Goal: Information Seeking & Learning: Learn about a topic

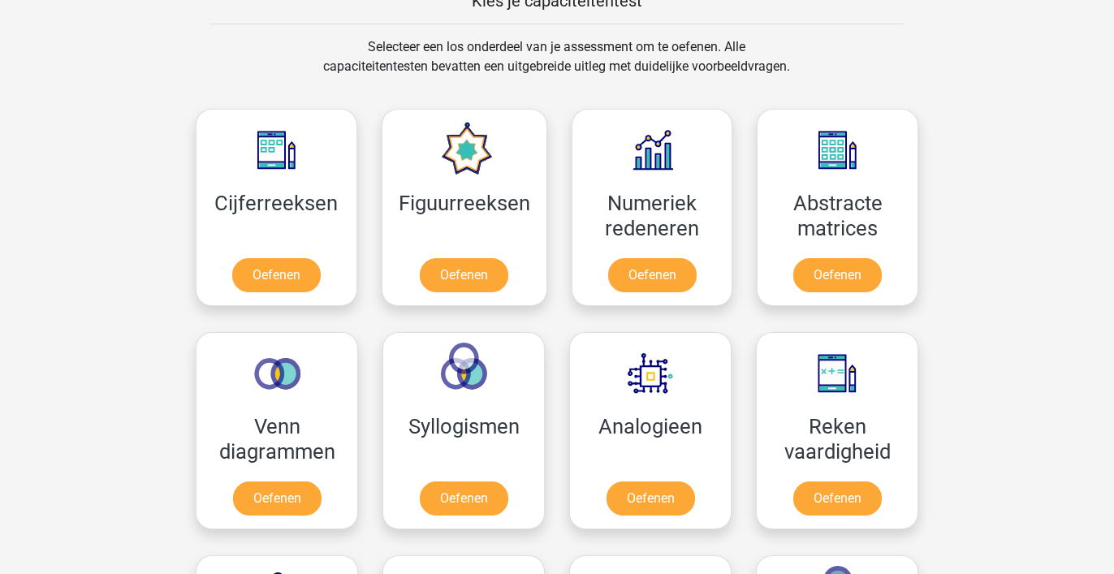
scroll to position [612, 0]
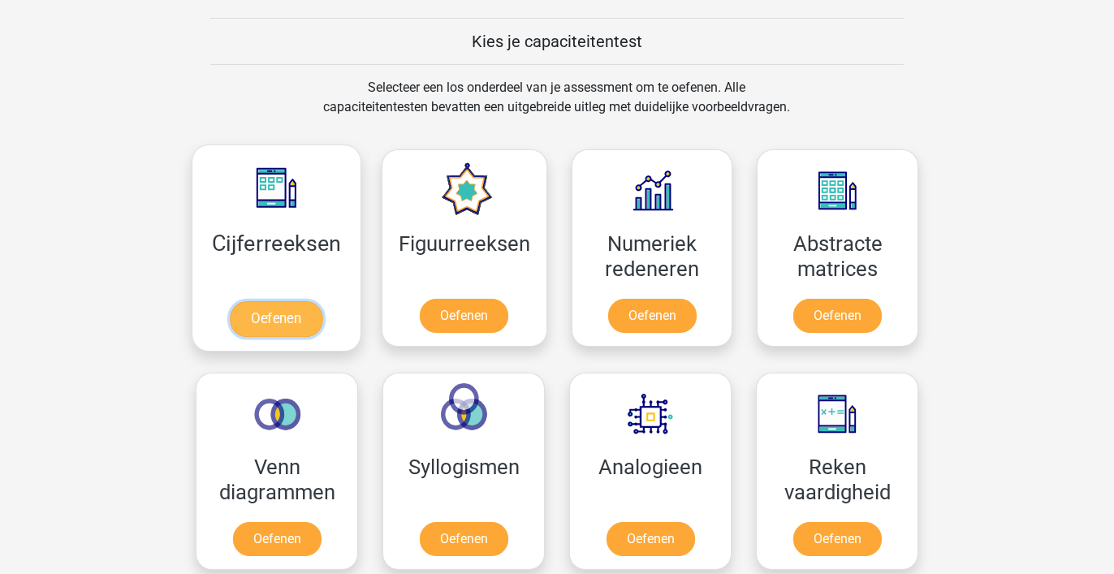
click at [318, 301] on link "Oefenen" at bounding box center [276, 319] width 93 height 36
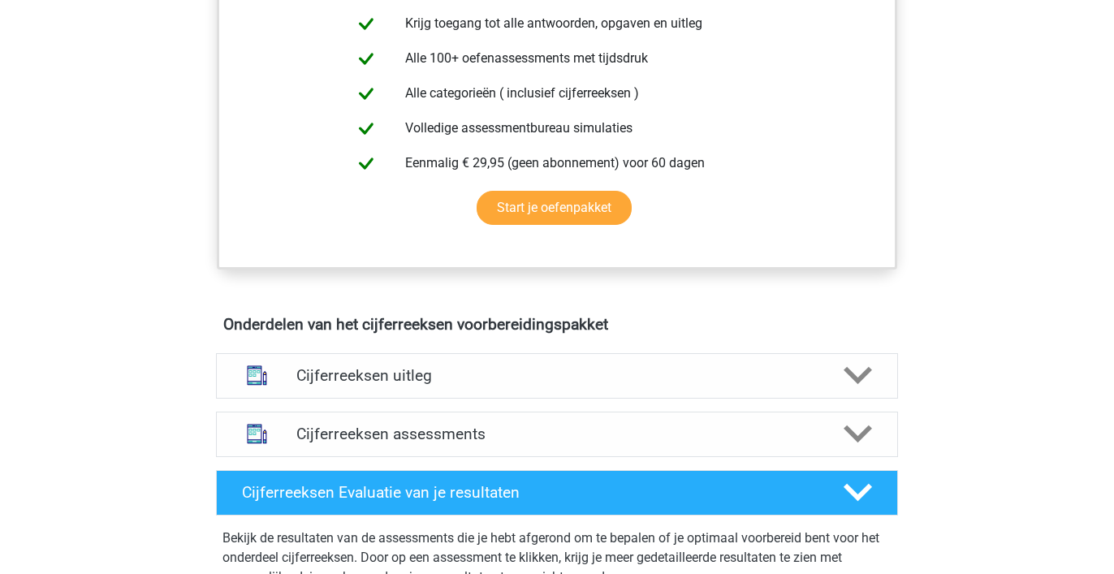
scroll to position [687, 0]
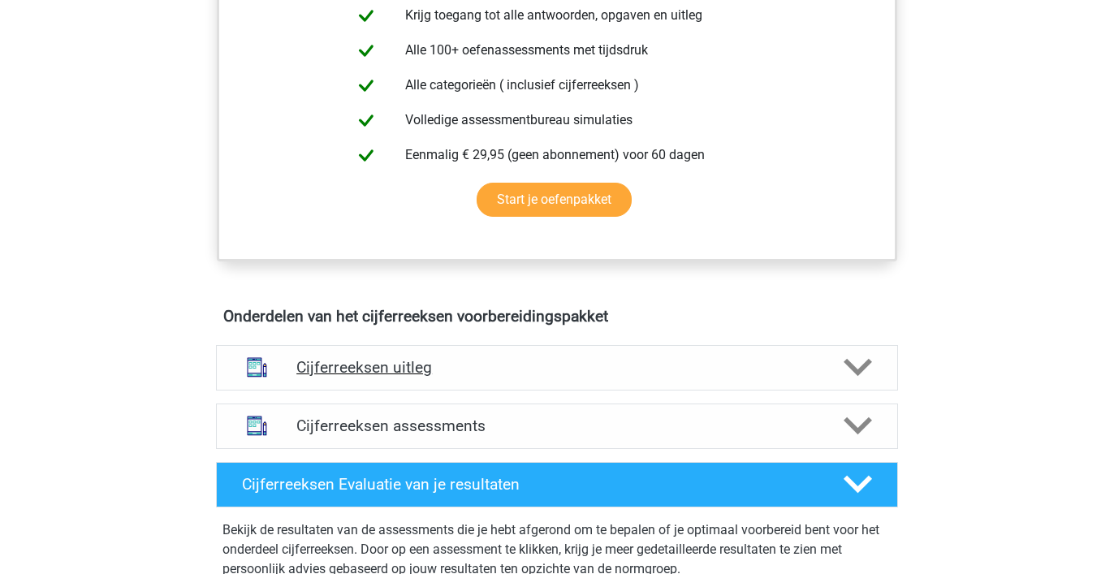
click at [377, 377] on h4 "Cijferreeksen uitleg" at bounding box center [556, 367] width 521 height 19
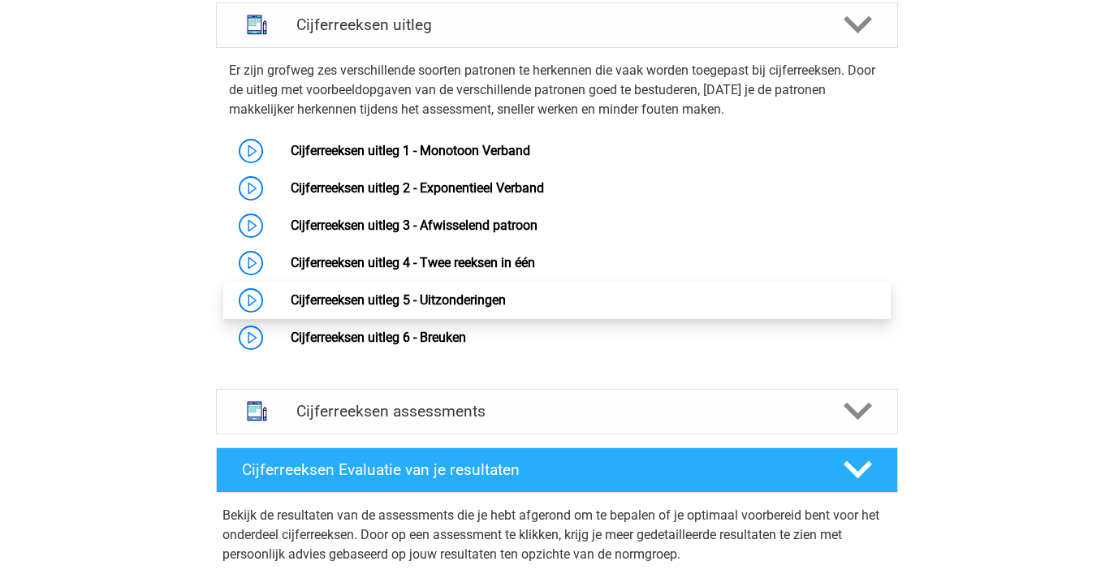
scroll to position [1030, 0]
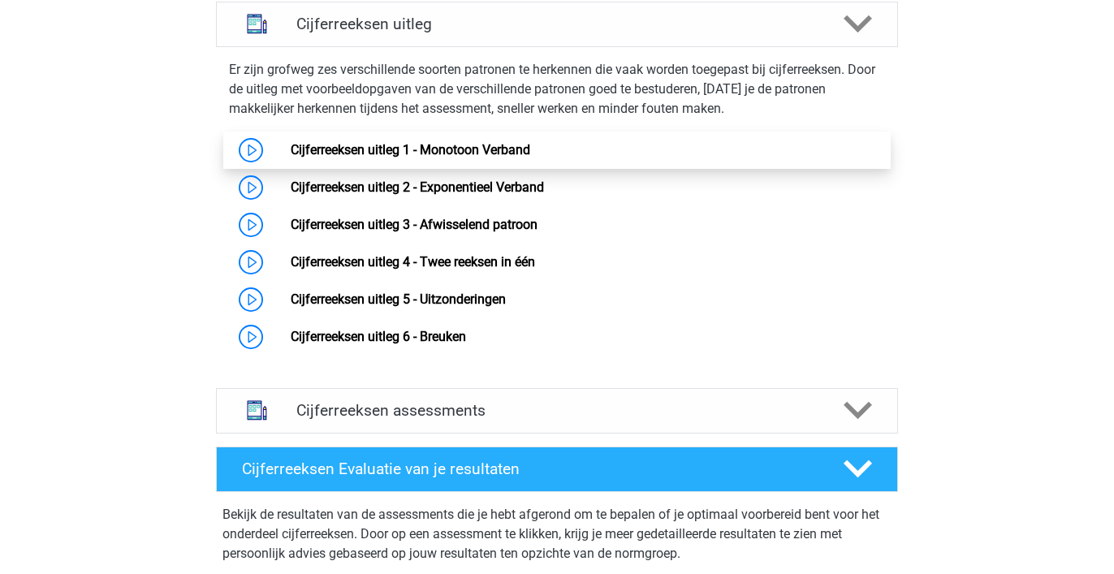
click at [520, 157] on link "Cijferreeksen uitleg 1 - Monotoon Verband" at bounding box center [410, 149] width 239 height 15
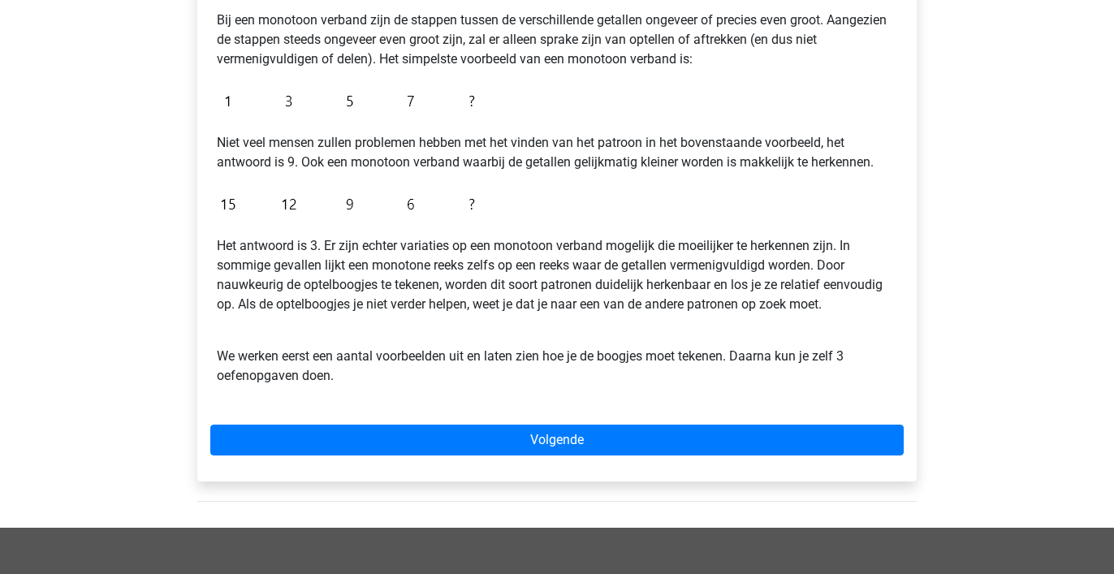
scroll to position [328, 0]
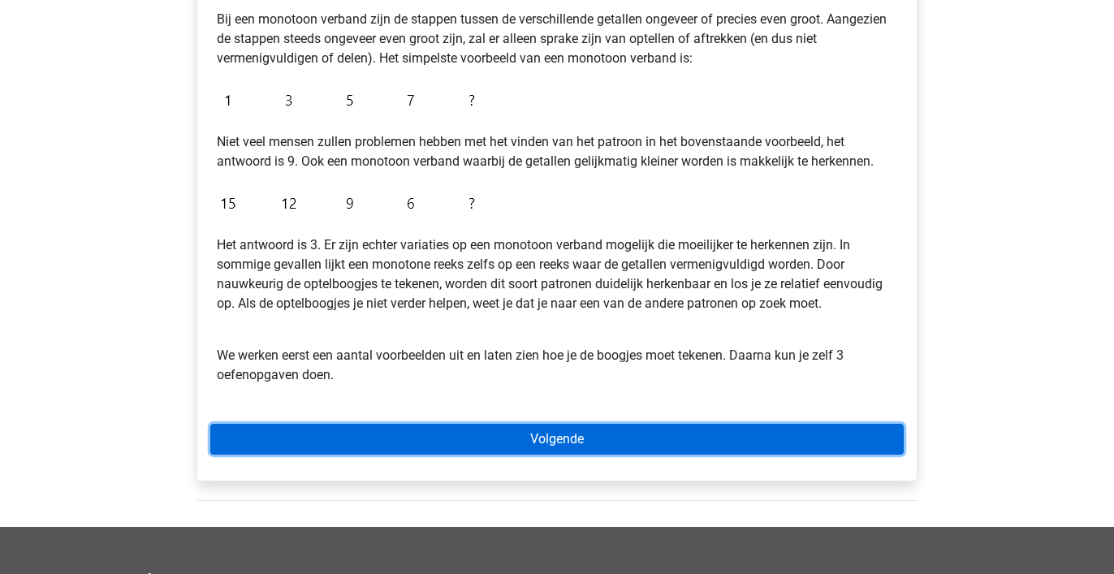
click at [550, 434] on link "Volgende" at bounding box center [556, 439] width 693 height 31
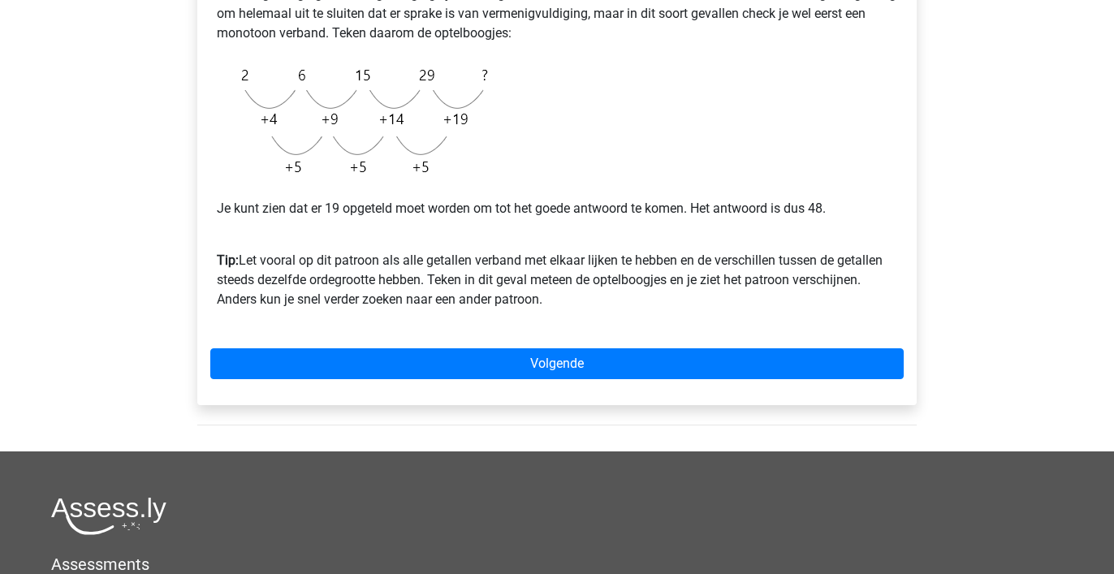
scroll to position [417, 0]
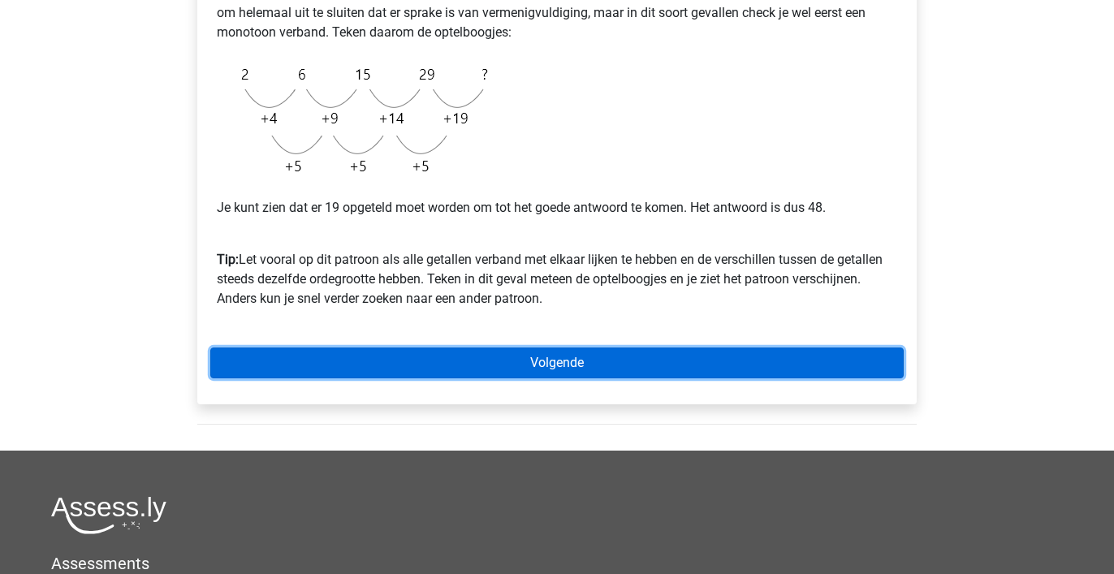
click at [558, 360] on link "Volgende" at bounding box center [556, 362] width 693 height 31
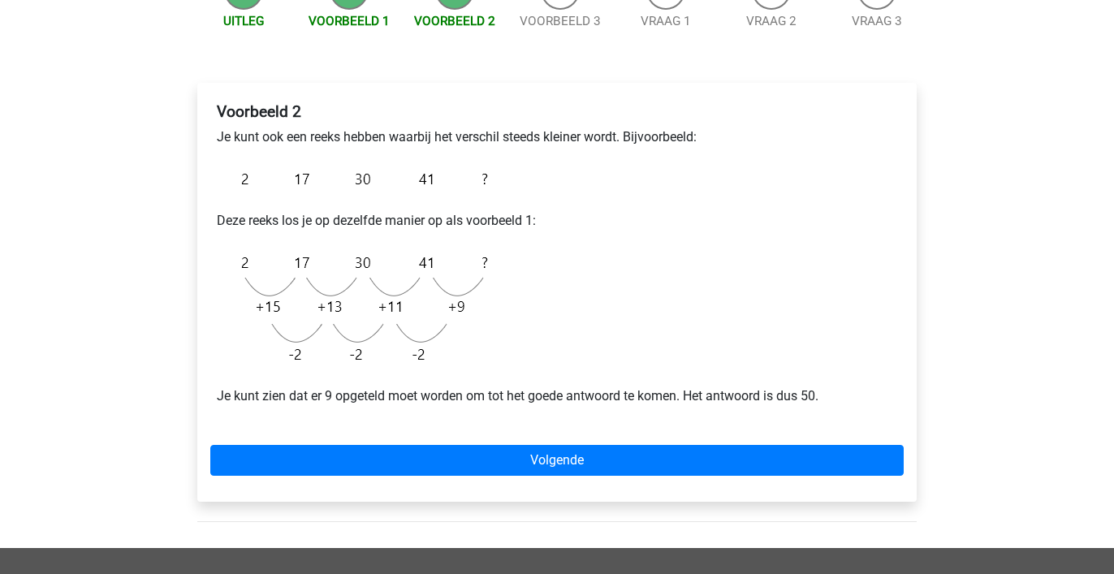
scroll to position [200, 0]
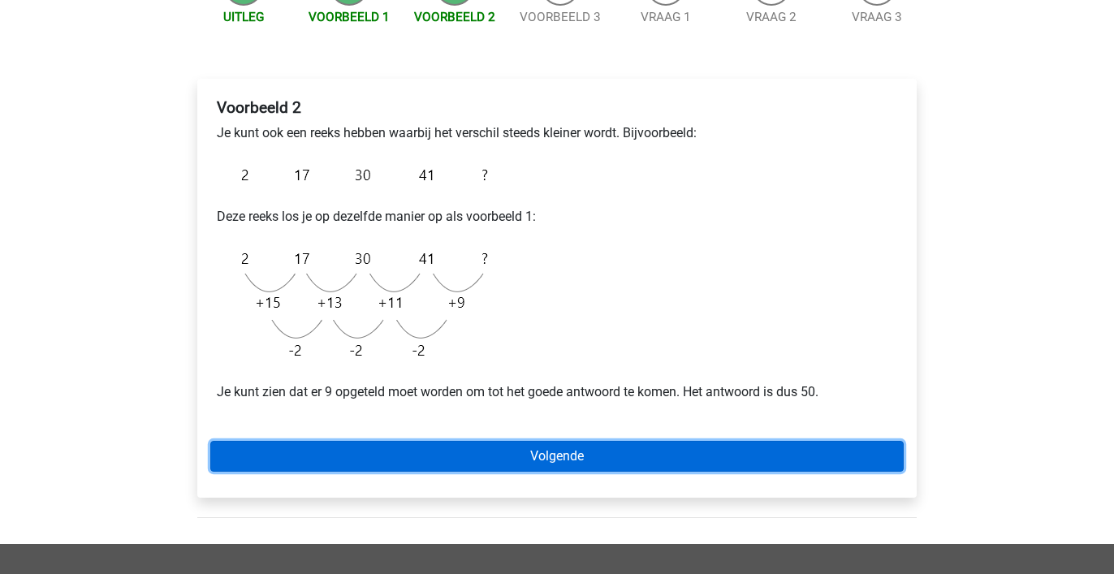
click at [547, 455] on link "Volgende" at bounding box center [556, 456] width 693 height 31
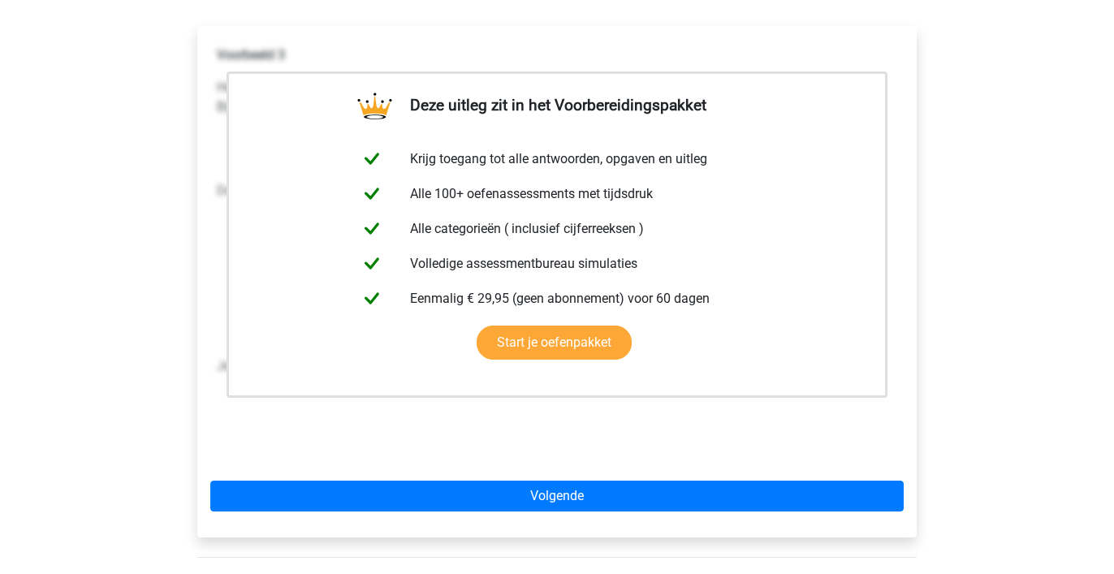
scroll to position [369, 0]
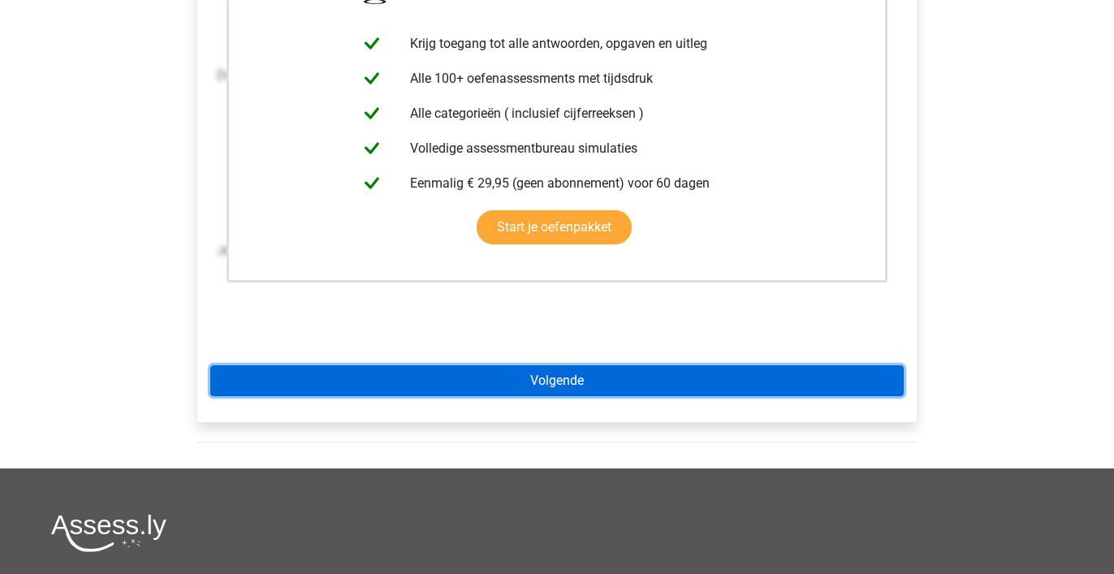
click at [571, 380] on link "Volgende" at bounding box center [556, 380] width 693 height 31
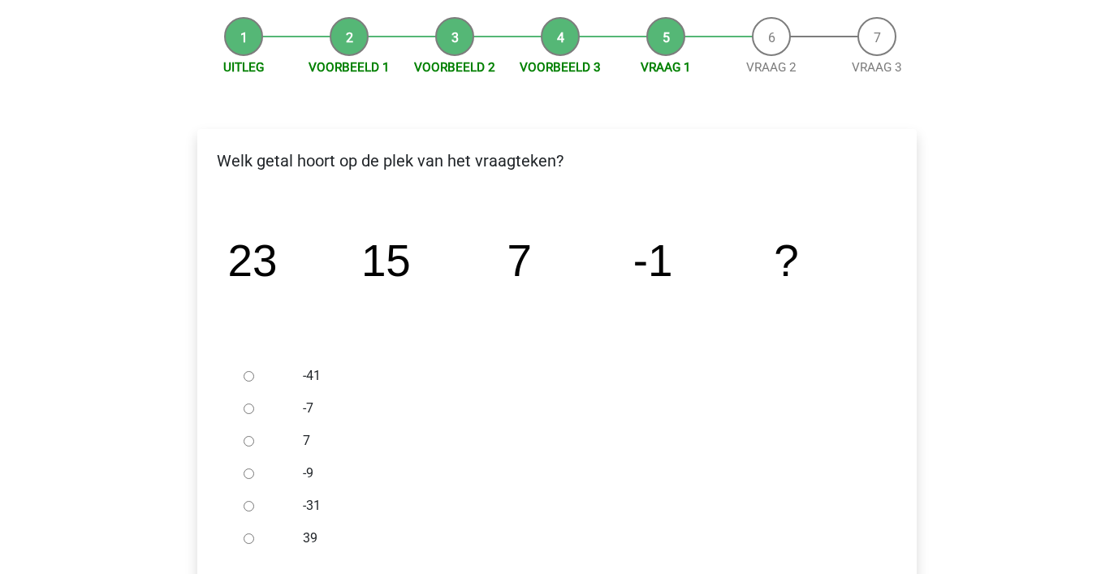
scroll to position [153, 0]
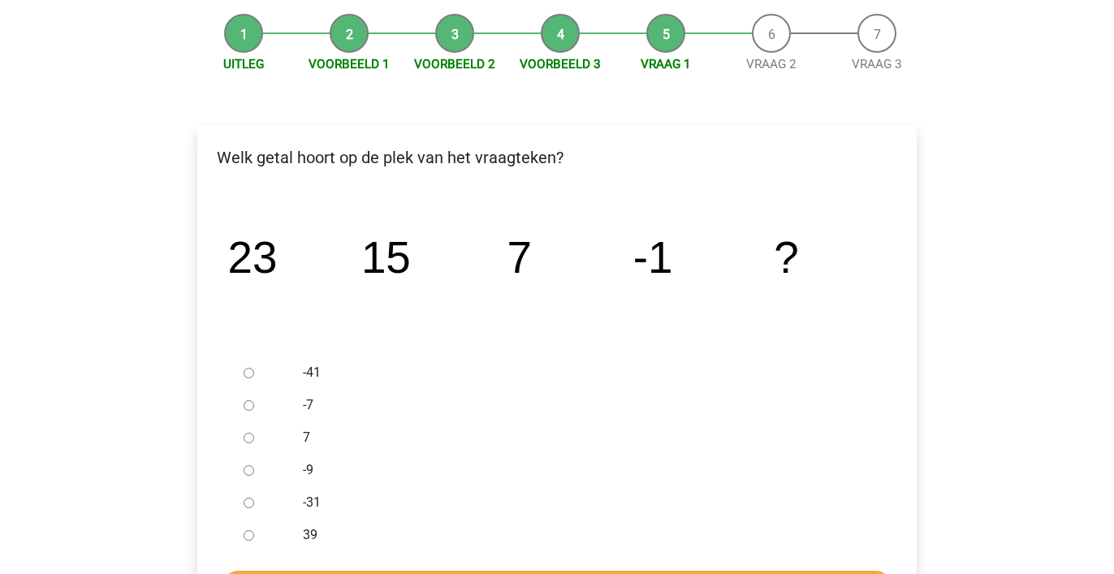
click at [251, 471] on input "-9" at bounding box center [249, 470] width 11 height 11
radio input "true"
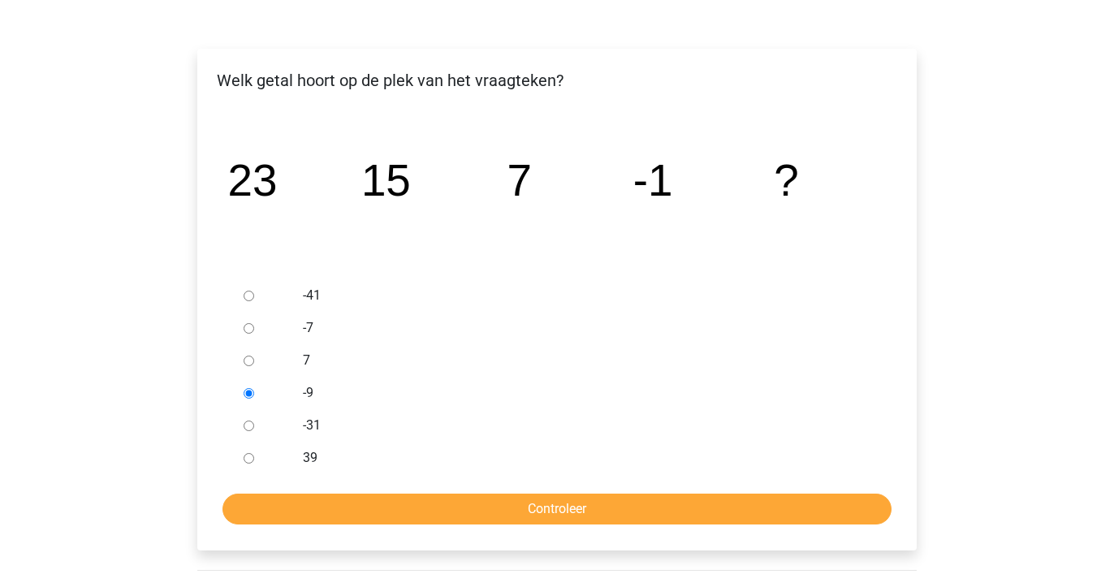
scroll to position [235, 0]
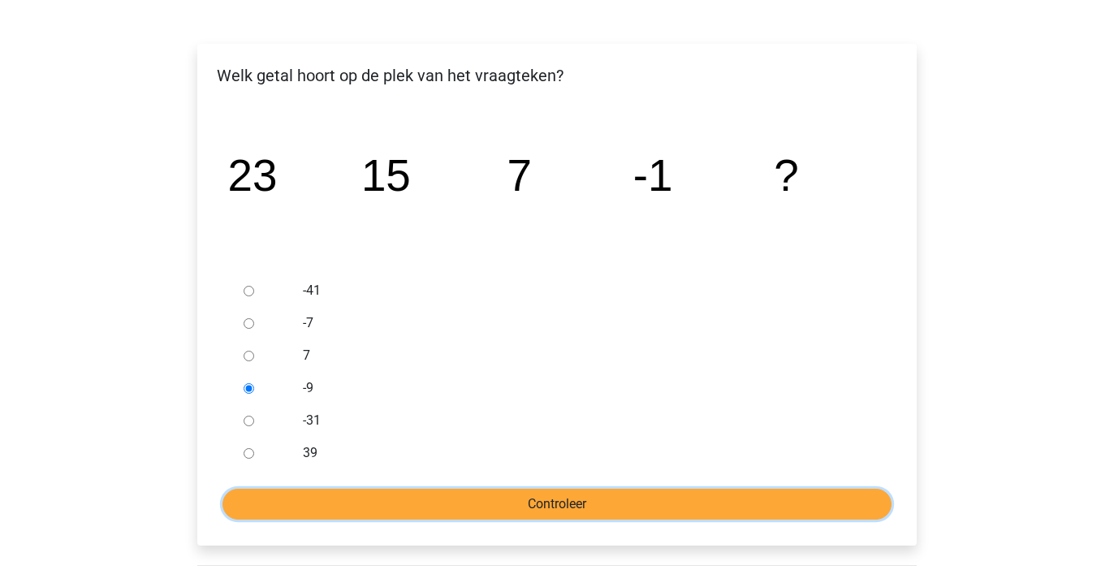
click at [458, 501] on input "Controleer" at bounding box center [556, 504] width 669 height 31
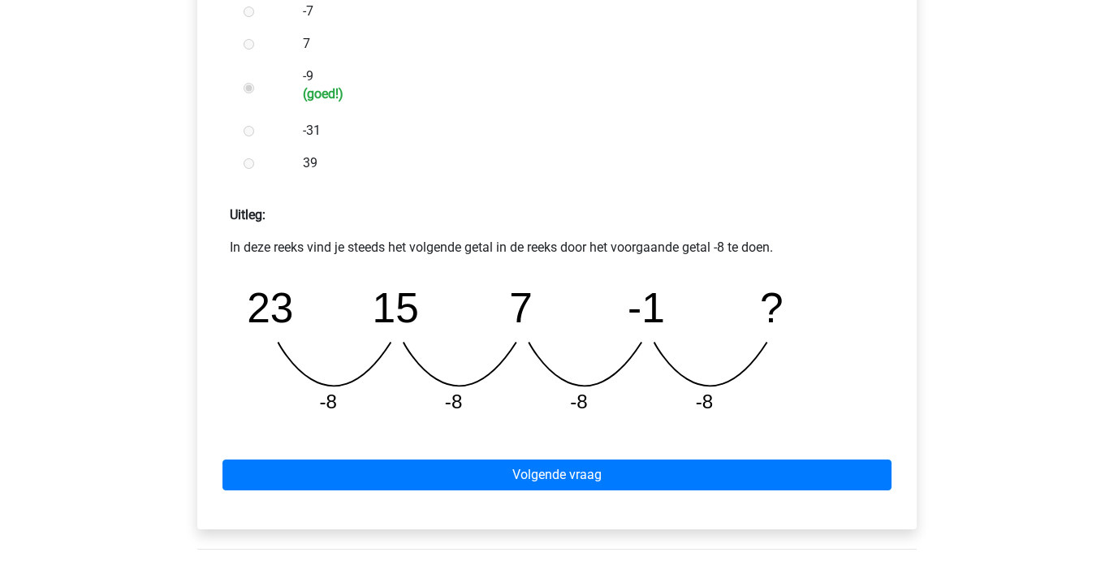
scroll to position [569, 0]
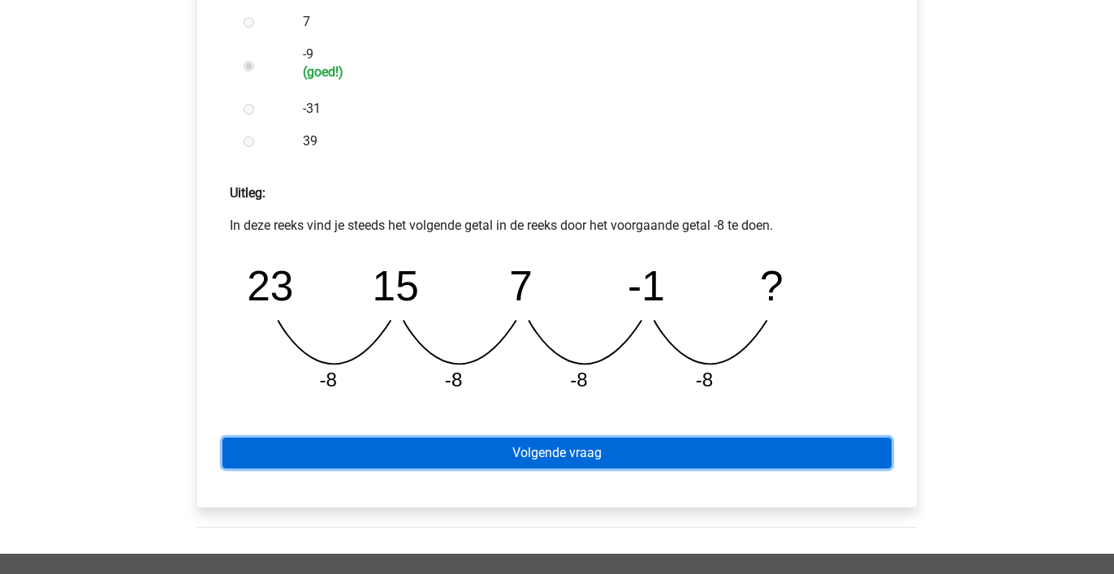
click at [527, 451] on link "Volgende vraag" at bounding box center [556, 453] width 669 height 31
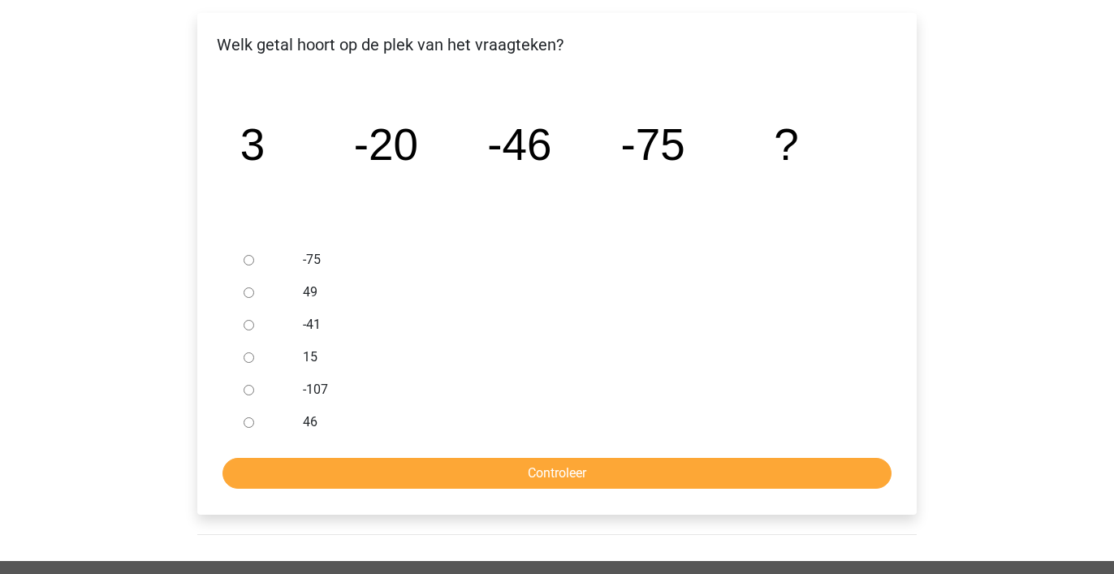
scroll to position [270, 0]
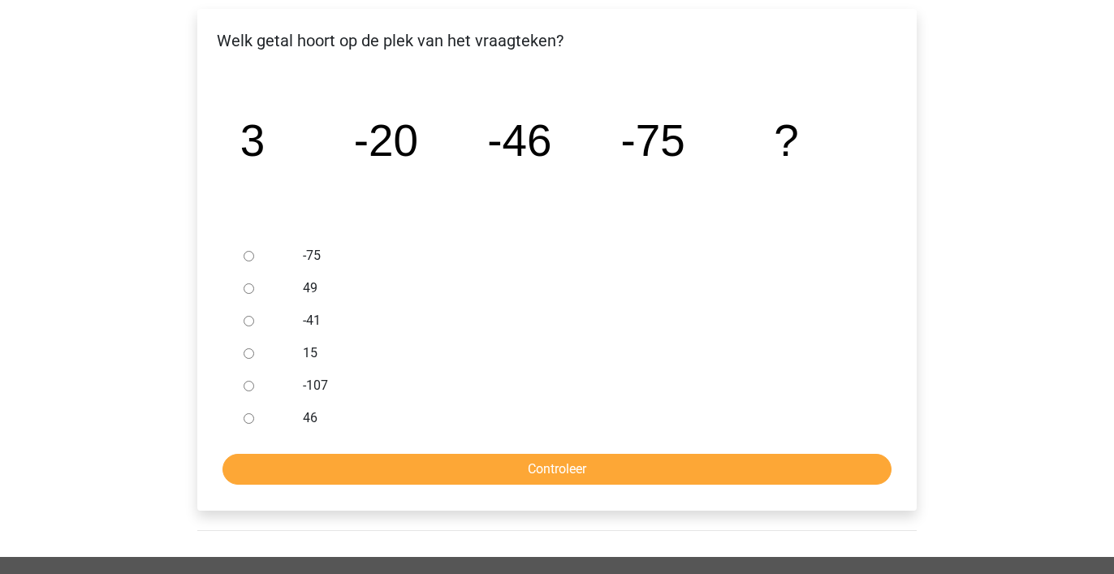
click at [247, 356] on input "15" at bounding box center [249, 353] width 11 height 11
radio input "true"
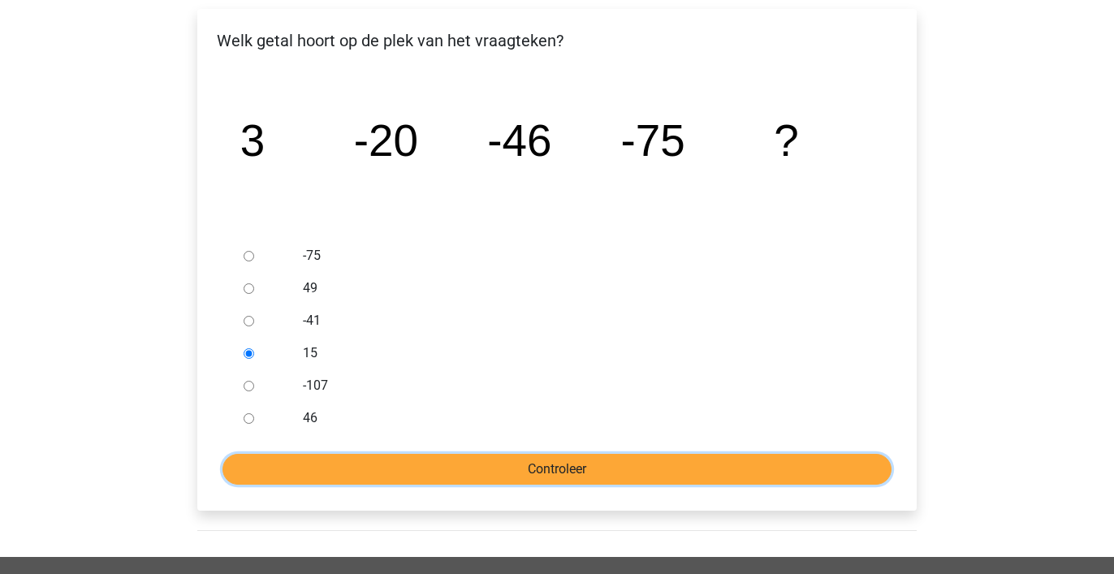
click at [382, 464] on input "Controleer" at bounding box center [556, 469] width 669 height 31
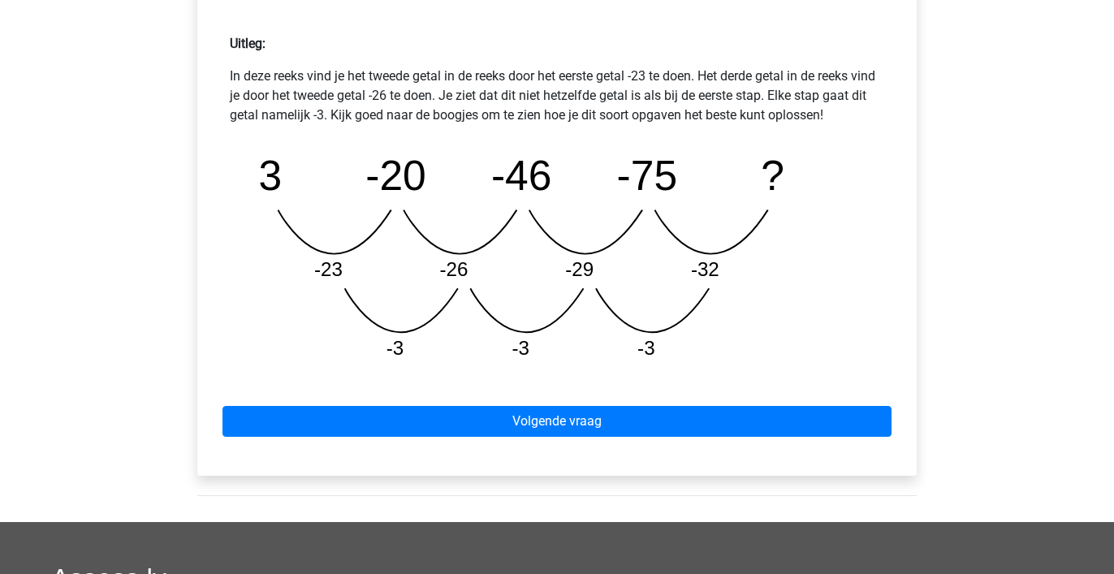
scroll to position [704, 0]
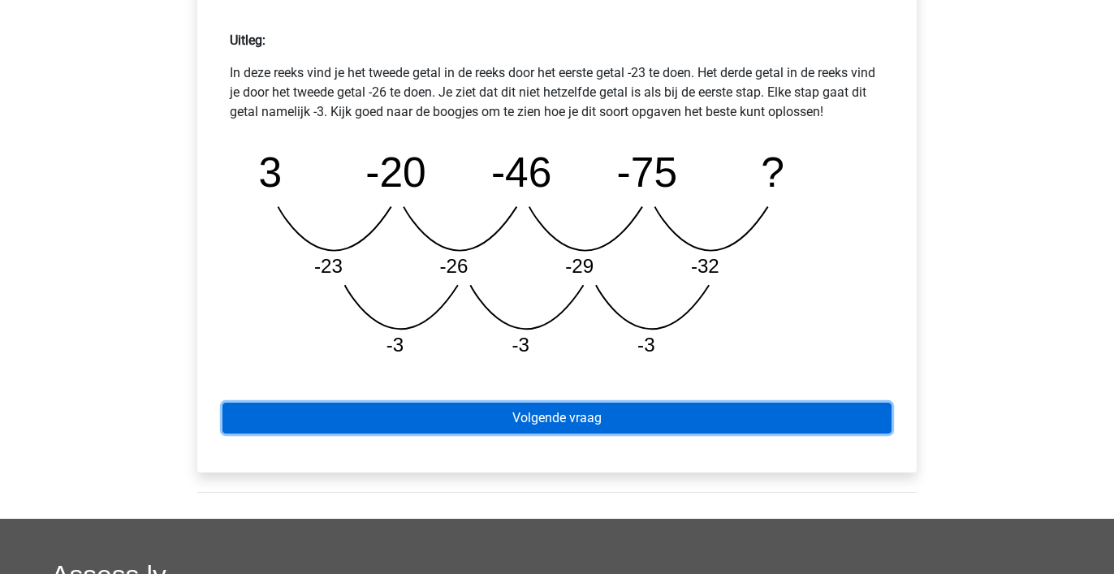
click at [514, 414] on link "Volgende vraag" at bounding box center [556, 418] width 669 height 31
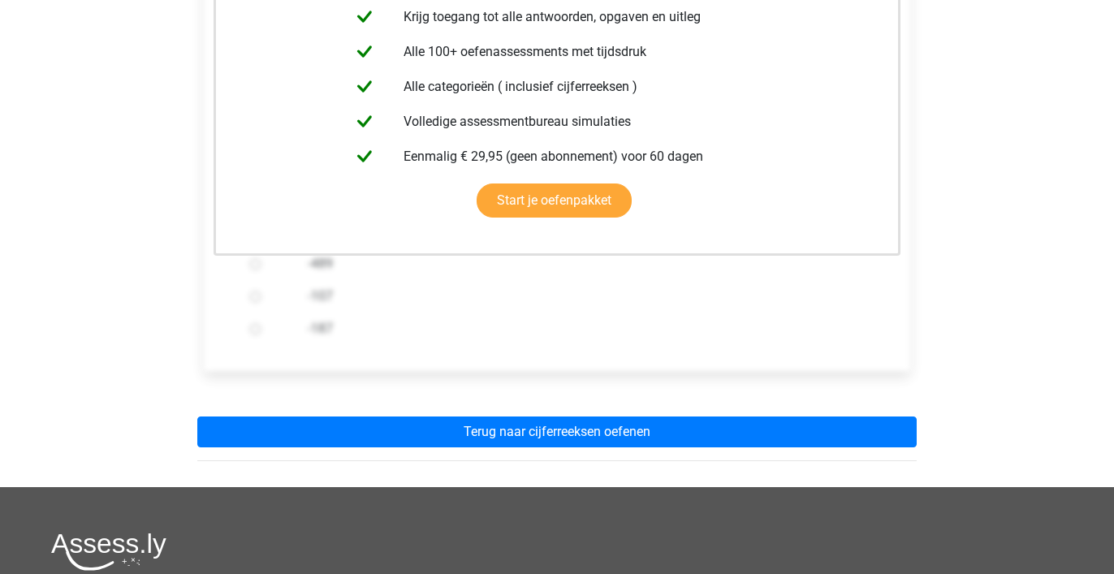
scroll to position [382, 0]
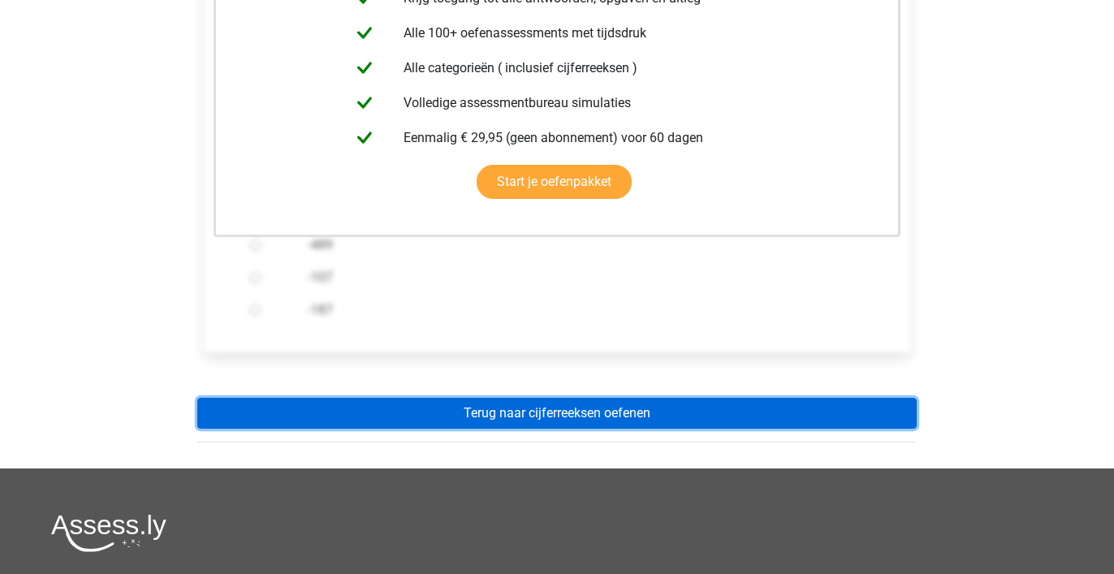
click at [514, 414] on link "Terug naar cijferreeksen oefenen" at bounding box center [556, 413] width 719 height 31
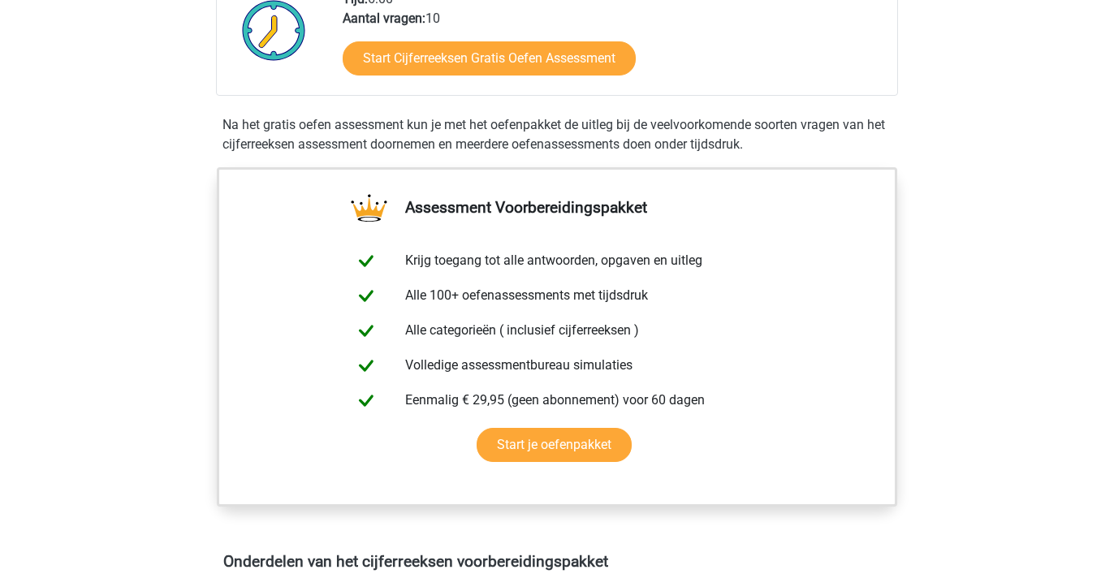
scroll to position [443, 0]
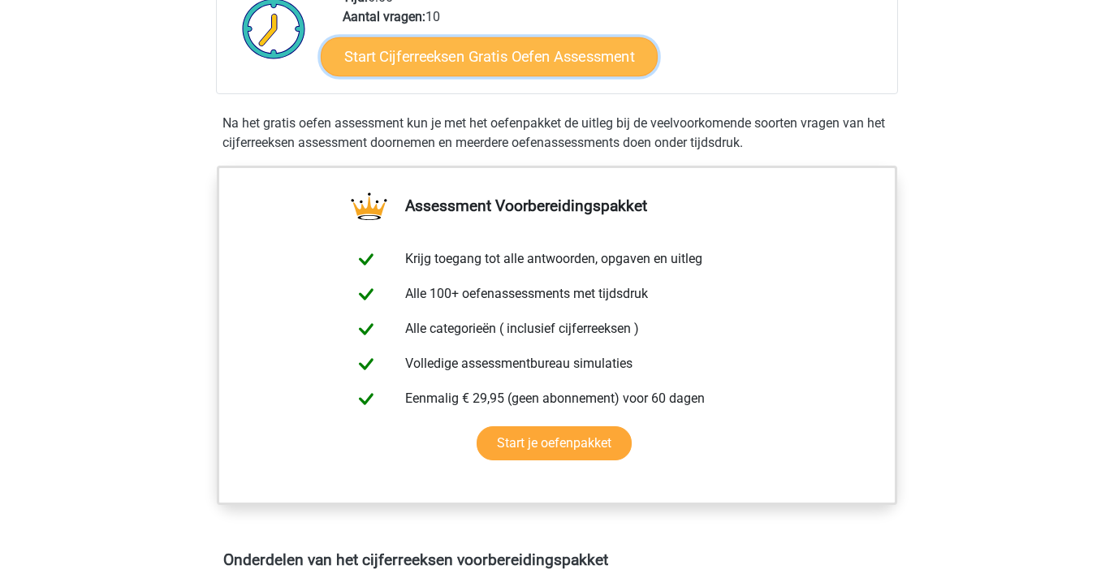
click at [528, 75] on link "Start Cijferreeksen Gratis Oefen Assessment" at bounding box center [489, 56] width 337 height 39
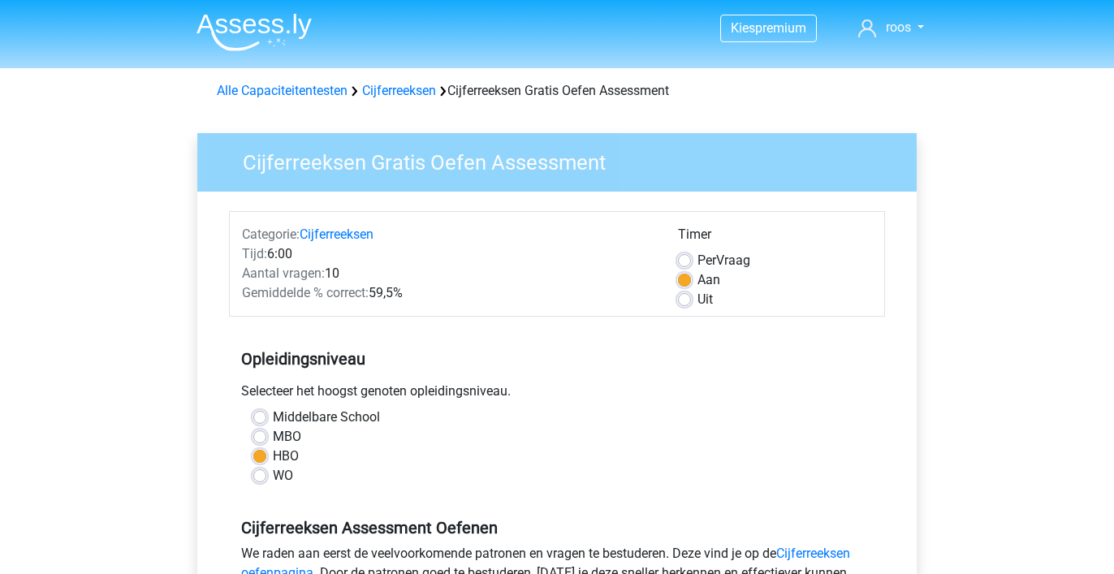
scroll to position [6, 0]
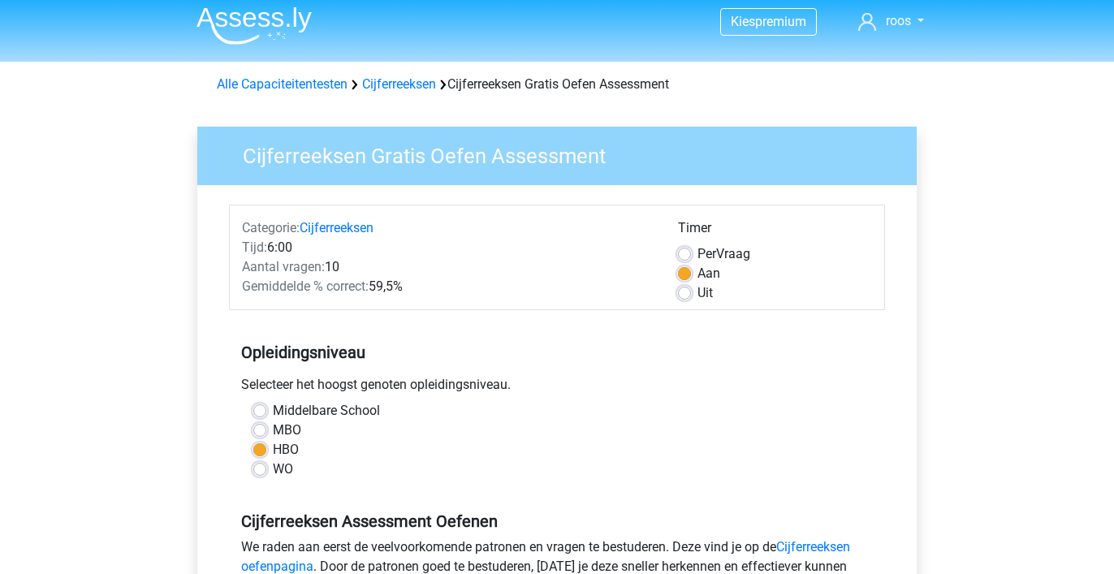
click at [697, 291] on label "Uit" at bounding box center [704, 292] width 15 height 19
click at [684, 291] on input "Uit" at bounding box center [684, 291] width 13 height 16
radio input "true"
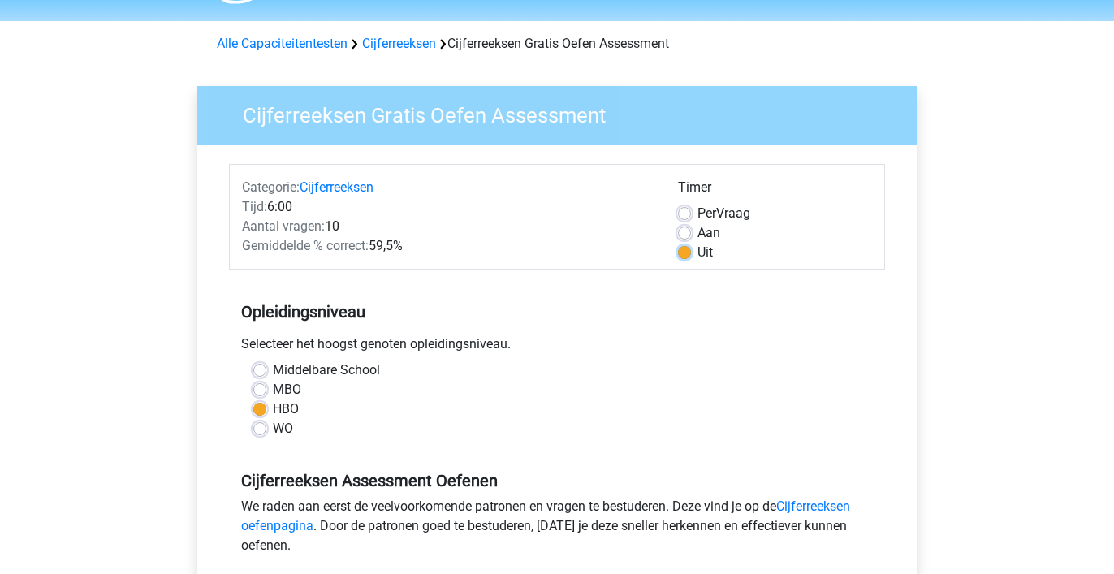
scroll to position [0, 0]
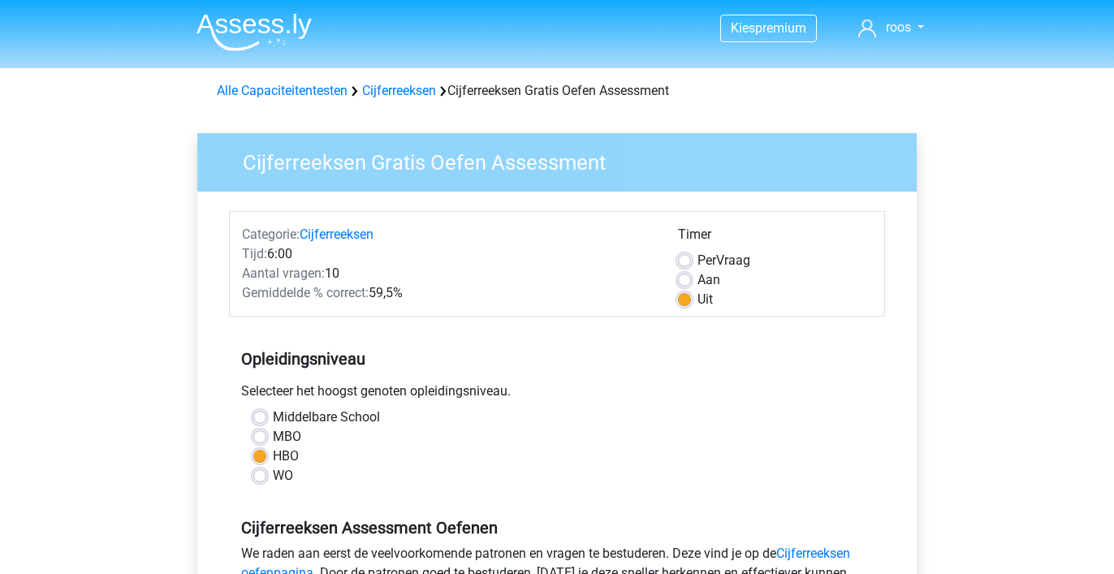
click at [697, 278] on label "Aan" at bounding box center [708, 279] width 23 height 19
click at [688, 278] on input "Aan" at bounding box center [684, 278] width 13 height 16
radio input "true"
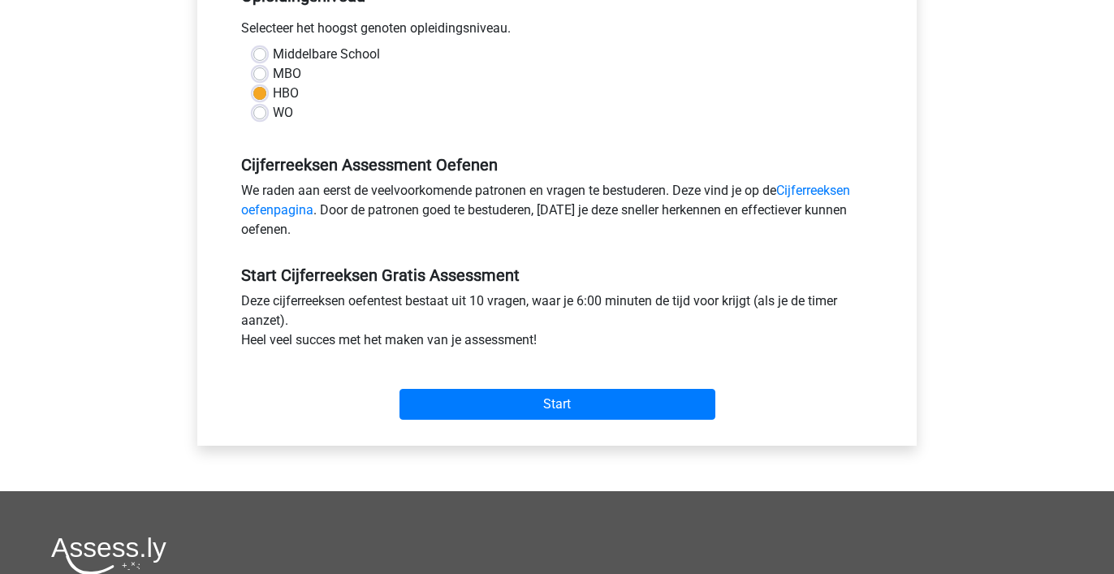
scroll to position [400, 0]
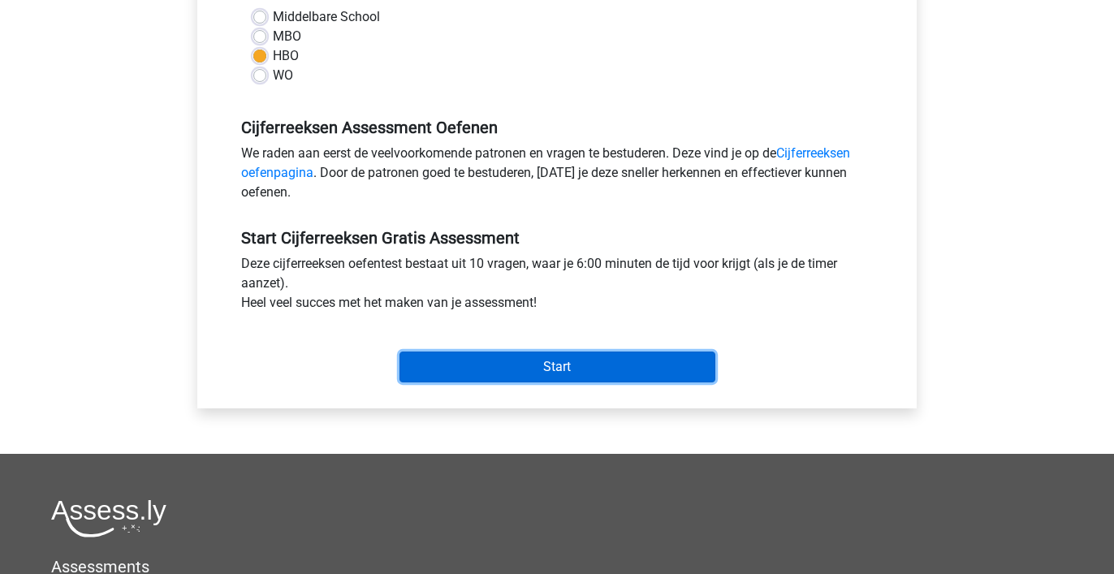
click at [636, 365] on input "Start" at bounding box center [557, 366] width 316 height 31
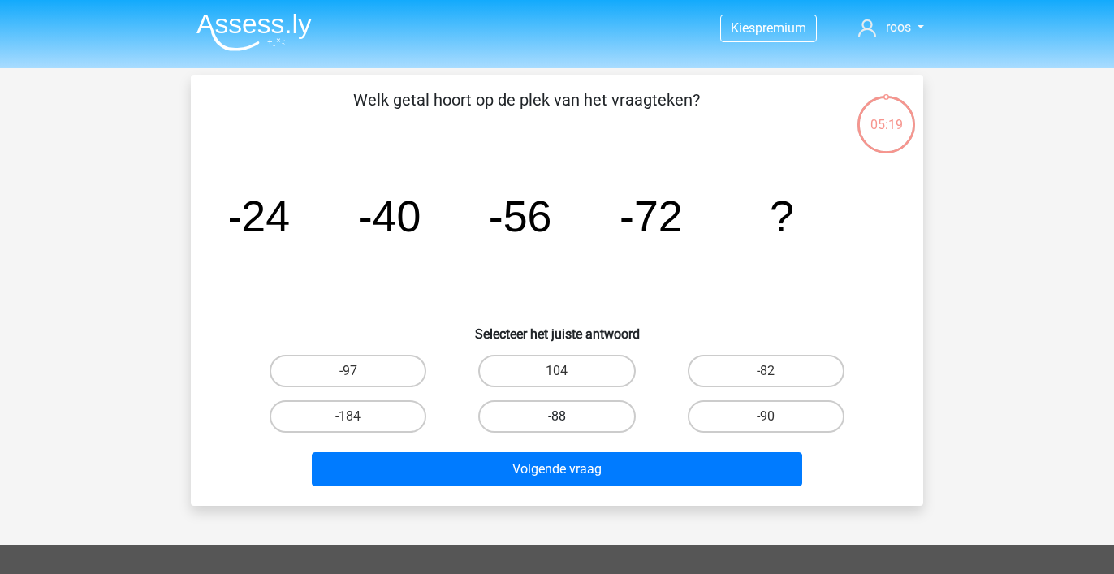
click at [602, 416] on label "-88" at bounding box center [556, 416] width 157 height 32
click at [567, 416] on input "-88" at bounding box center [562, 421] width 11 height 11
radio input "true"
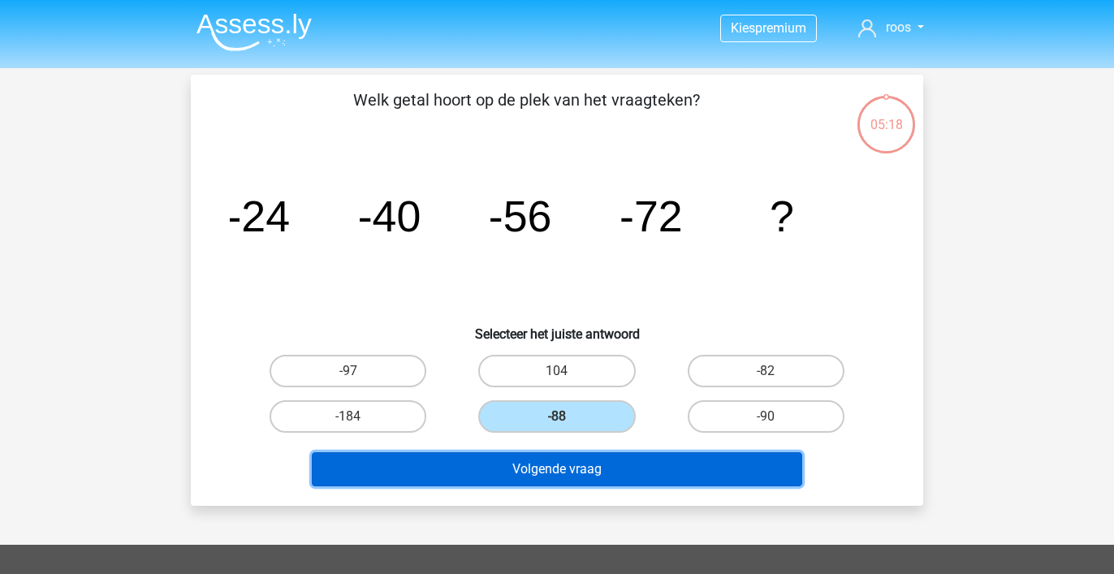
click at [602, 468] on button "Volgende vraag" at bounding box center [557, 469] width 491 height 34
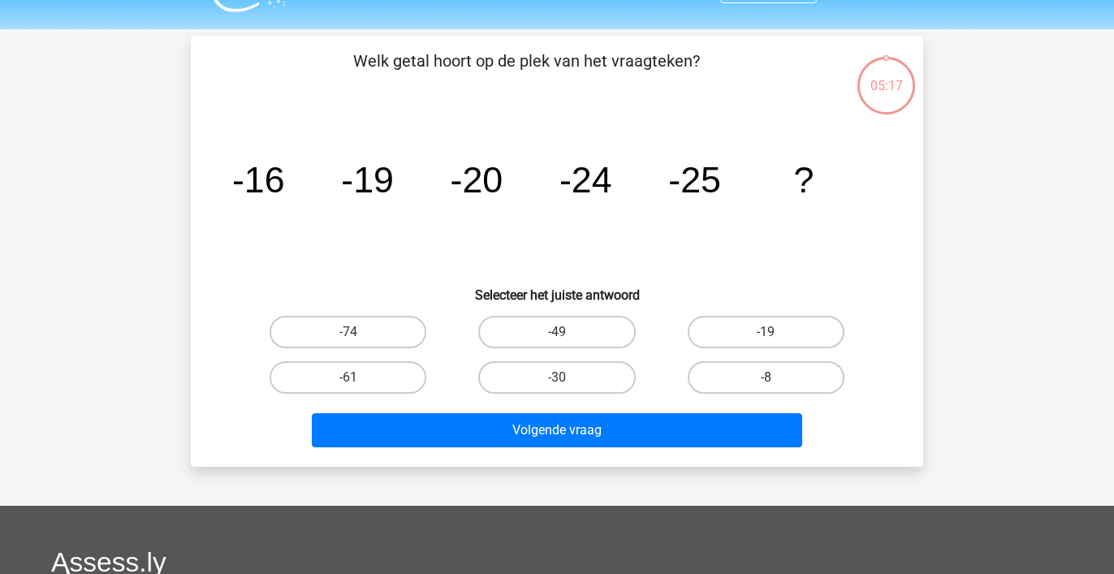
scroll to position [75, 0]
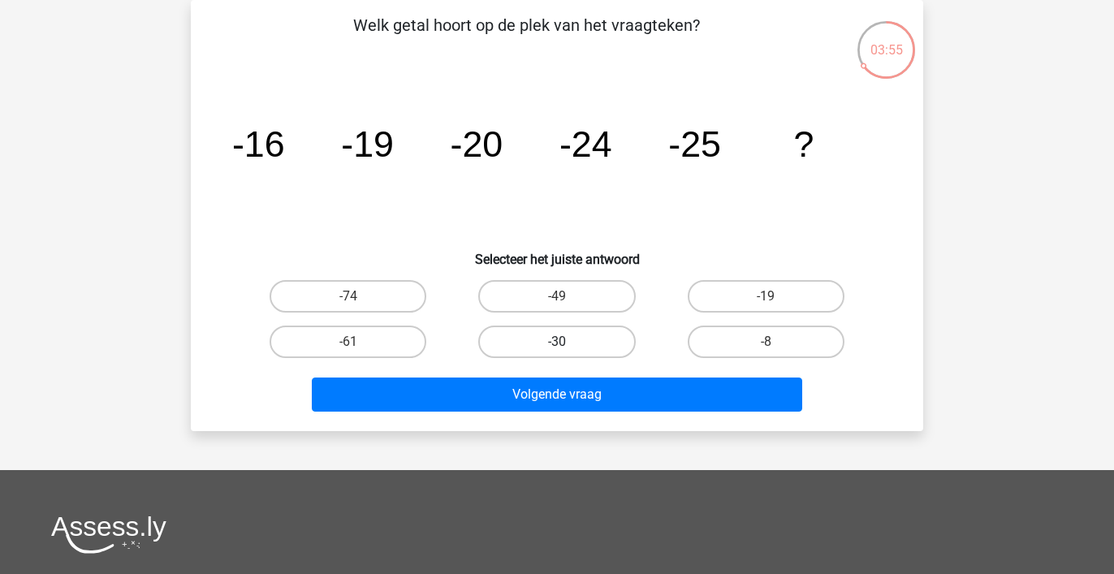
click at [543, 344] on label "-30" at bounding box center [556, 342] width 157 height 32
click at [557, 344] on input "-30" at bounding box center [562, 347] width 11 height 11
radio input "true"
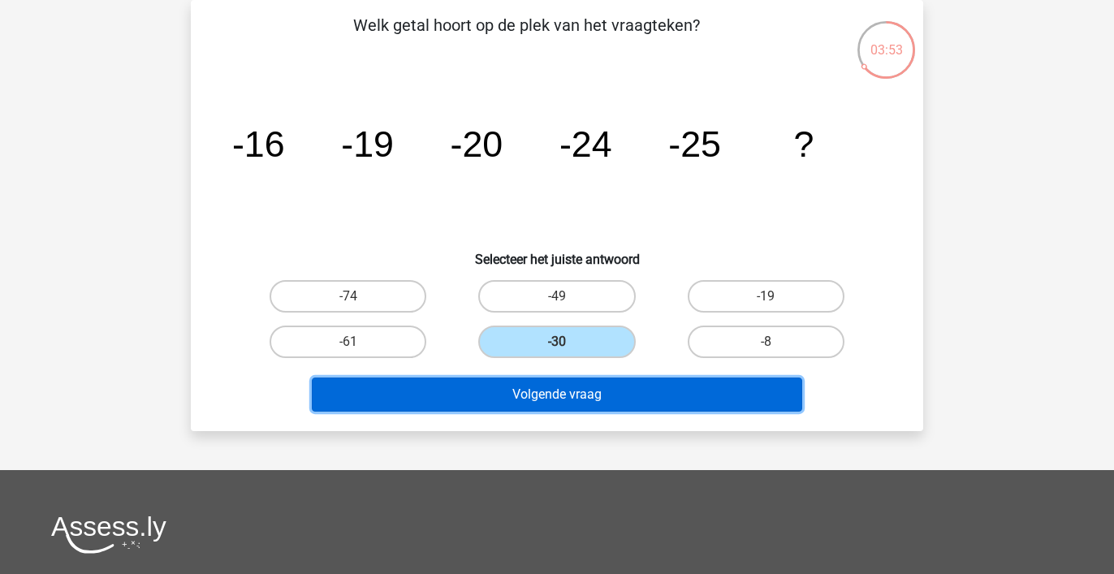
click at [552, 394] on button "Volgende vraag" at bounding box center [557, 394] width 491 height 34
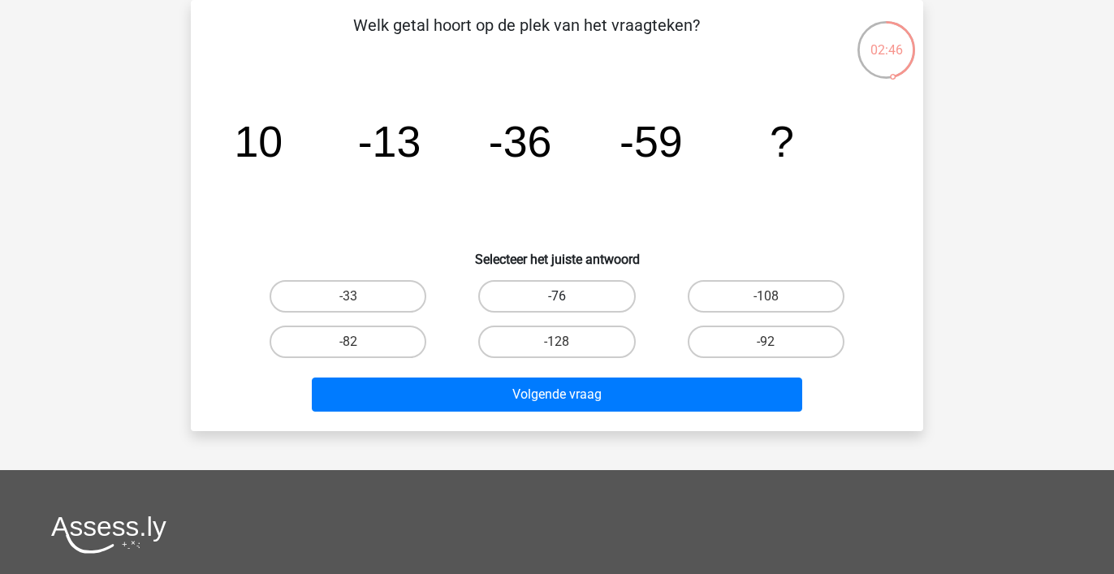
click at [571, 291] on label "-76" at bounding box center [556, 296] width 157 height 32
click at [567, 296] on input "-76" at bounding box center [562, 301] width 11 height 11
radio input "true"
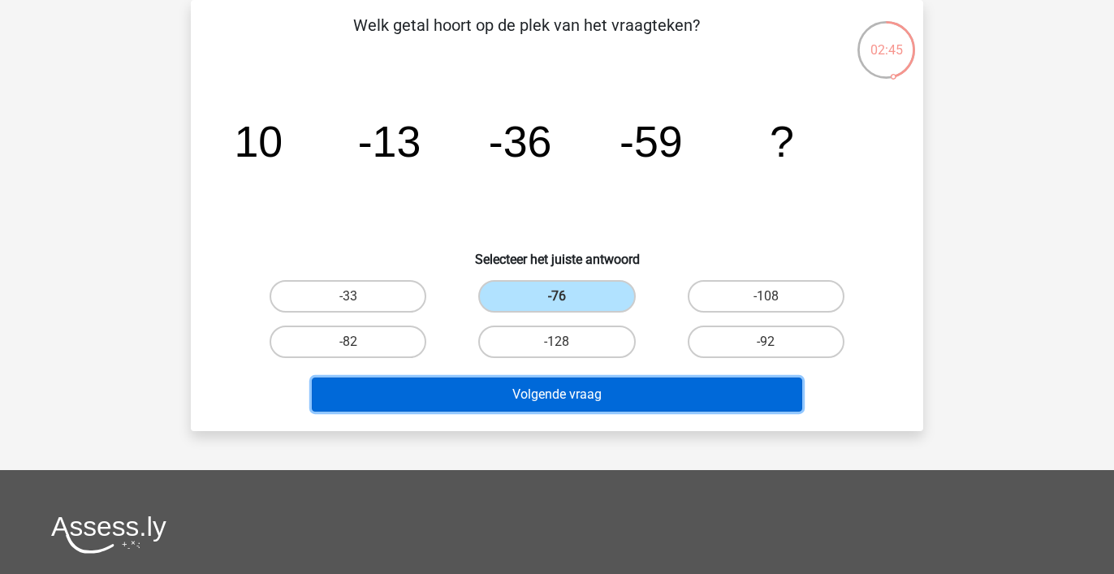
click at [587, 390] on button "Volgende vraag" at bounding box center [557, 394] width 491 height 34
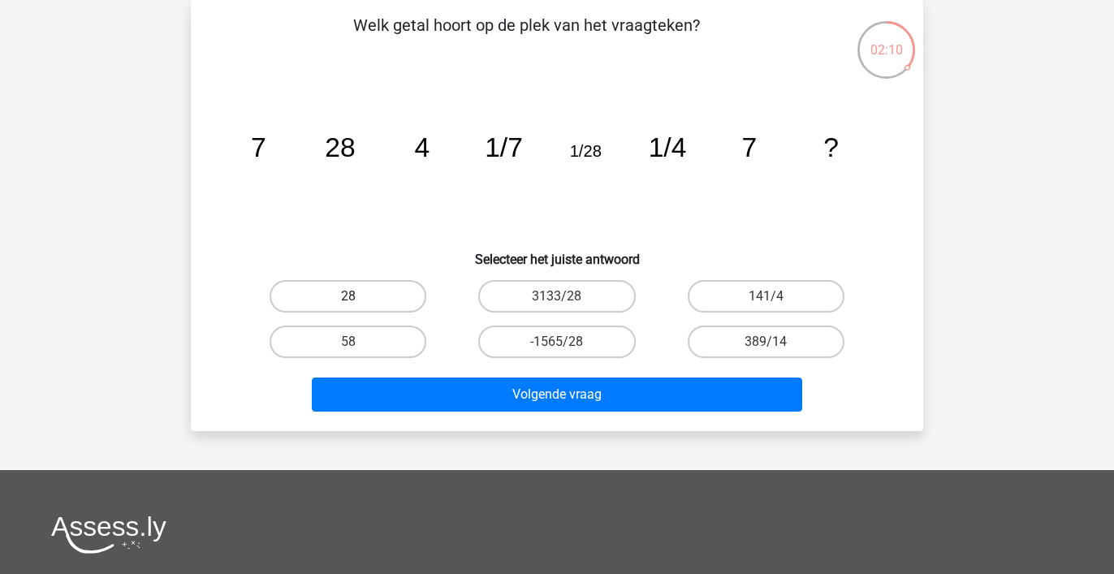
click at [380, 294] on label "28" at bounding box center [347, 296] width 157 height 32
click at [359, 296] on input "28" at bounding box center [353, 301] width 11 height 11
radio input "true"
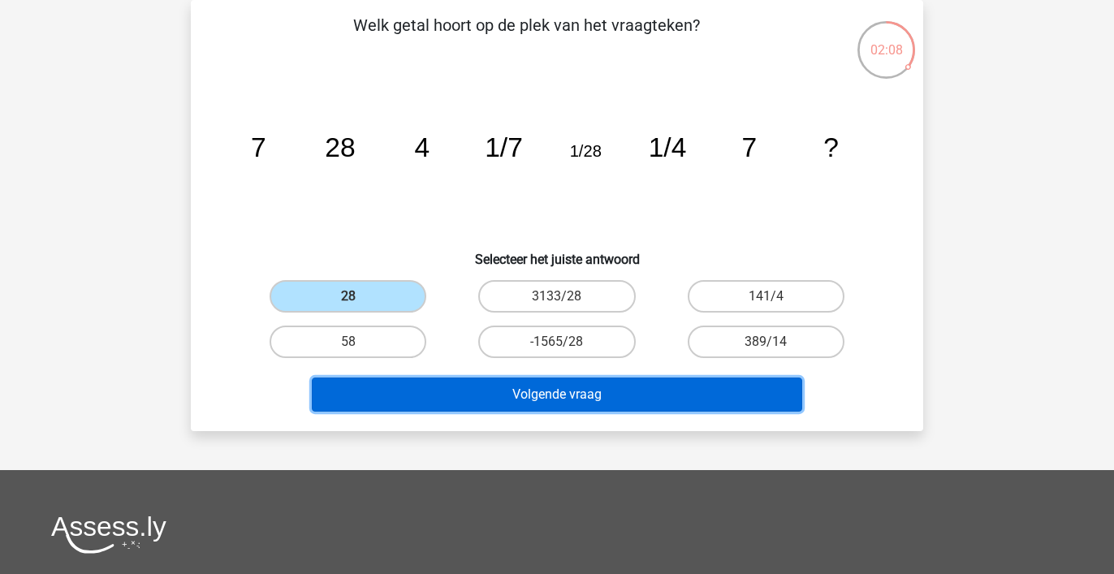
click at [580, 397] on button "Volgende vraag" at bounding box center [557, 394] width 491 height 34
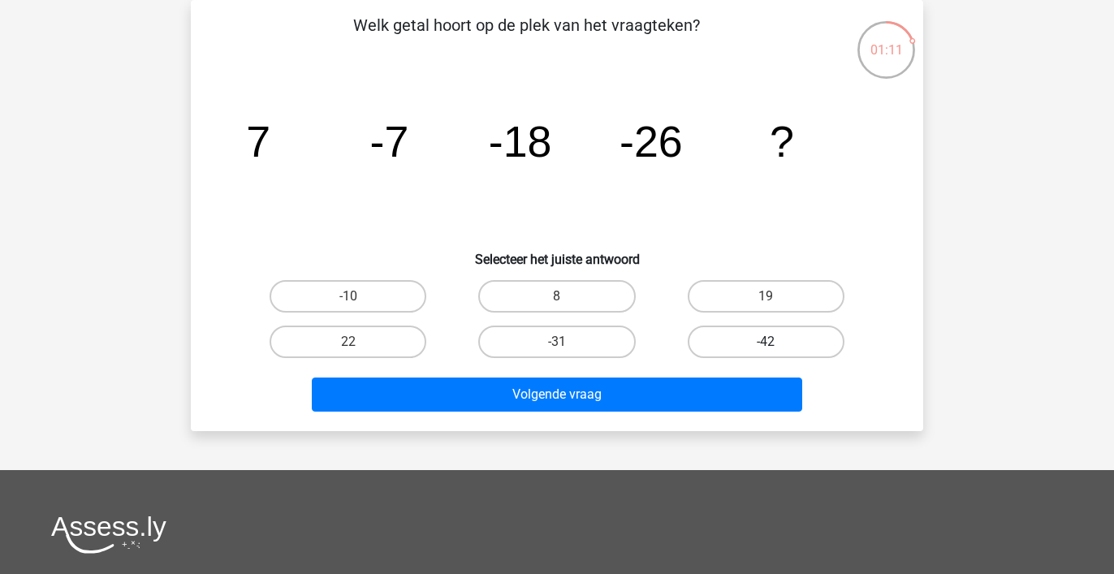
click at [731, 336] on label "-42" at bounding box center [766, 342] width 157 height 32
click at [765, 342] on input "-42" at bounding box center [770, 347] width 11 height 11
radio input "true"
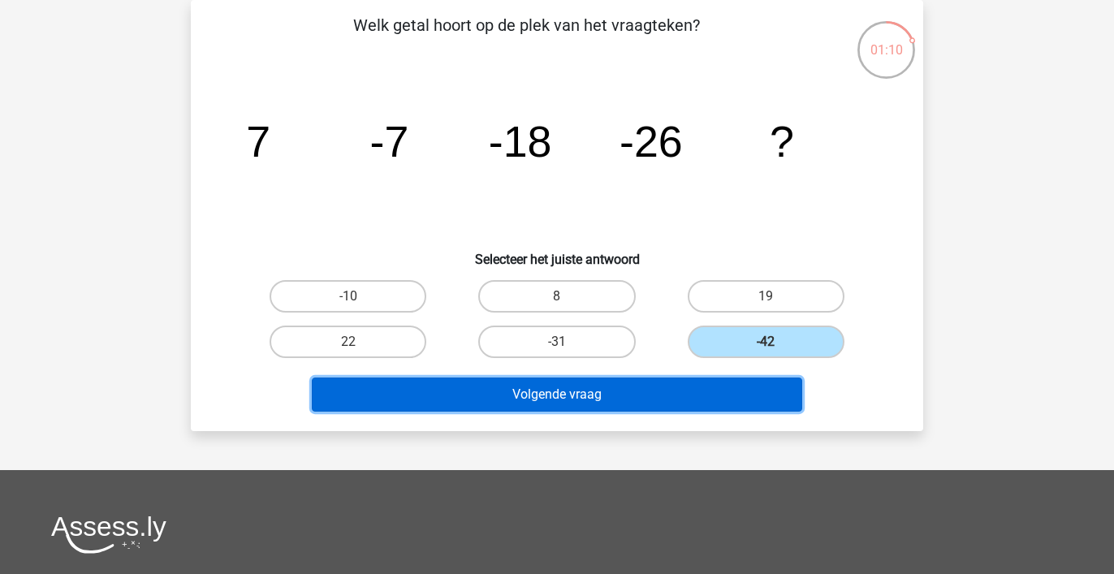
click at [666, 386] on button "Volgende vraag" at bounding box center [557, 394] width 491 height 34
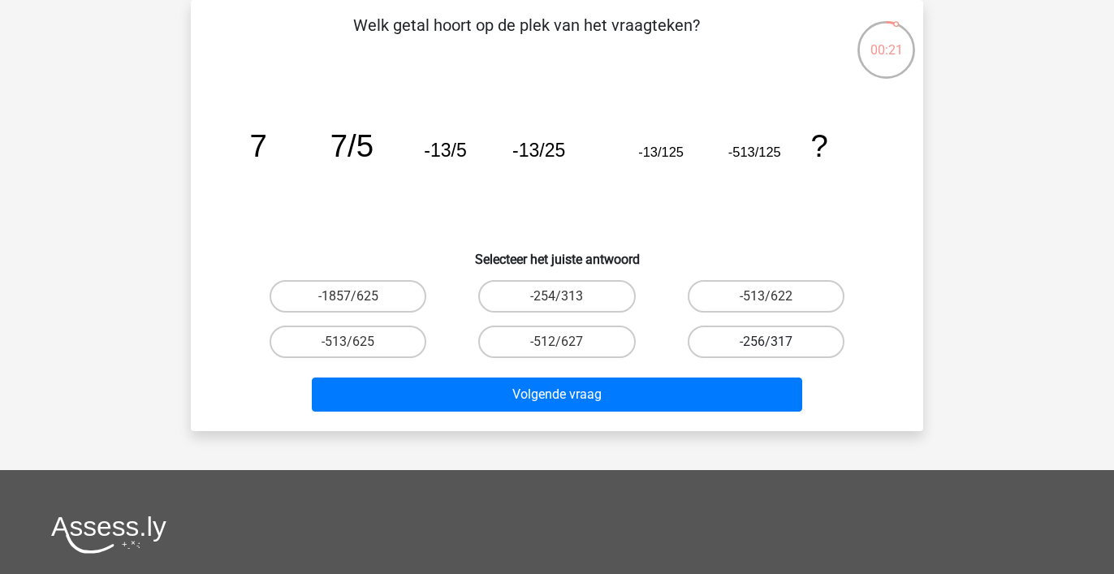
click at [740, 336] on label "-256/317" at bounding box center [766, 342] width 157 height 32
click at [765, 342] on input "-256/317" at bounding box center [770, 347] width 11 height 11
radio input "true"
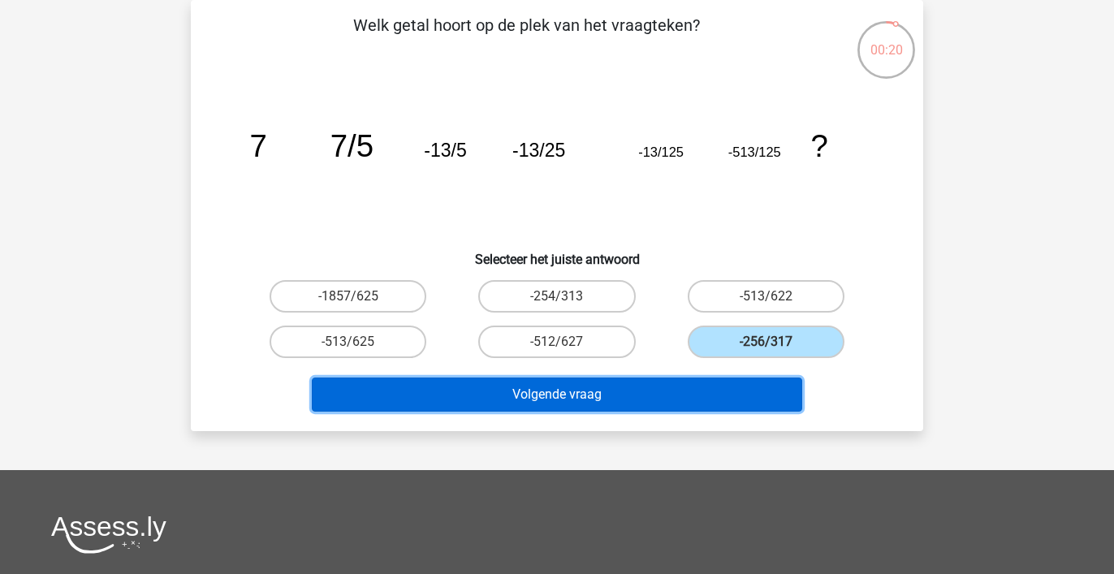
click at [670, 386] on button "Volgende vraag" at bounding box center [557, 394] width 491 height 34
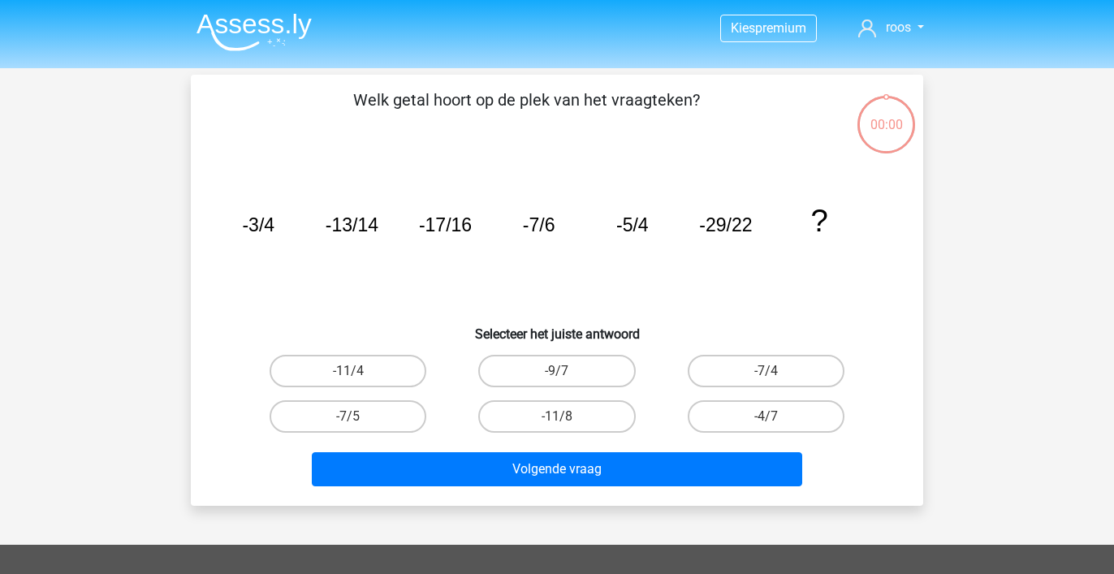
scroll to position [75, 0]
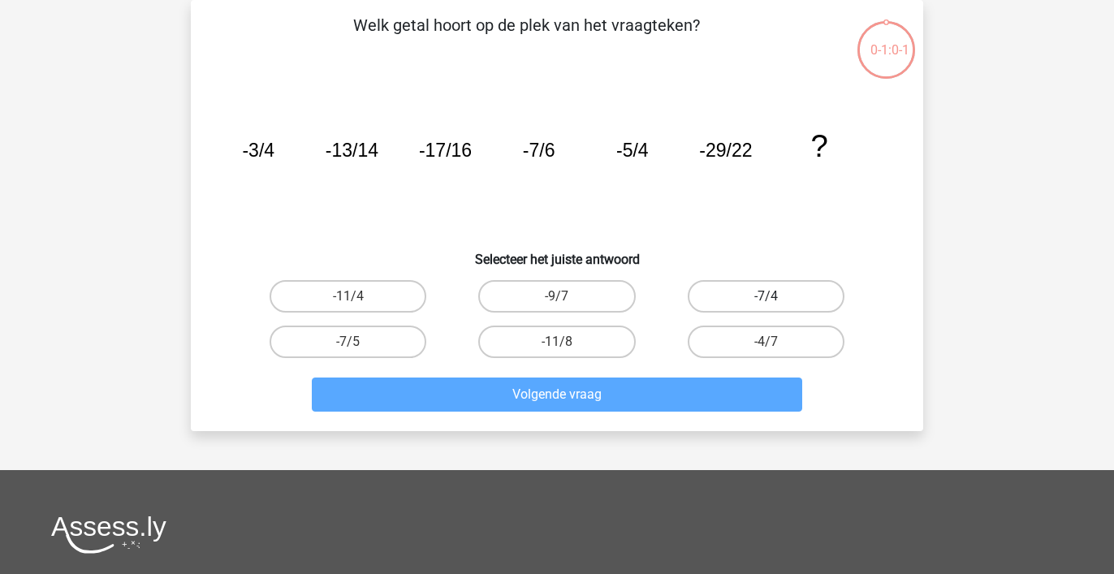
click at [795, 291] on label "-7/4" at bounding box center [766, 296] width 157 height 32
click at [776, 296] on input "-7/4" at bounding box center [770, 301] width 11 height 11
radio input "true"
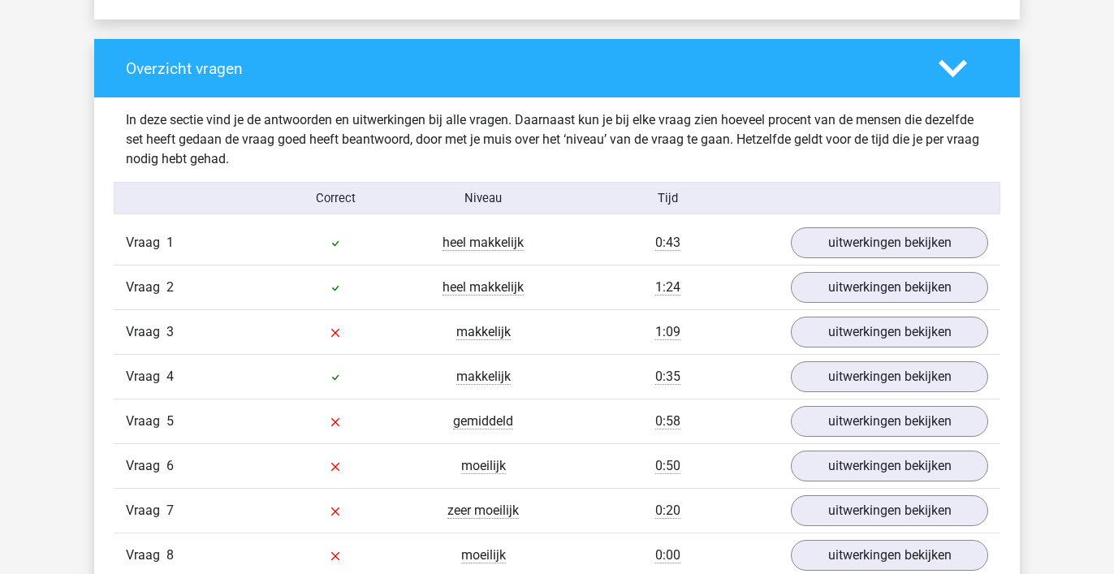
scroll to position [1180, 0]
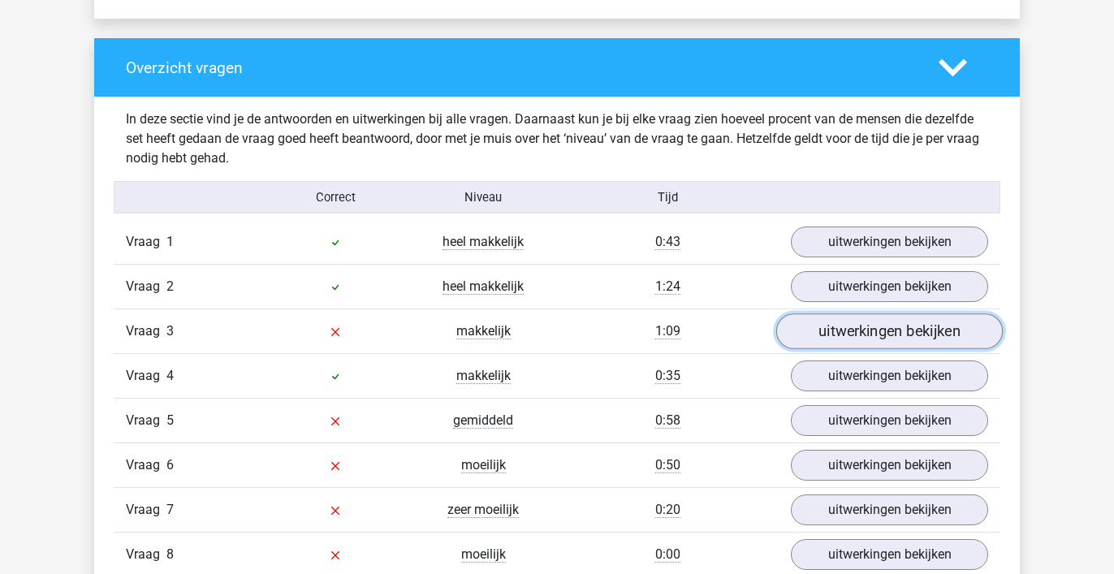
click at [821, 334] on link "uitwerkingen bekijken" at bounding box center [889, 331] width 226 height 36
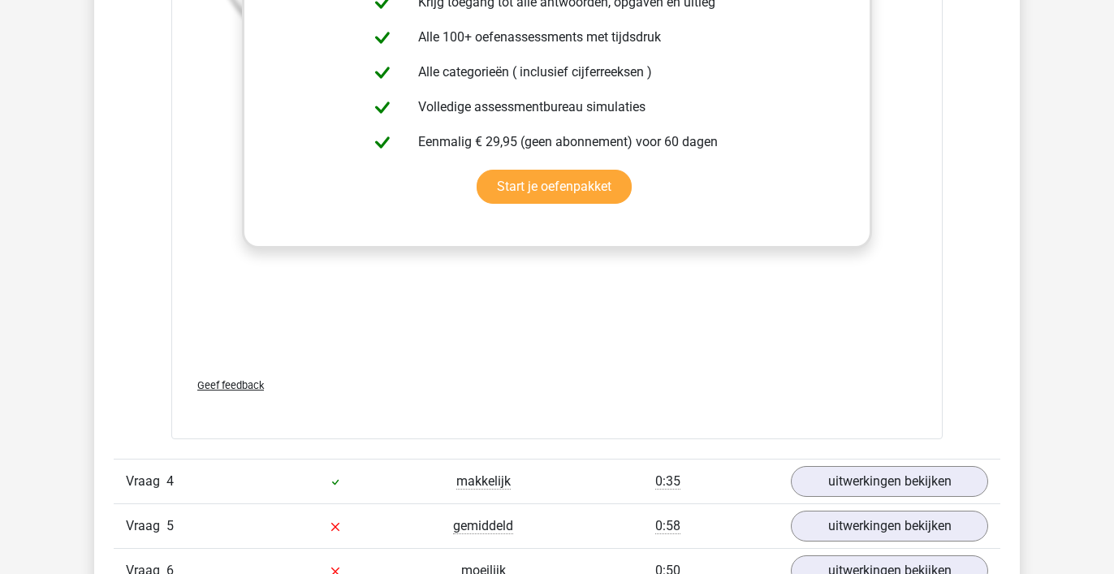
scroll to position [2180, 0]
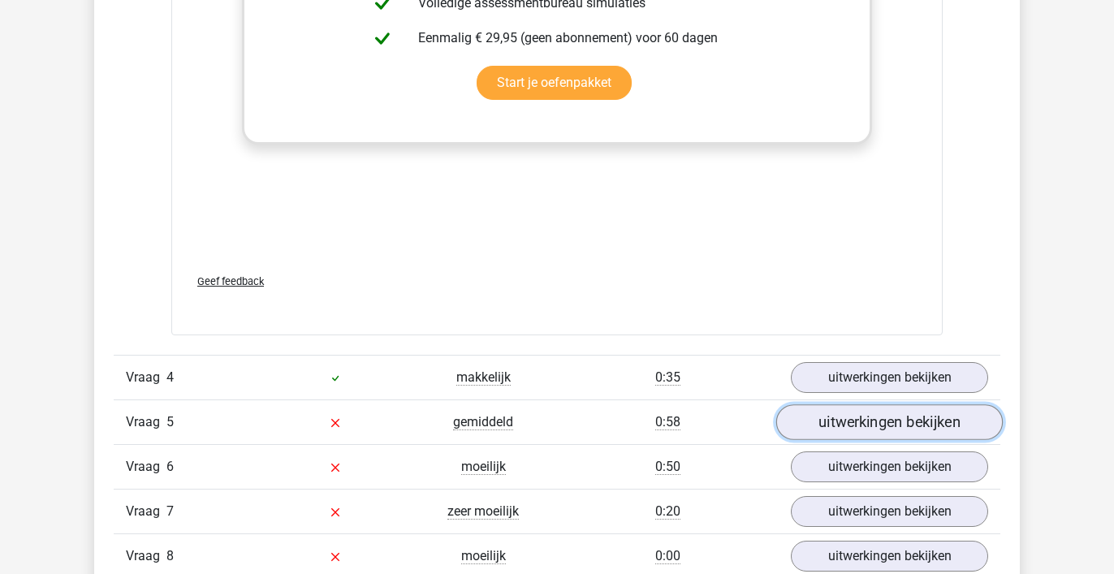
click at [866, 421] on link "uitwerkingen bekijken" at bounding box center [889, 422] width 226 height 36
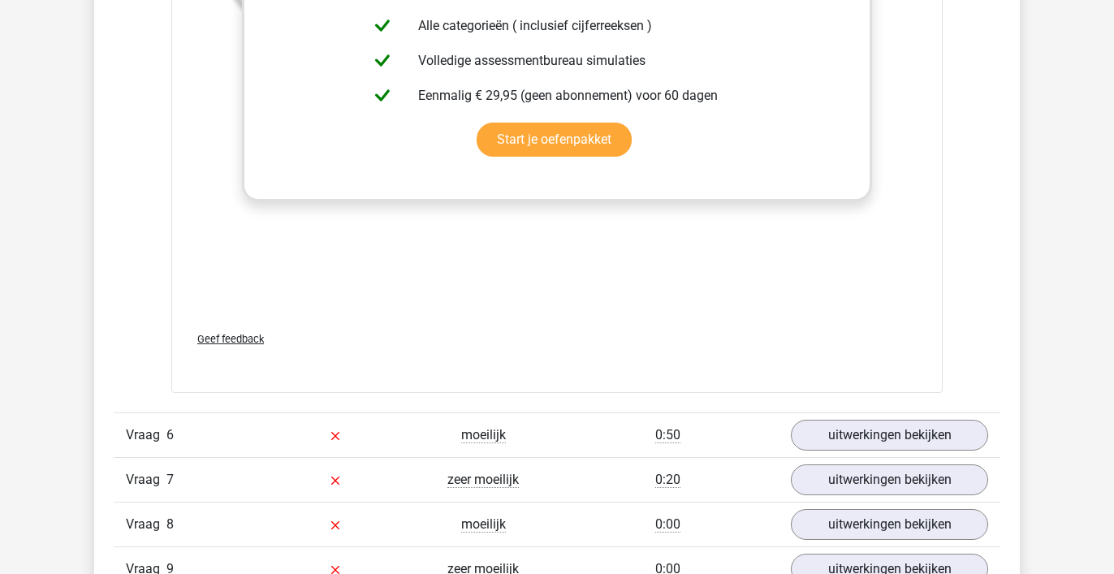
scroll to position [3219, 0]
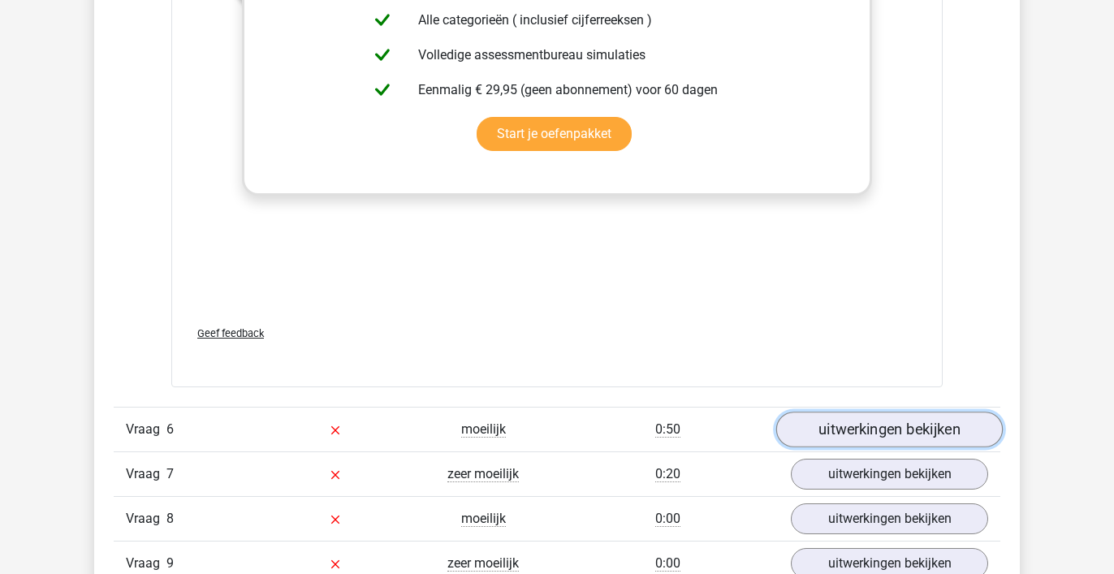
click at [867, 431] on link "uitwerkingen bekijken" at bounding box center [889, 430] width 226 height 36
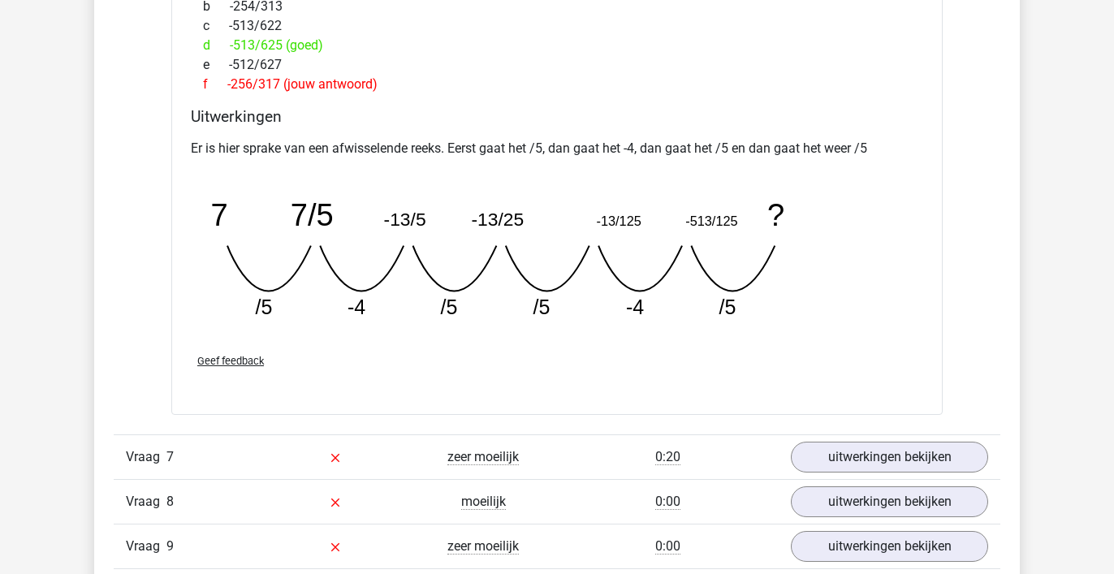
scroll to position [3952, 0]
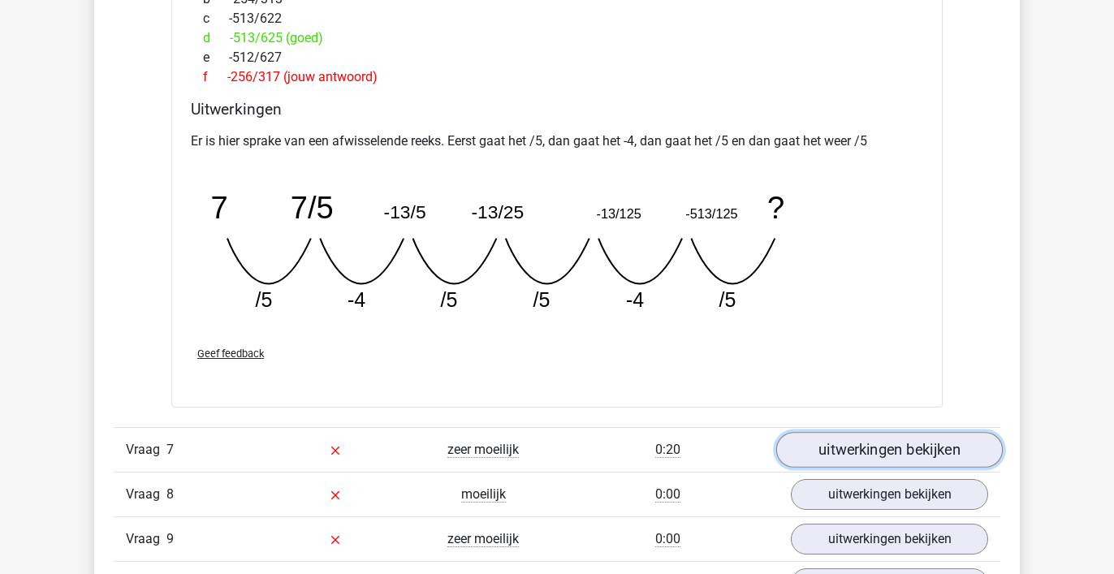
click at [808, 449] on link "uitwerkingen bekijken" at bounding box center [889, 451] width 226 height 36
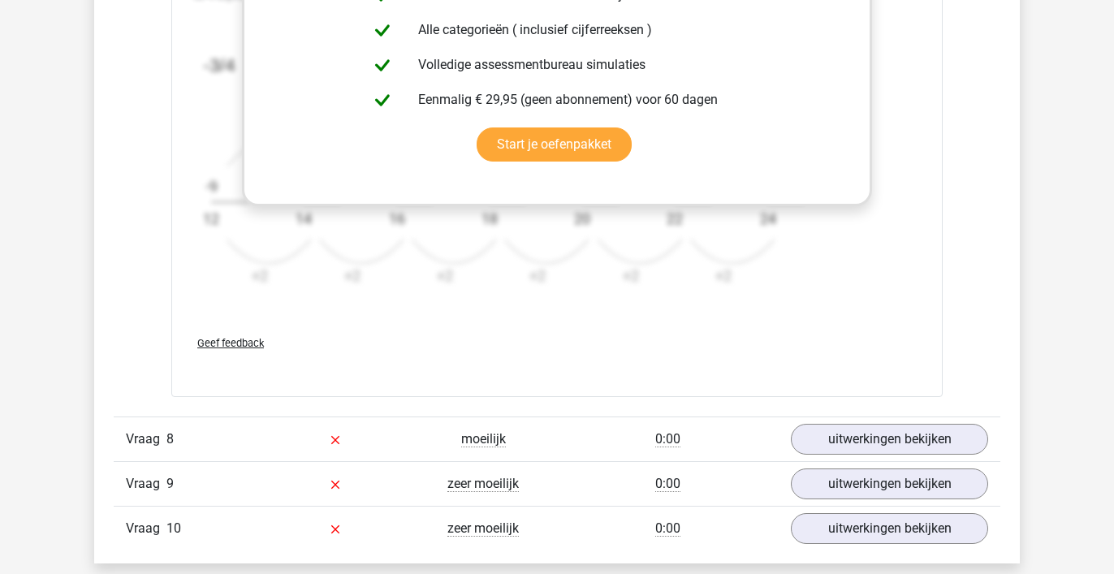
scroll to position [5085, 0]
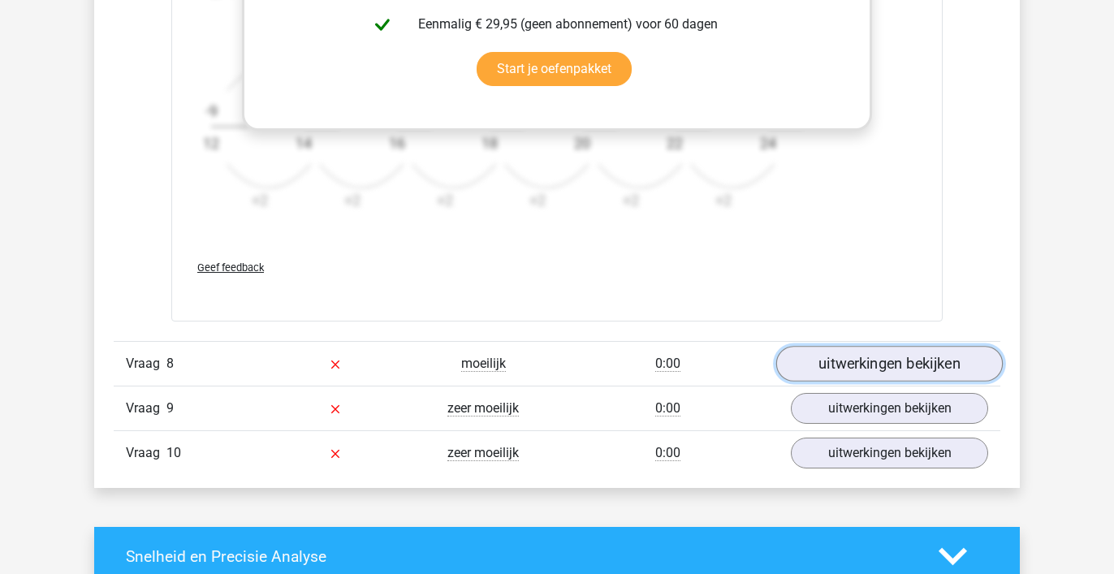
click at [860, 360] on link "uitwerkingen bekijken" at bounding box center [889, 364] width 226 height 36
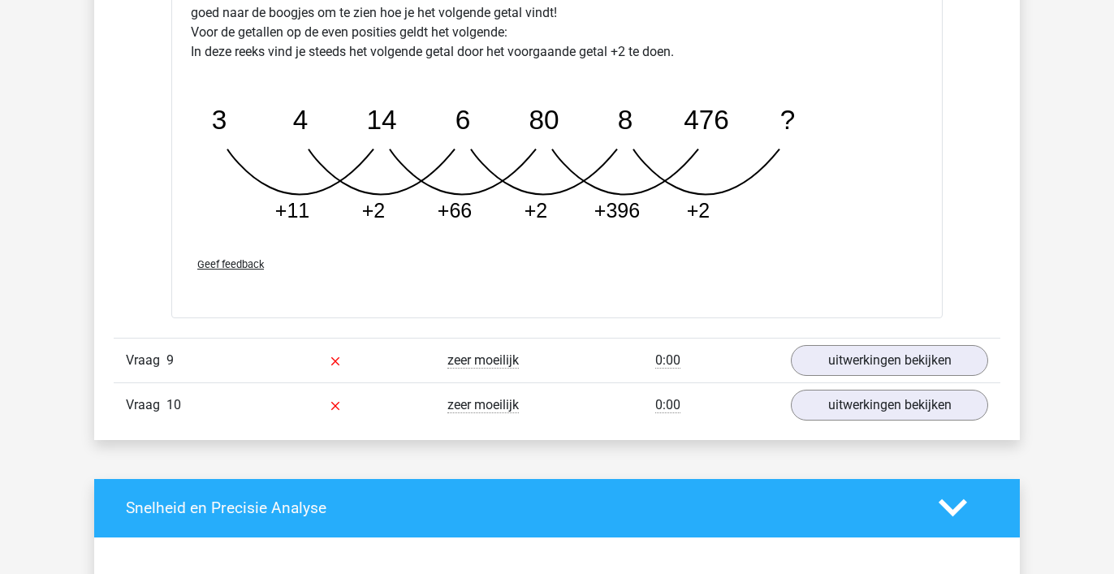
scroll to position [5961, 0]
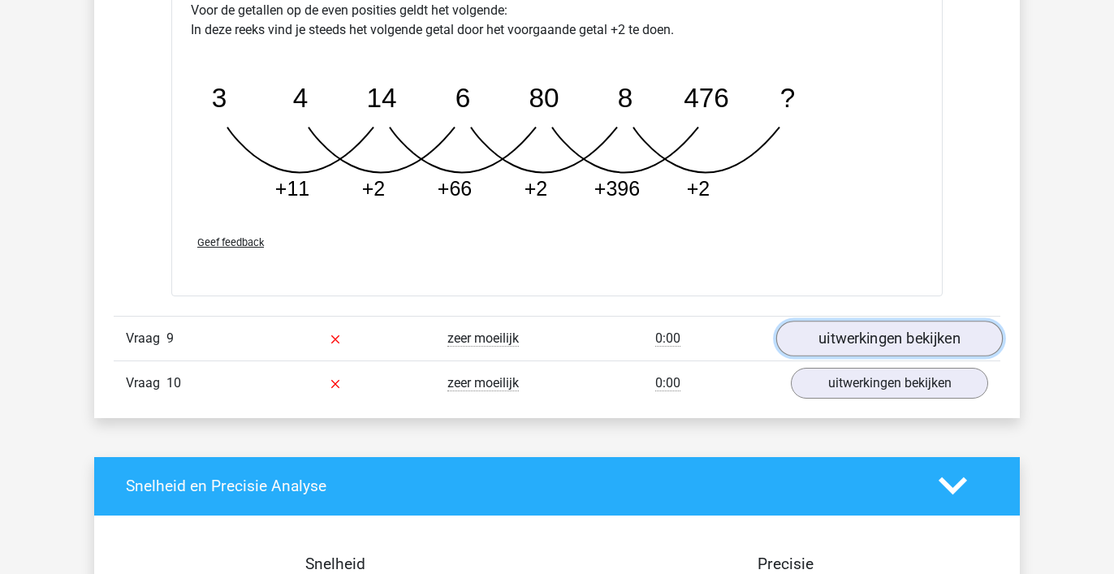
click at [885, 338] on link "uitwerkingen bekijken" at bounding box center [889, 339] width 226 height 36
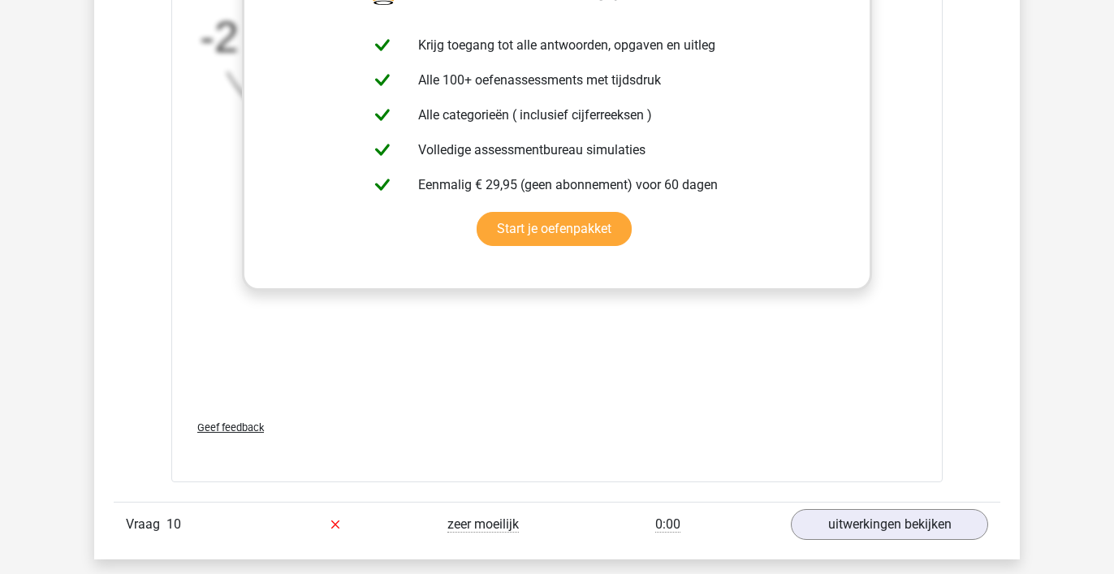
scroll to position [6851, 0]
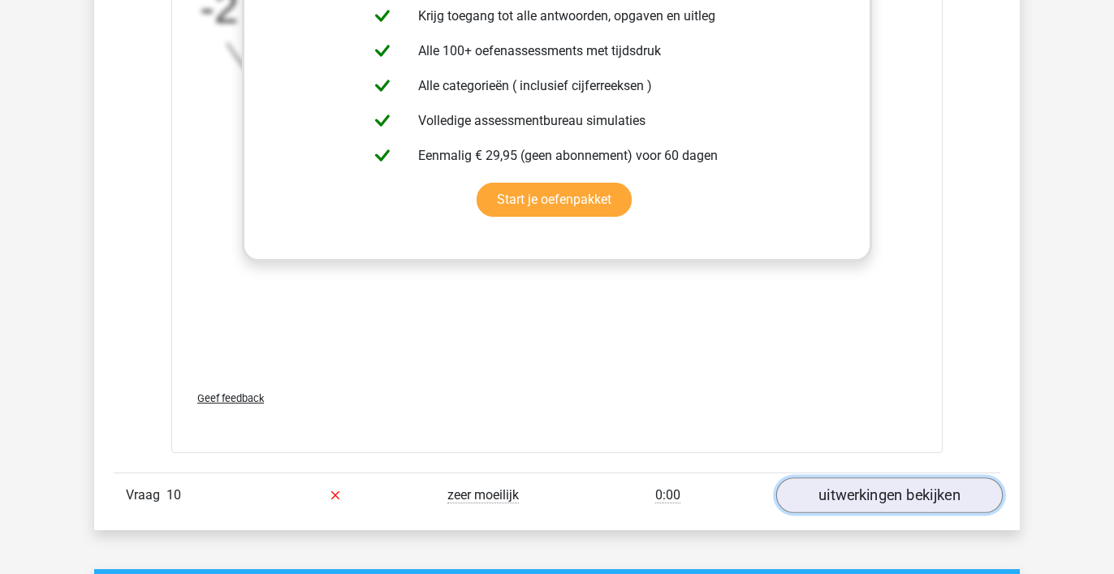
click at [908, 495] on link "uitwerkingen bekijken" at bounding box center [889, 495] width 226 height 36
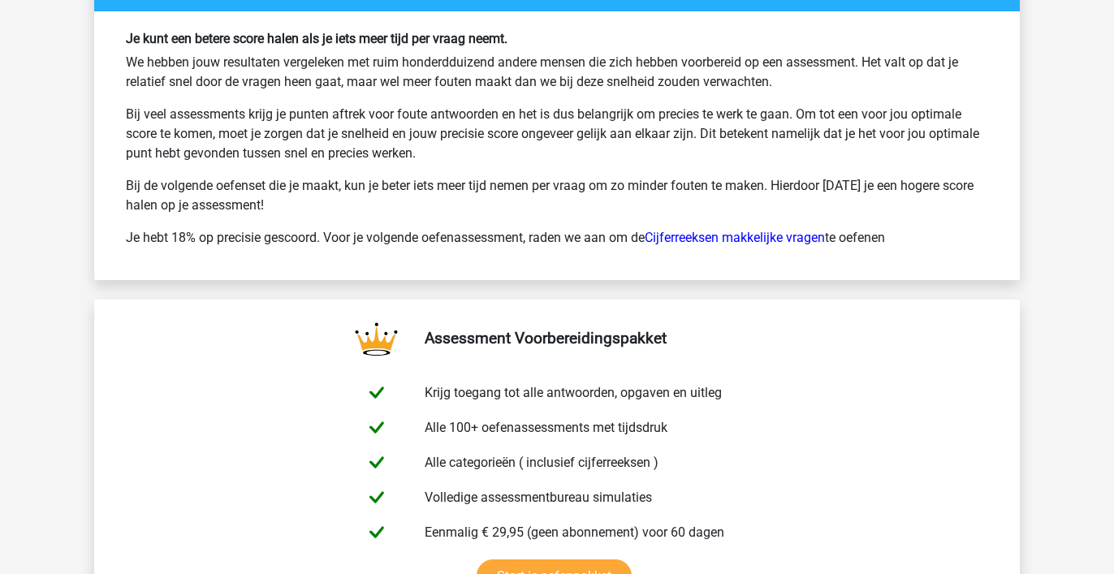
scroll to position [9022, 0]
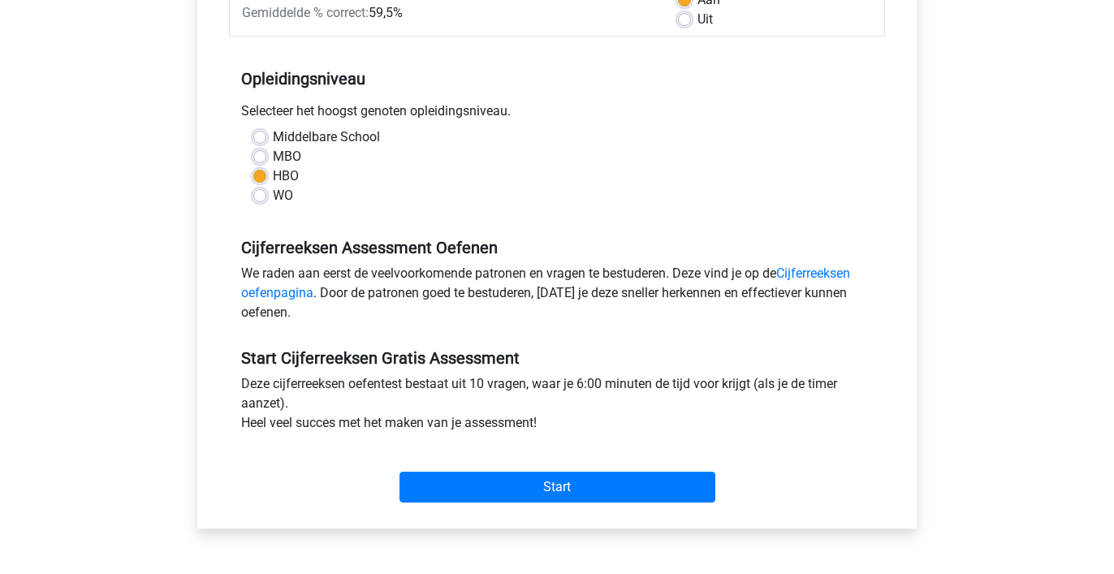
scroll to position [440, 0]
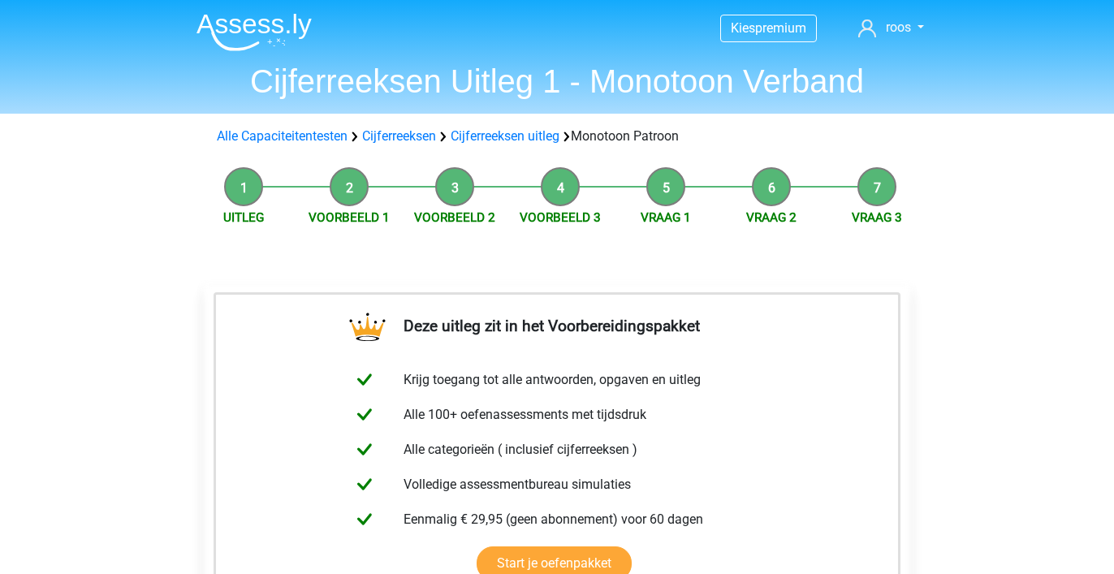
scroll to position [382, 0]
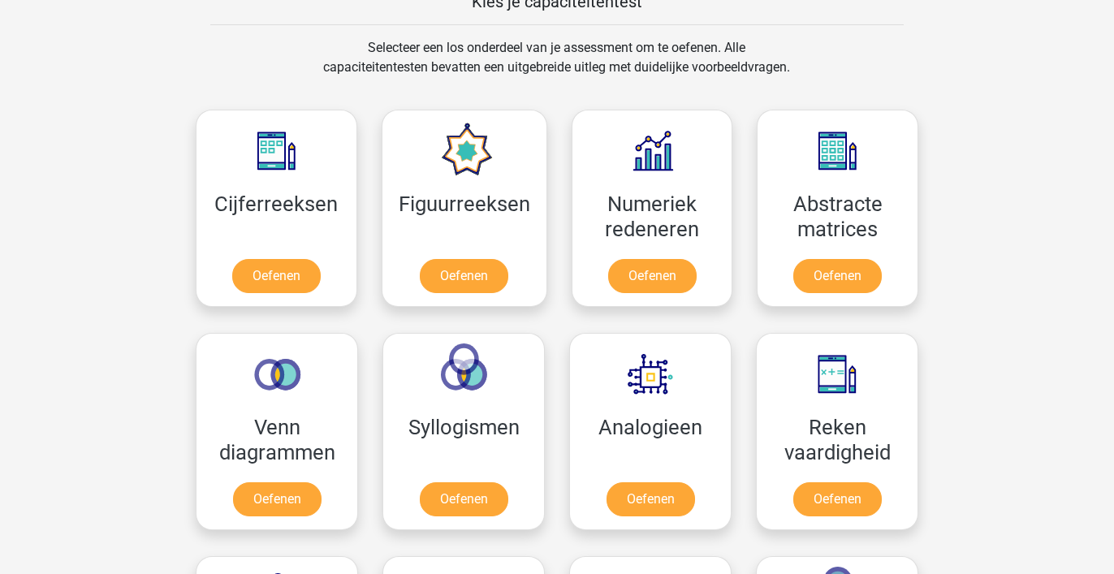
scroll to position [655, 0]
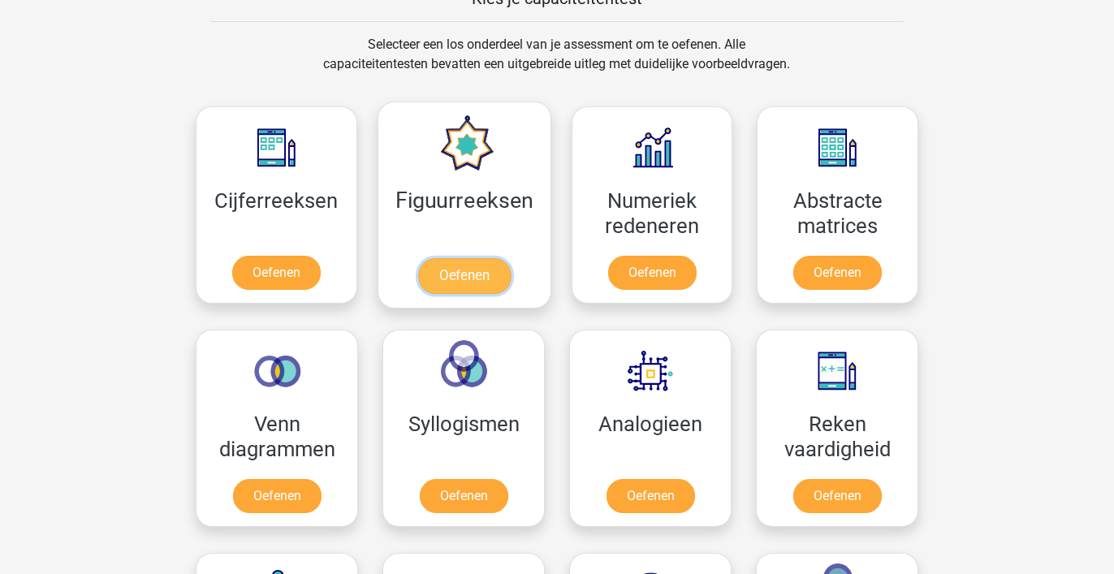
click at [469, 258] on link "Oefenen" at bounding box center [463, 276] width 93 height 36
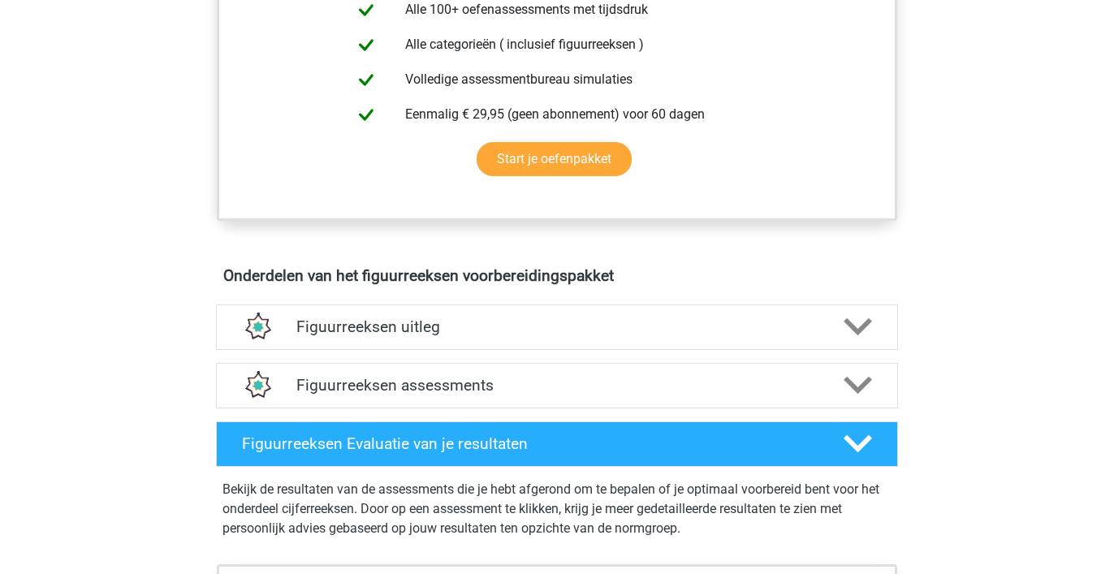
scroll to position [753, 0]
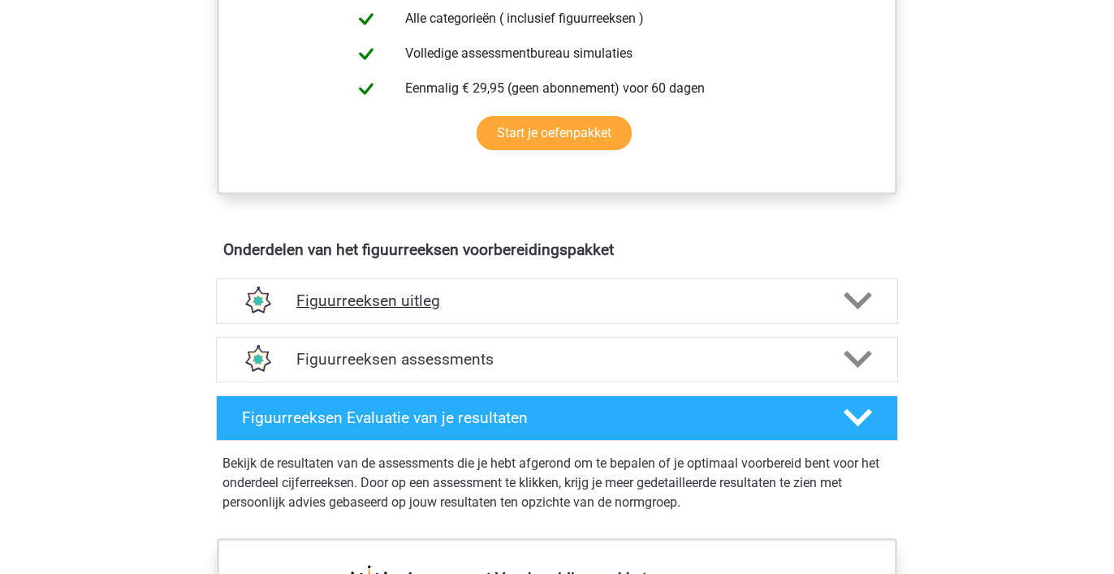
click at [436, 300] on h4 "Figuurreeksen uitleg" at bounding box center [556, 300] width 521 height 19
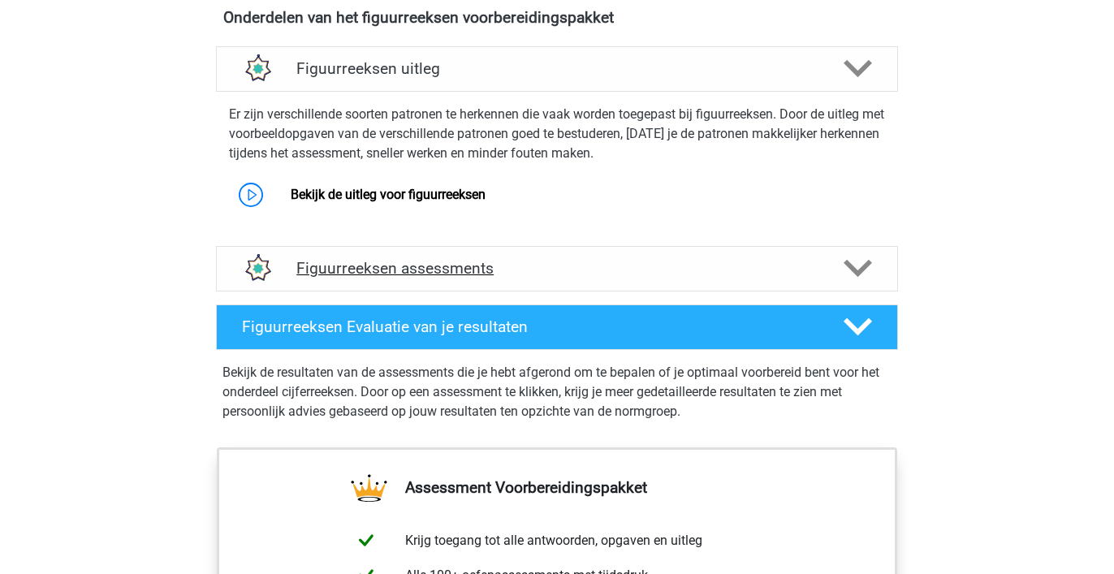
scroll to position [1043, 0]
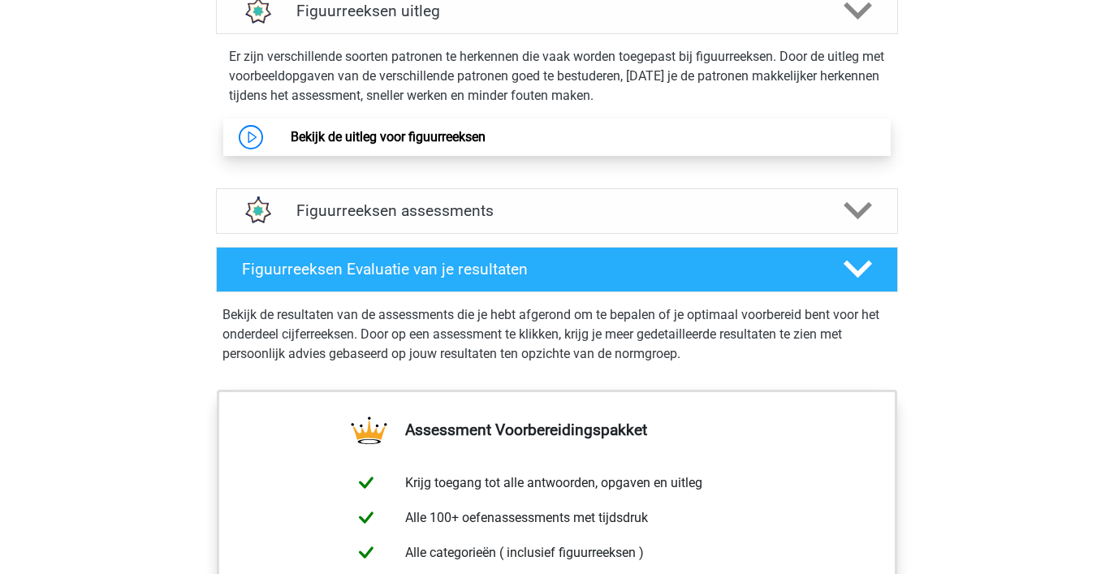
click at [457, 139] on link "Bekijk de uitleg voor figuurreeksen" at bounding box center [388, 136] width 195 height 15
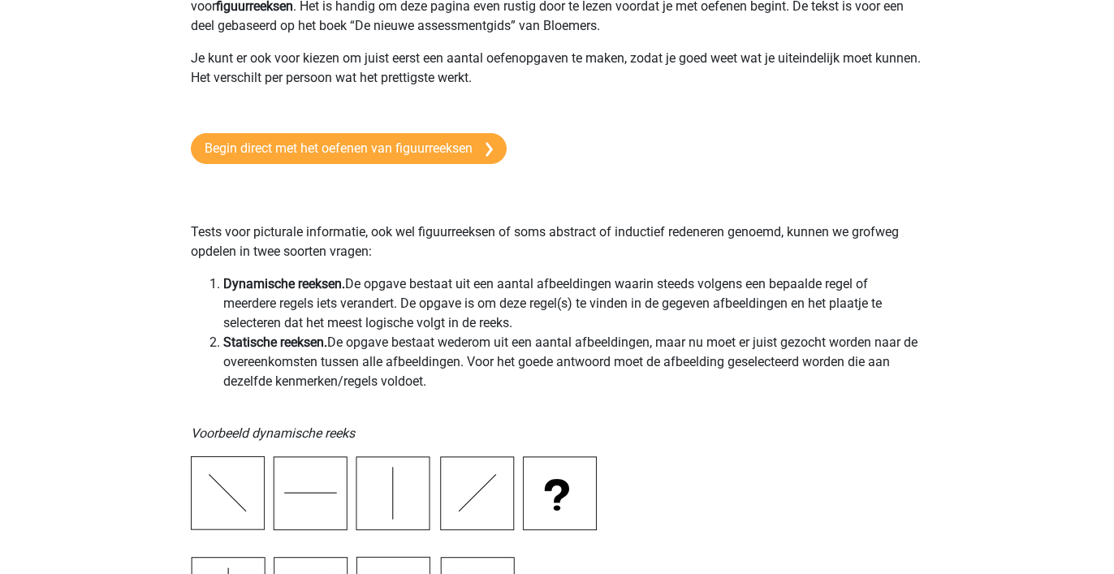
scroll to position [98, 0]
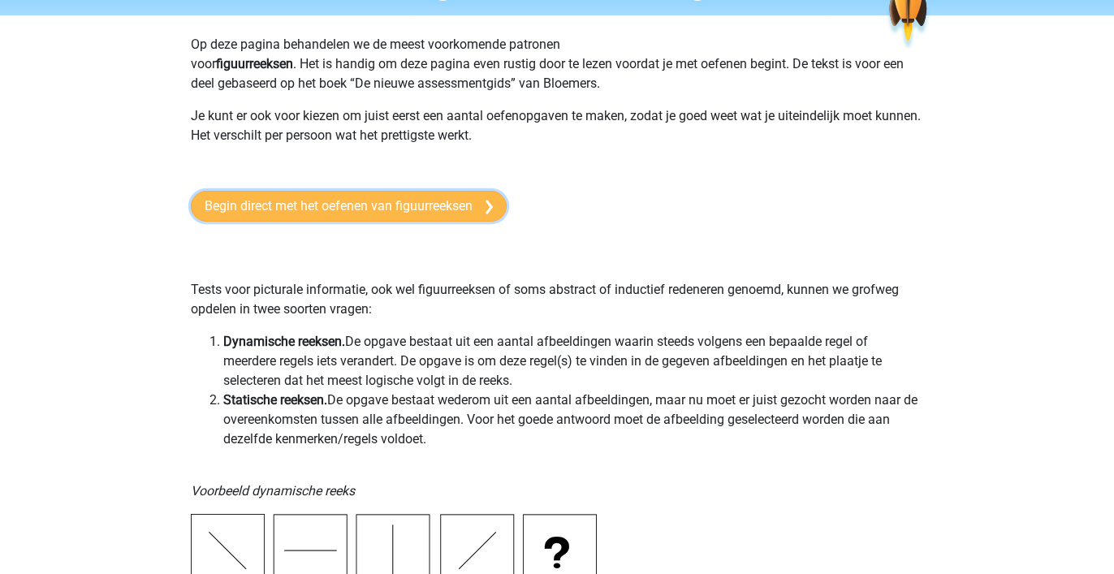
click at [438, 205] on link "Begin direct met het oefenen van figuurreeksen" at bounding box center [349, 206] width 316 height 31
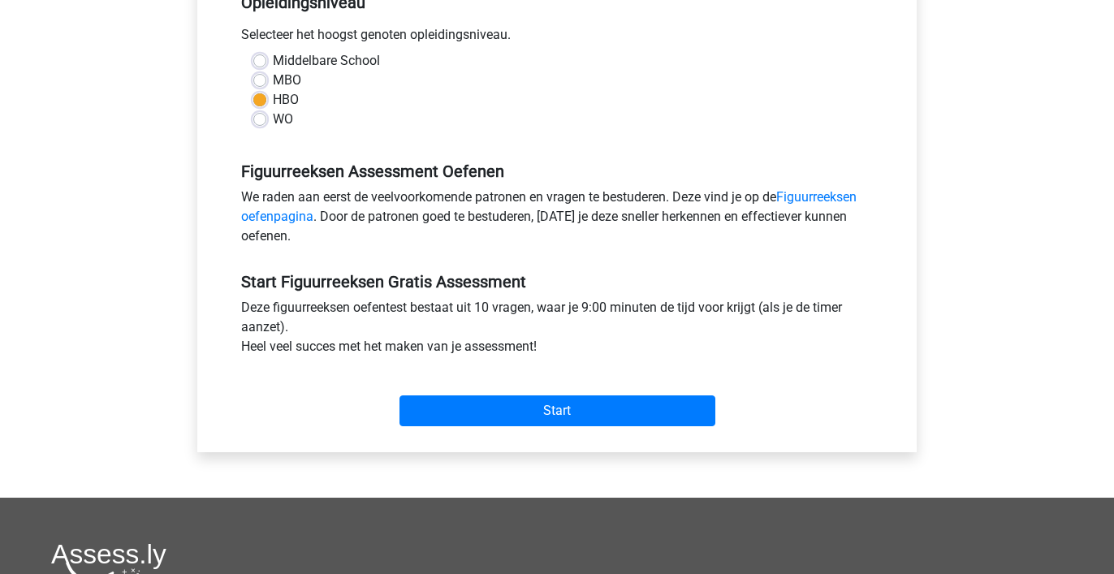
scroll to position [357, 0]
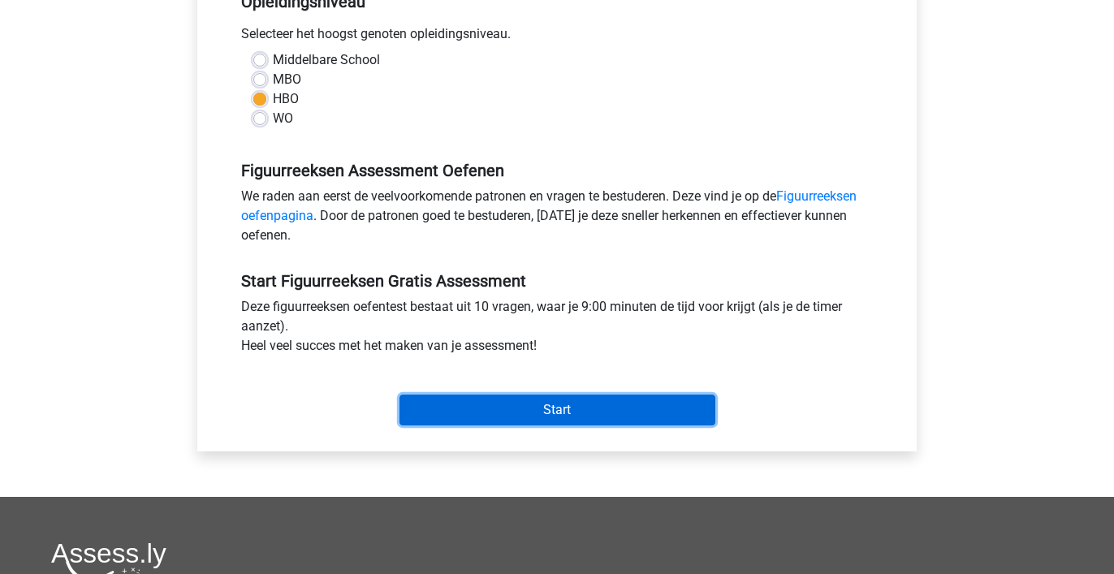
click at [524, 407] on input "Start" at bounding box center [557, 410] width 316 height 31
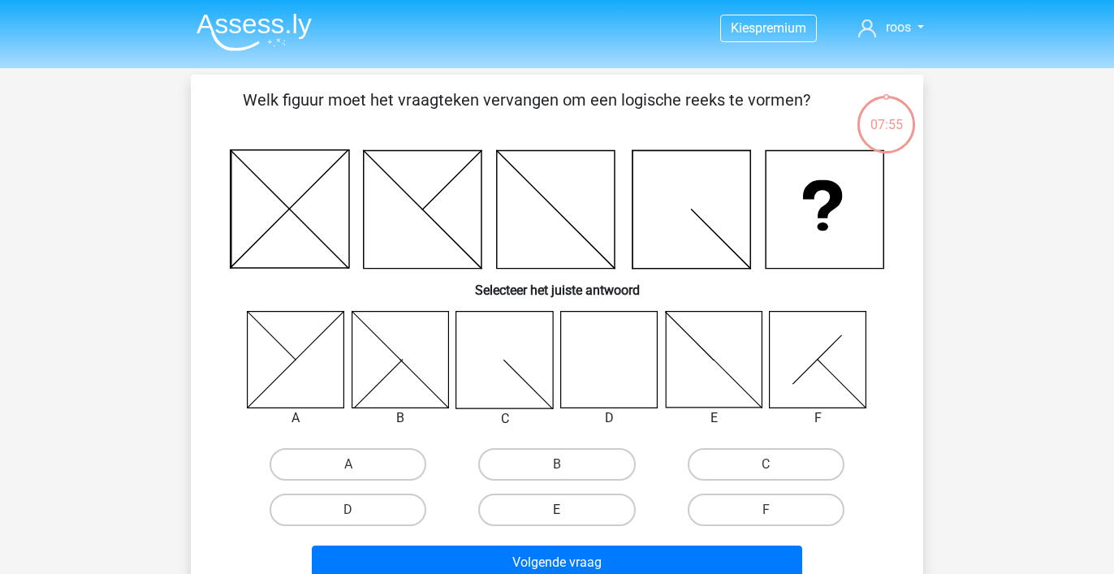
click at [575, 501] on label "E" at bounding box center [556, 510] width 157 height 32
click at [567, 510] on input "E" at bounding box center [562, 515] width 11 height 11
radio input "true"
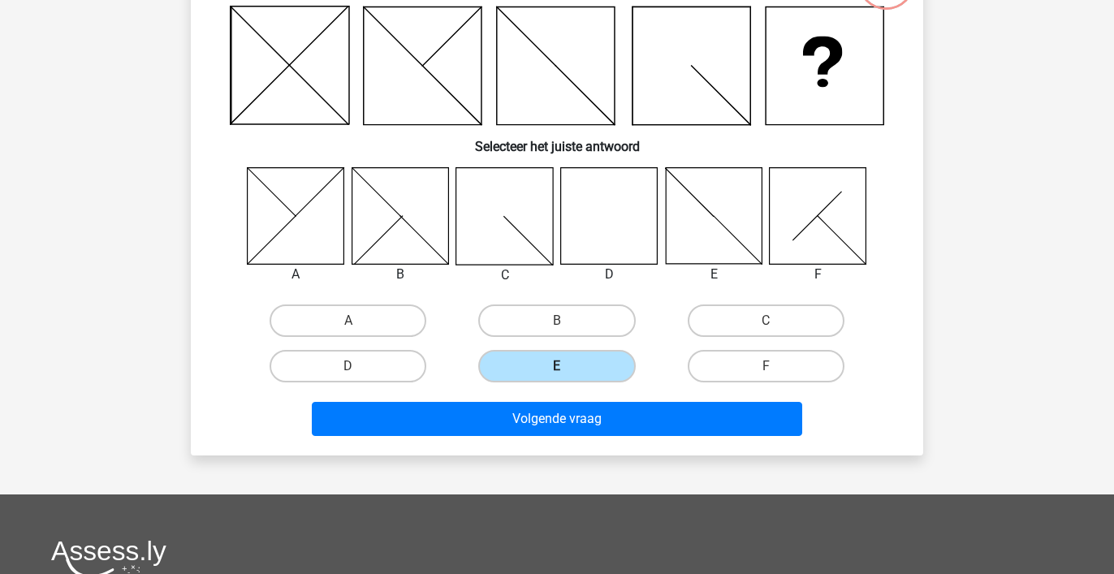
scroll to position [211, 0]
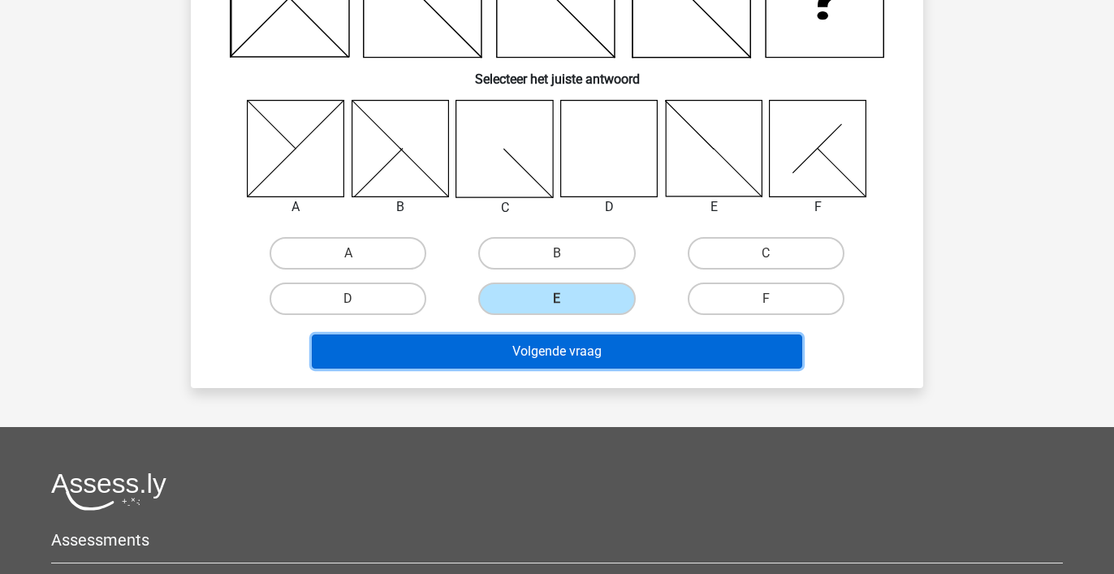
click at [597, 351] on button "Volgende vraag" at bounding box center [557, 351] width 491 height 34
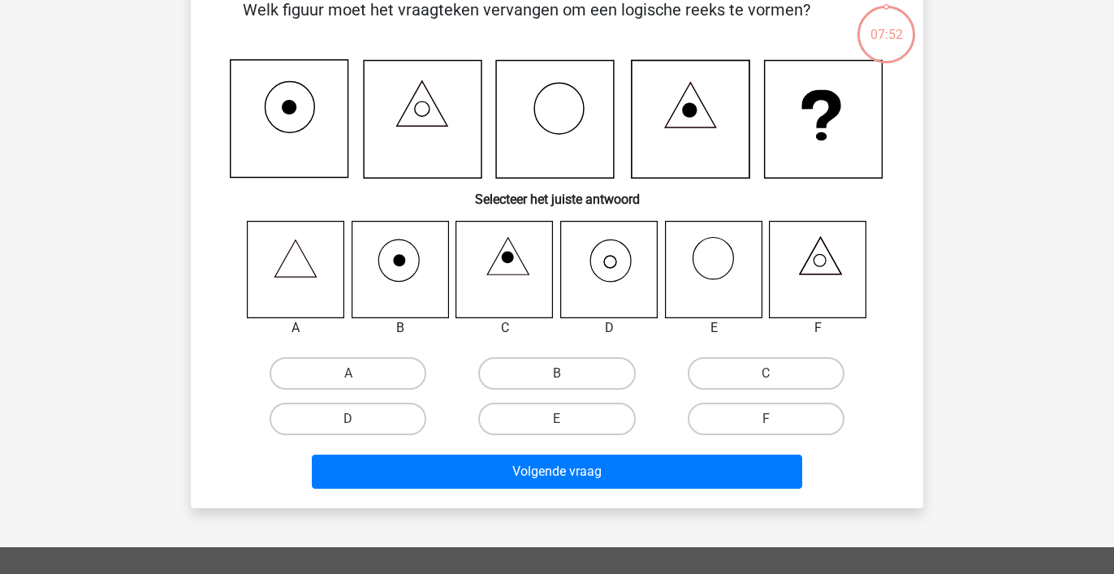
scroll to position [75, 0]
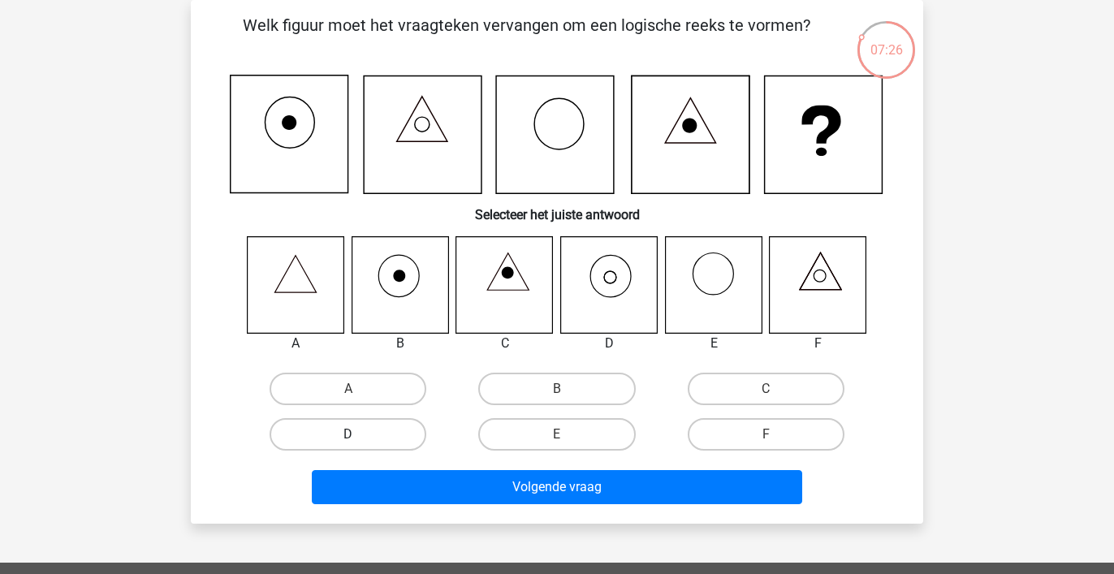
click at [375, 436] on label "D" at bounding box center [347, 434] width 157 height 32
click at [359, 436] on input "D" at bounding box center [353, 439] width 11 height 11
radio input "true"
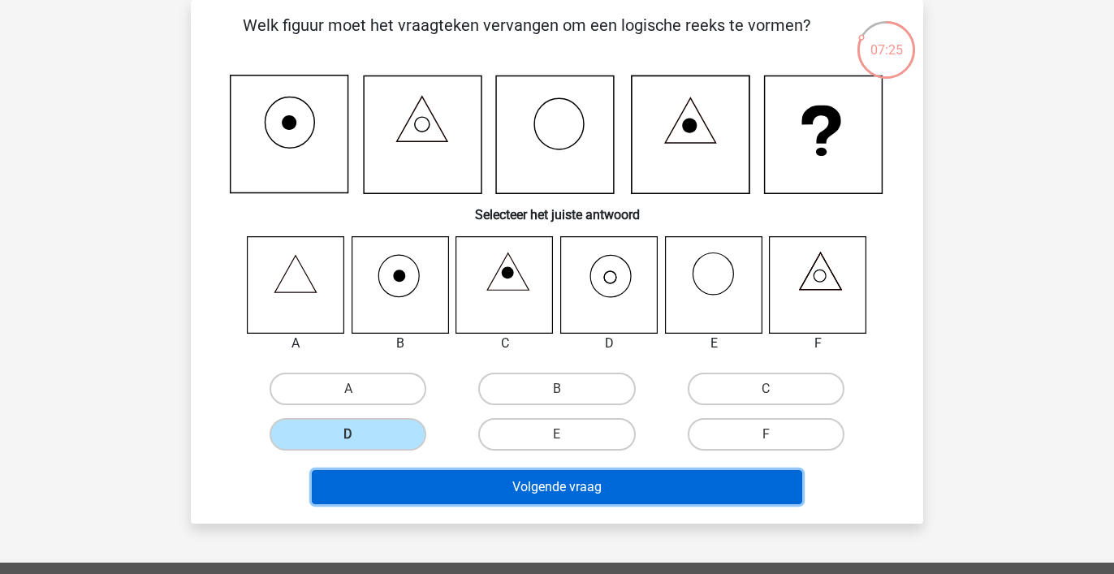
click at [481, 485] on button "Volgende vraag" at bounding box center [557, 487] width 491 height 34
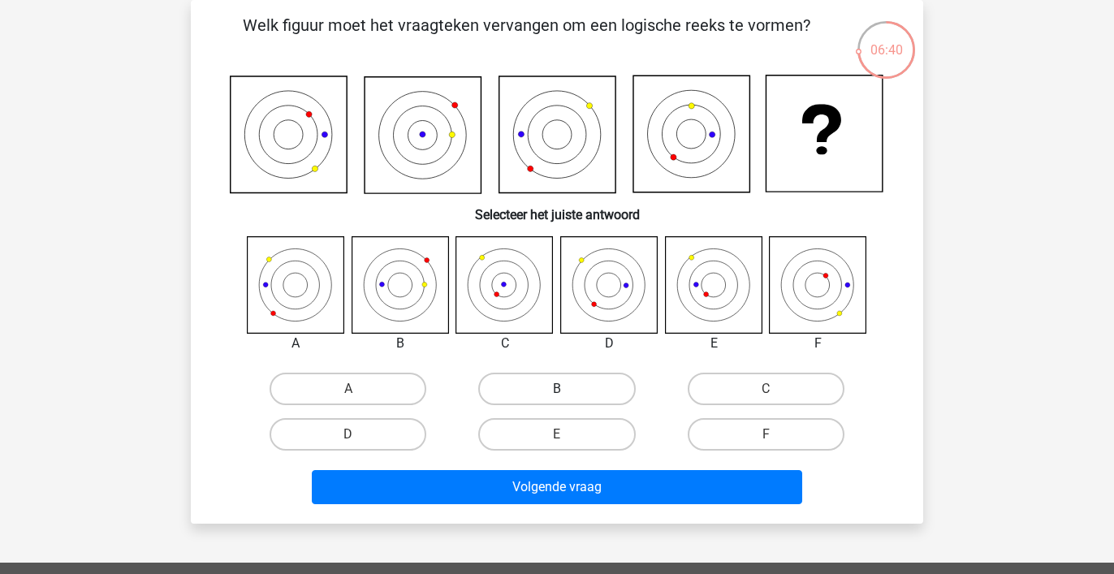
click at [543, 387] on label "B" at bounding box center [556, 389] width 157 height 32
click at [557, 389] on input "B" at bounding box center [562, 394] width 11 height 11
radio input "true"
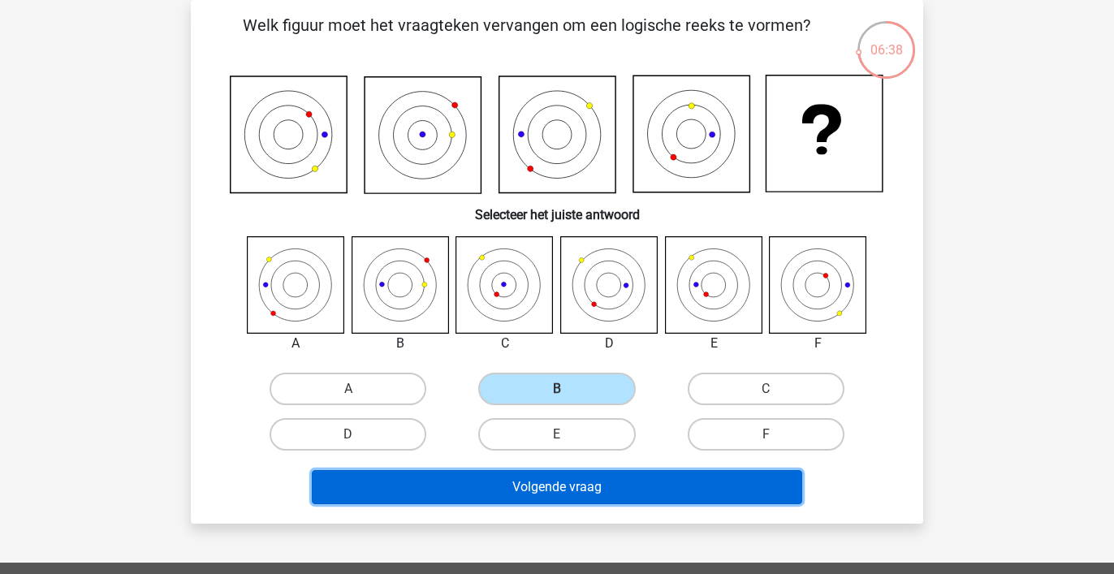
click at [553, 481] on button "Volgende vraag" at bounding box center [557, 487] width 491 height 34
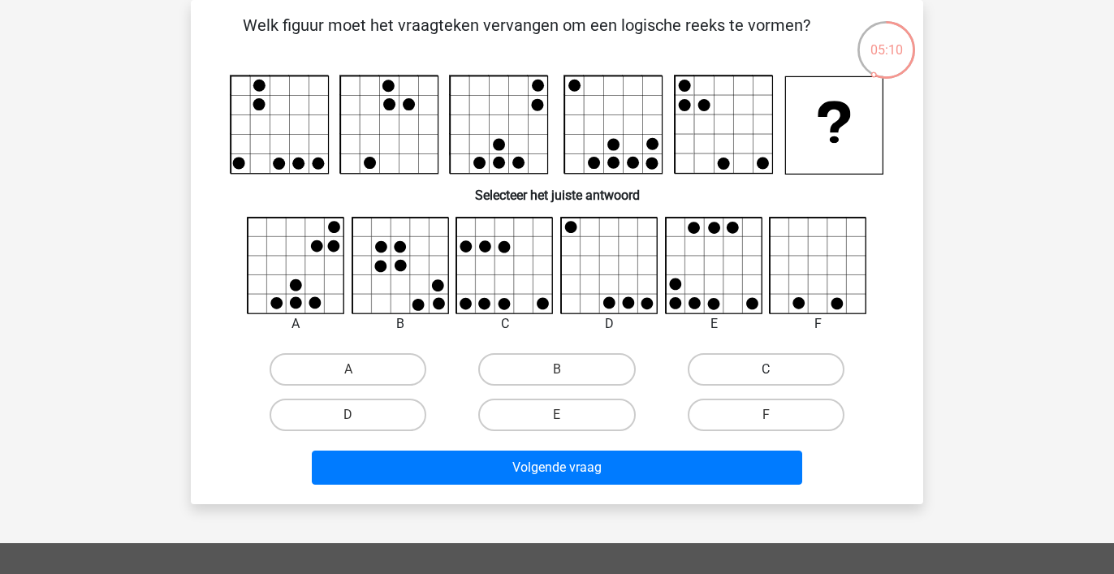
click at [766, 368] on label "C" at bounding box center [766, 369] width 157 height 32
click at [766, 369] on input "C" at bounding box center [770, 374] width 11 height 11
radio input "true"
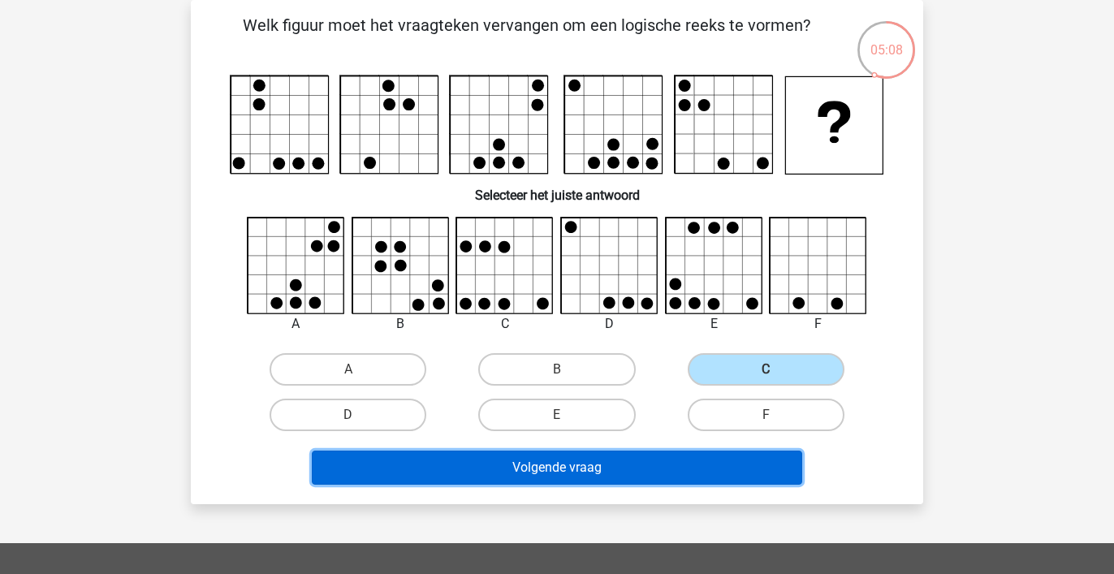
click at [660, 462] on button "Volgende vraag" at bounding box center [557, 468] width 491 height 34
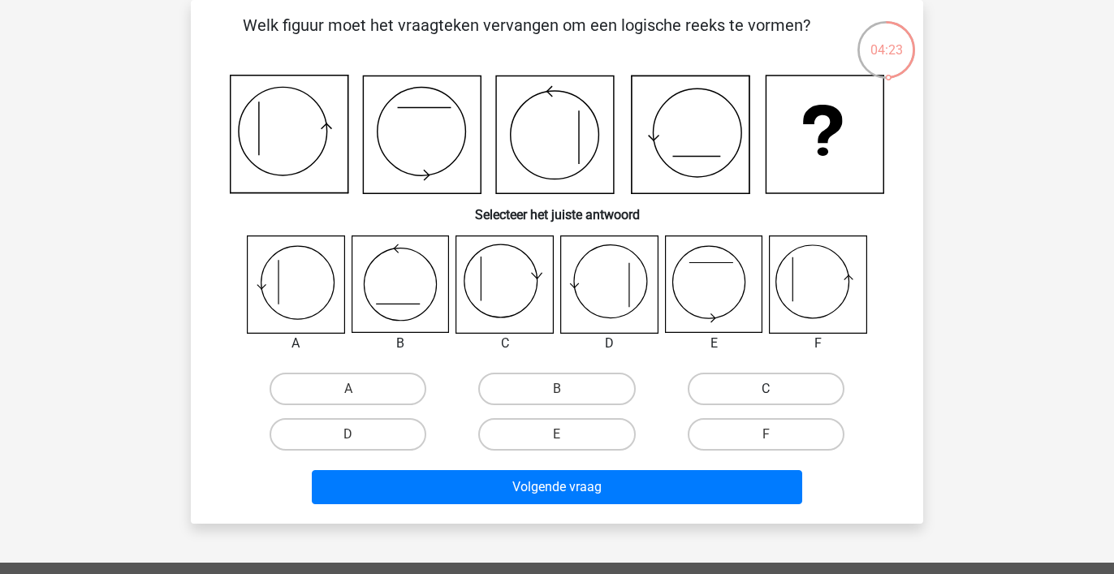
click at [756, 382] on label "C" at bounding box center [766, 389] width 157 height 32
click at [765, 389] on input "C" at bounding box center [770, 394] width 11 height 11
radio input "true"
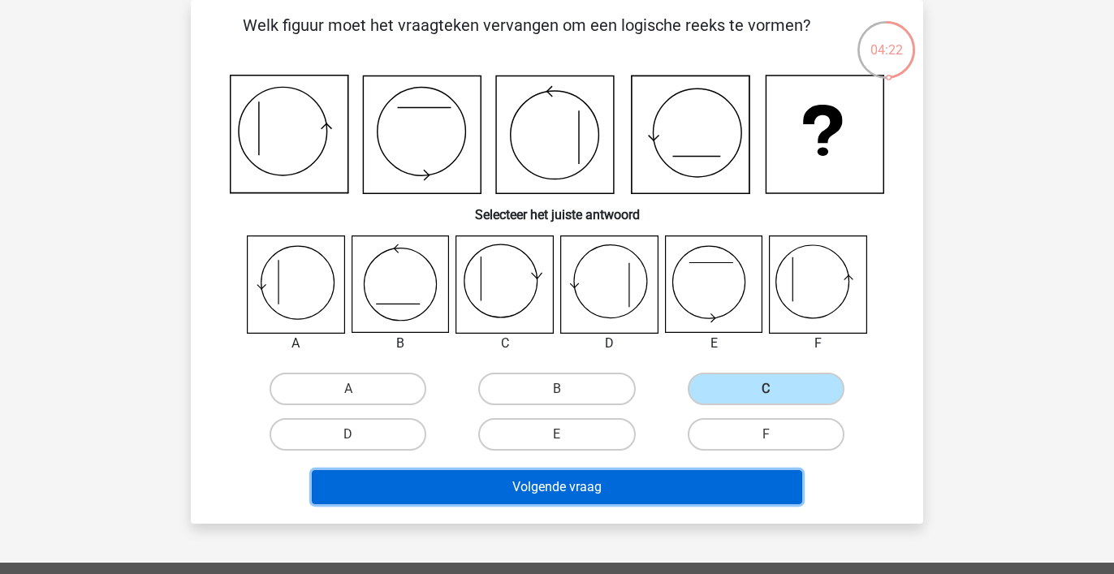
click at [671, 483] on button "Volgende vraag" at bounding box center [557, 487] width 491 height 34
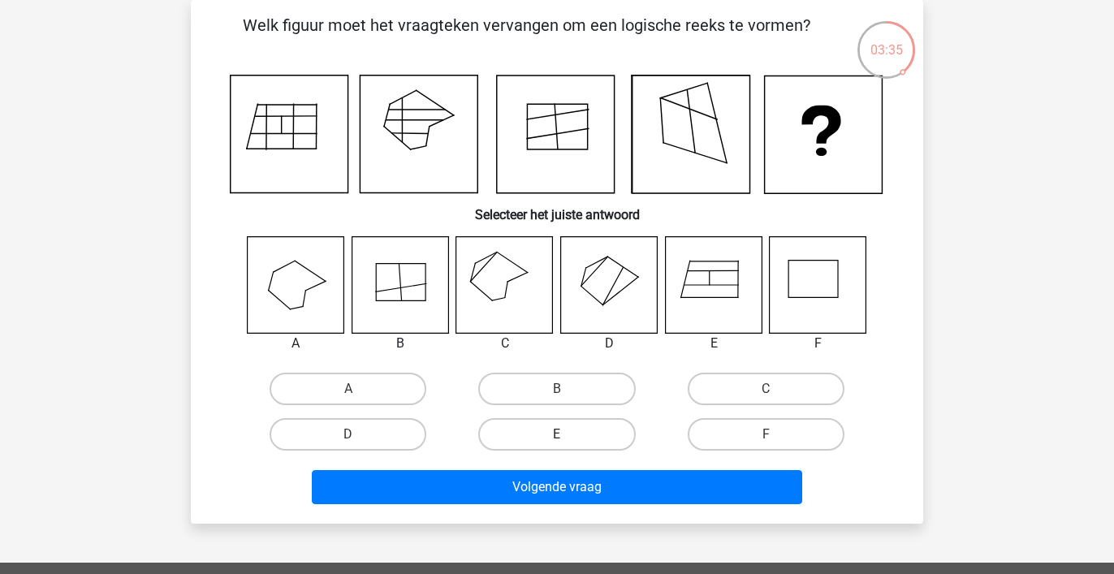
click at [580, 425] on label "E" at bounding box center [556, 434] width 157 height 32
click at [567, 434] on input "E" at bounding box center [562, 439] width 11 height 11
radio input "true"
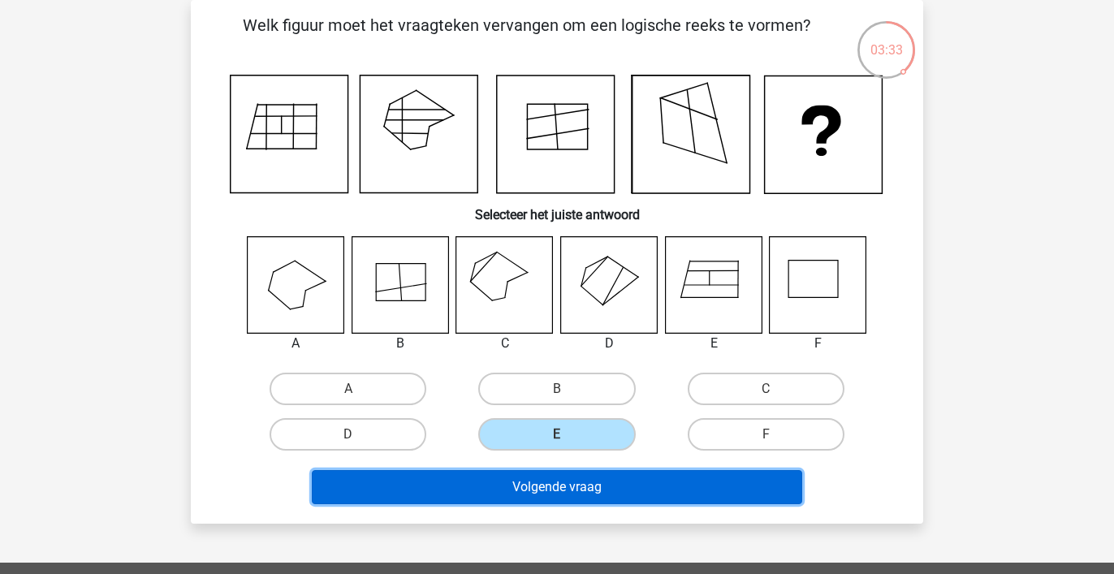
click at [580, 491] on button "Volgende vraag" at bounding box center [557, 487] width 491 height 34
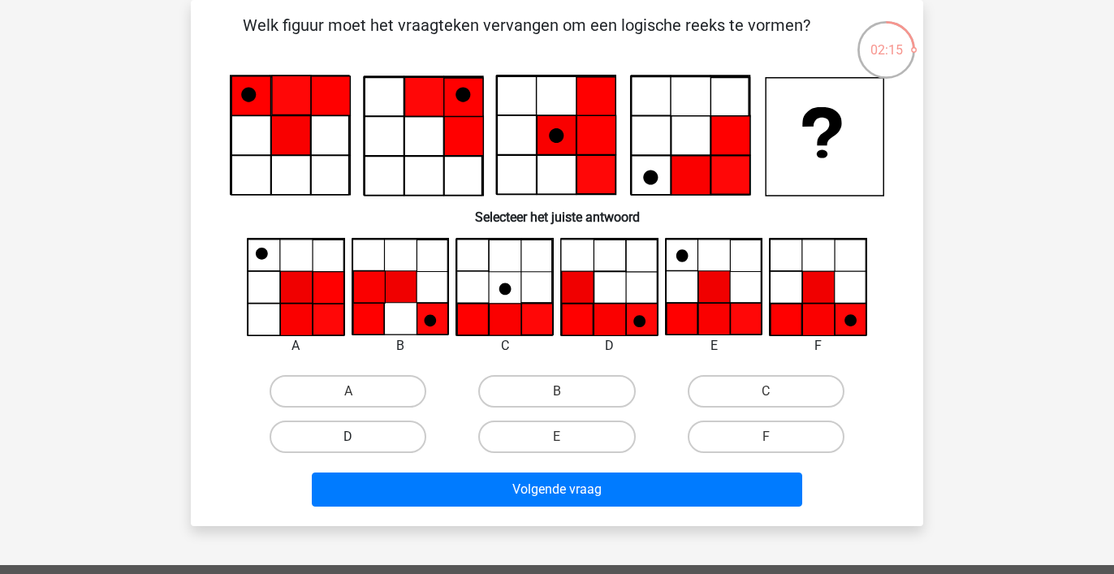
click at [372, 442] on label "D" at bounding box center [347, 436] width 157 height 32
click at [359, 442] on input "D" at bounding box center [353, 442] width 11 height 11
radio input "true"
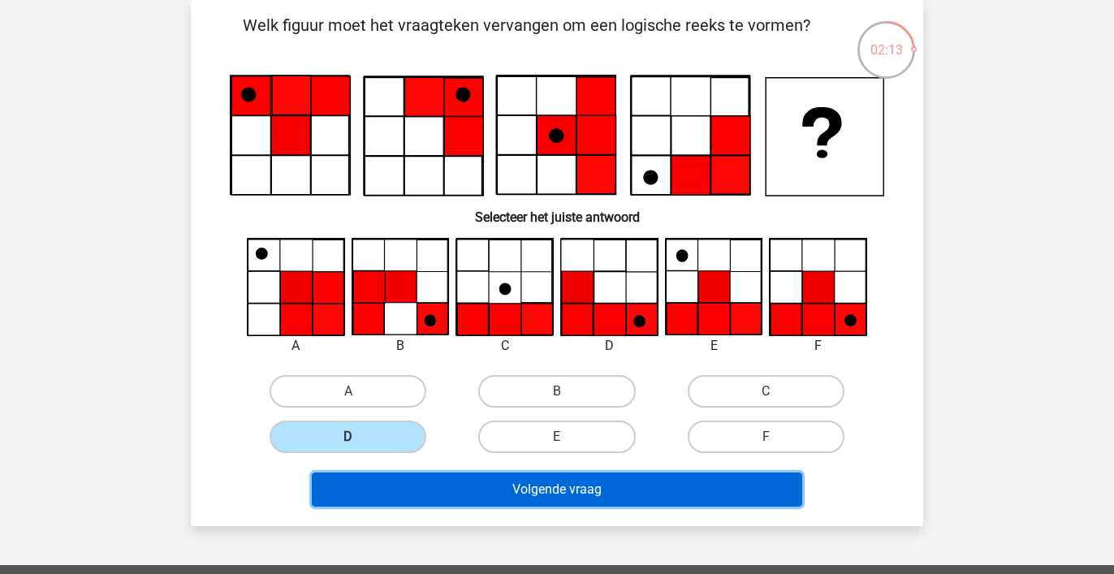
click at [543, 493] on button "Volgende vraag" at bounding box center [557, 489] width 491 height 34
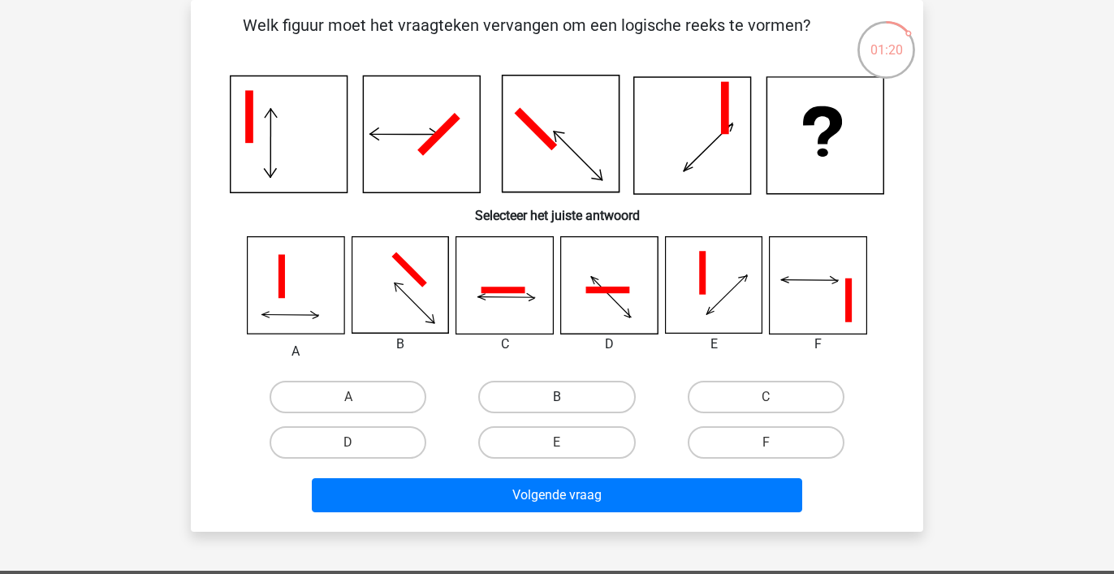
click at [576, 395] on label "B" at bounding box center [556, 397] width 157 height 32
click at [567, 397] on input "B" at bounding box center [562, 402] width 11 height 11
radio input "true"
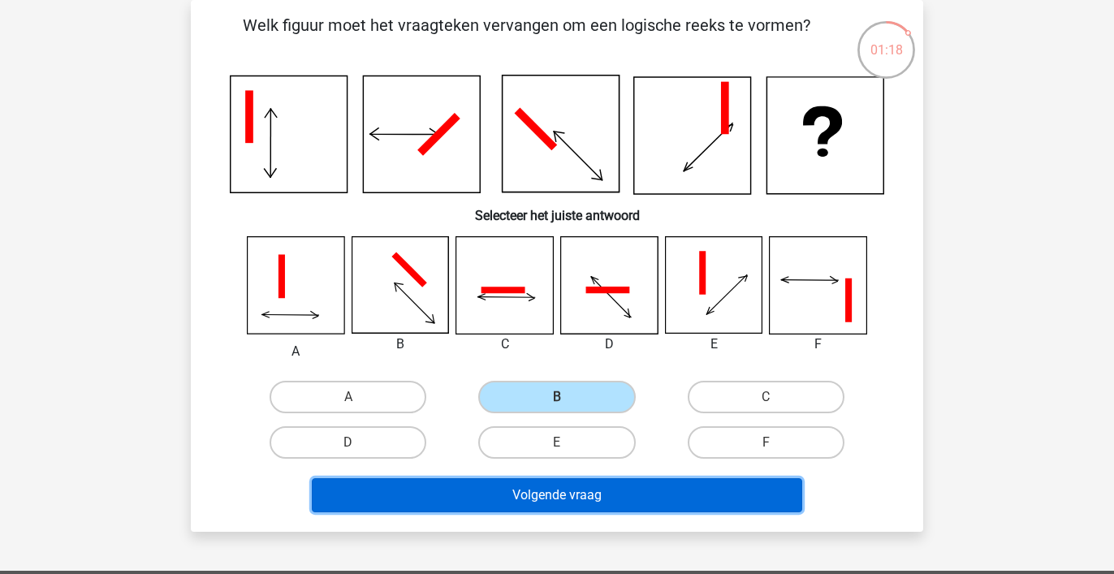
click at [574, 491] on button "Volgende vraag" at bounding box center [557, 495] width 491 height 34
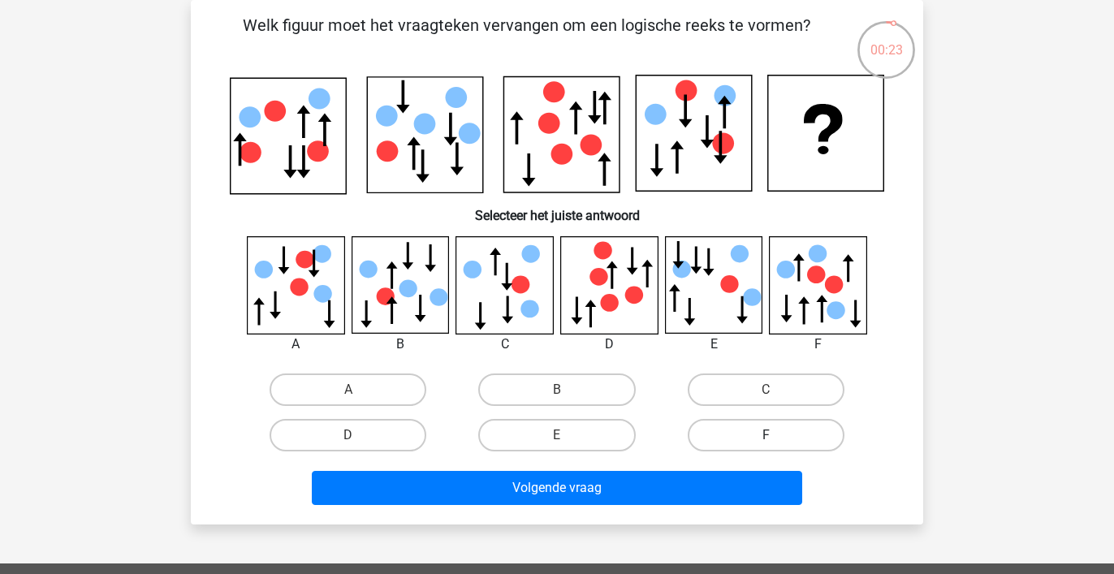
click at [800, 432] on label "F" at bounding box center [766, 435] width 157 height 32
click at [776, 435] on input "F" at bounding box center [770, 440] width 11 height 11
radio input "true"
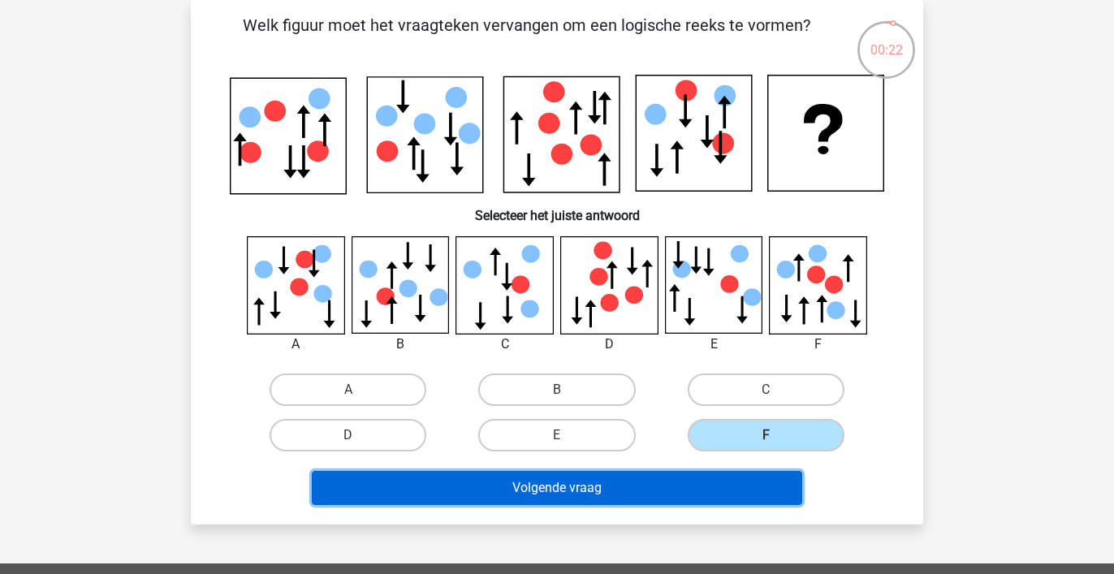
click at [669, 484] on button "Volgende vraag" at bounding box center [557, 488] width 491 height 34
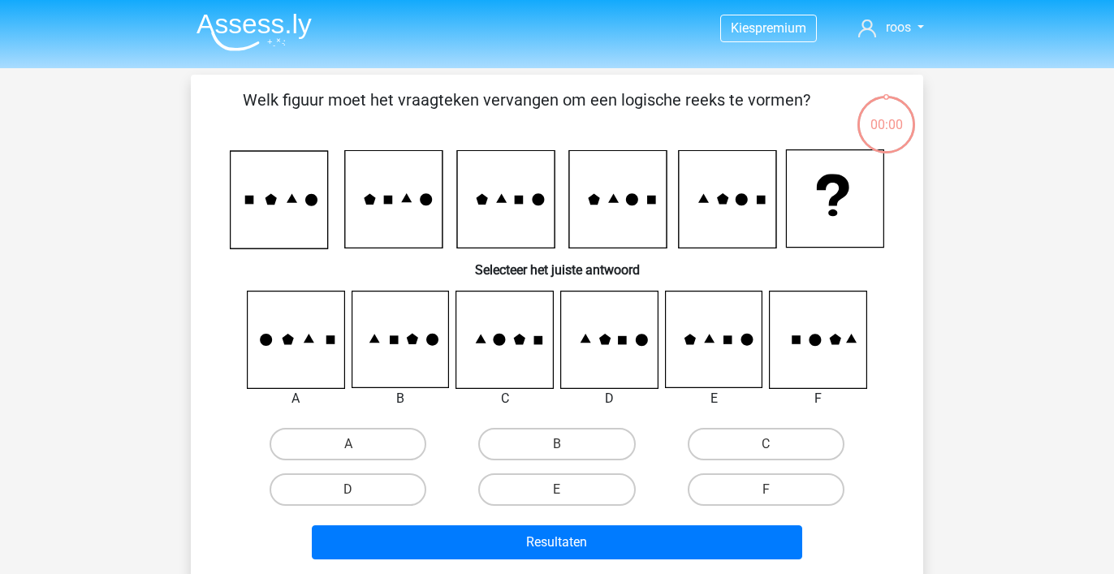
scroll to position [75, 0]
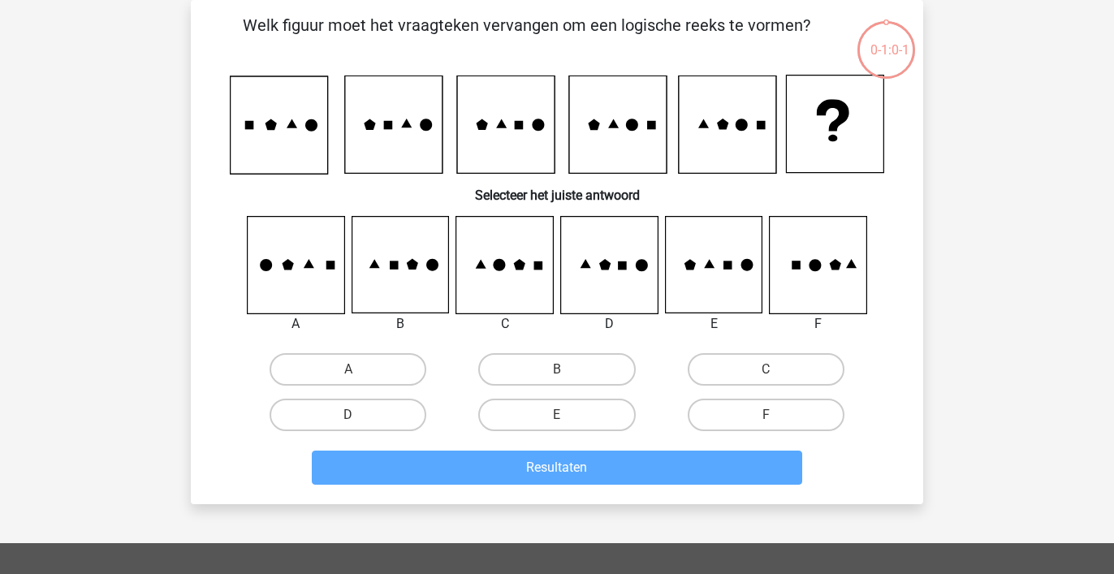
click at [393, 409] on label "D" at bounding box center [347, 415] width 157 height 32
click at [359, 415] on input "D" at bounding box center [353, 420] width 11 height 11
radio input "true"
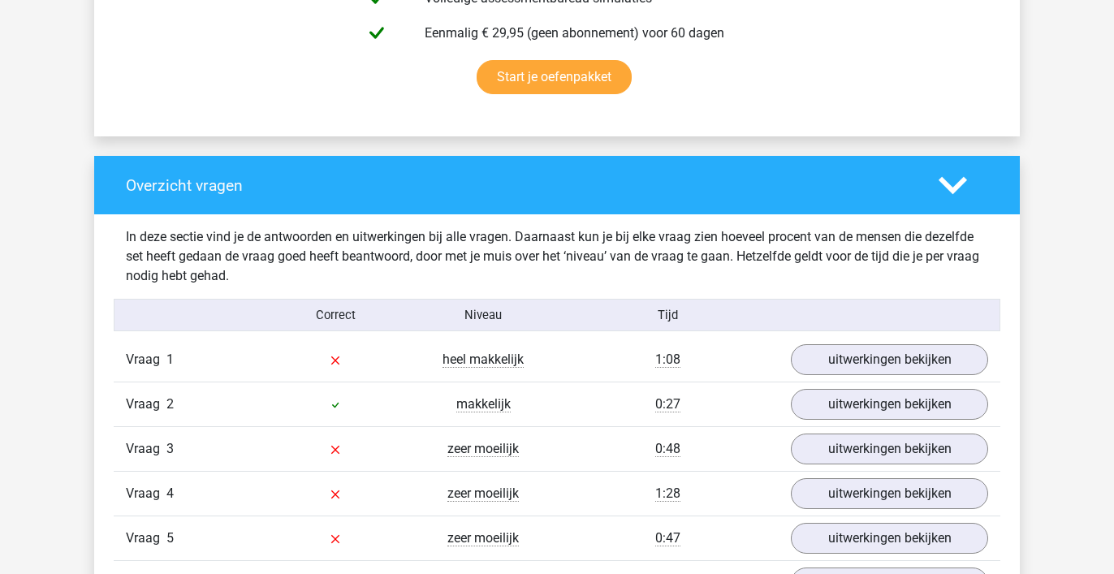
scroll to position [1110, 0]
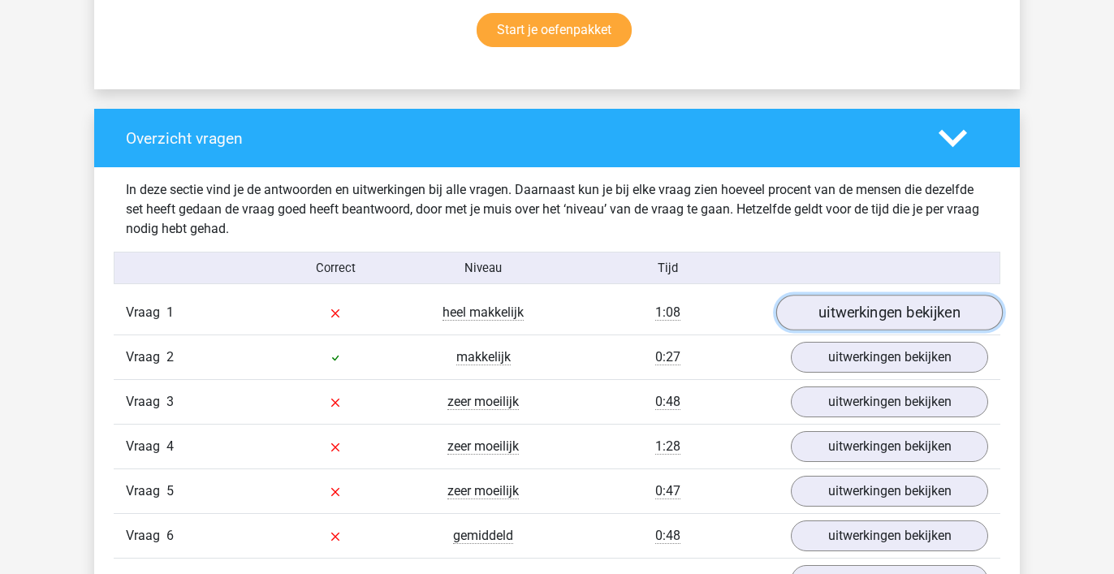
click at [864, 315] on link "uitwerkingen bekijken" at bounding box center [889, 313] width 226 height 36
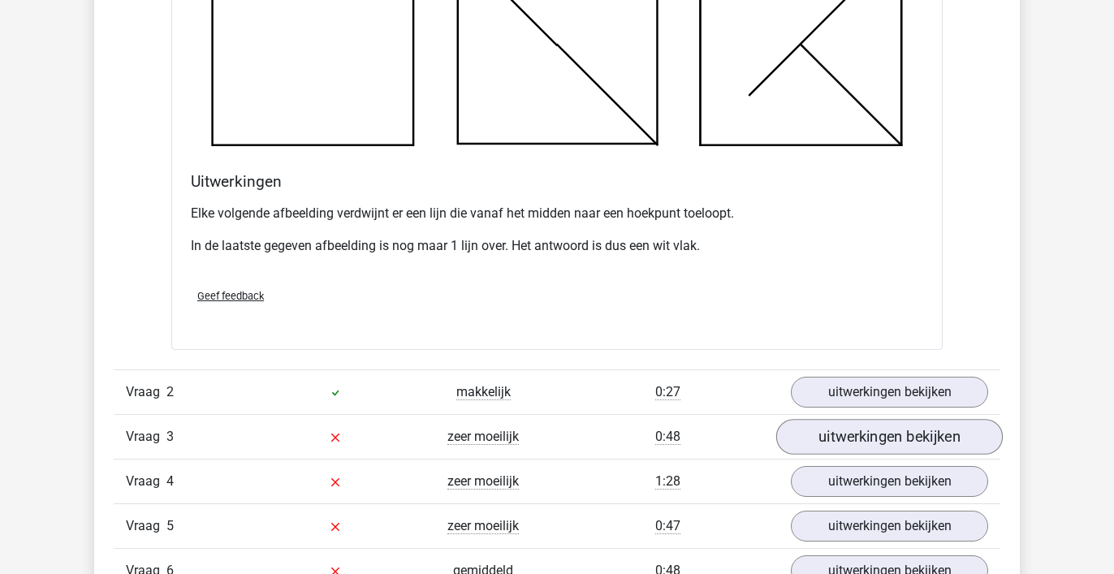
scroll to position [2069, 0]
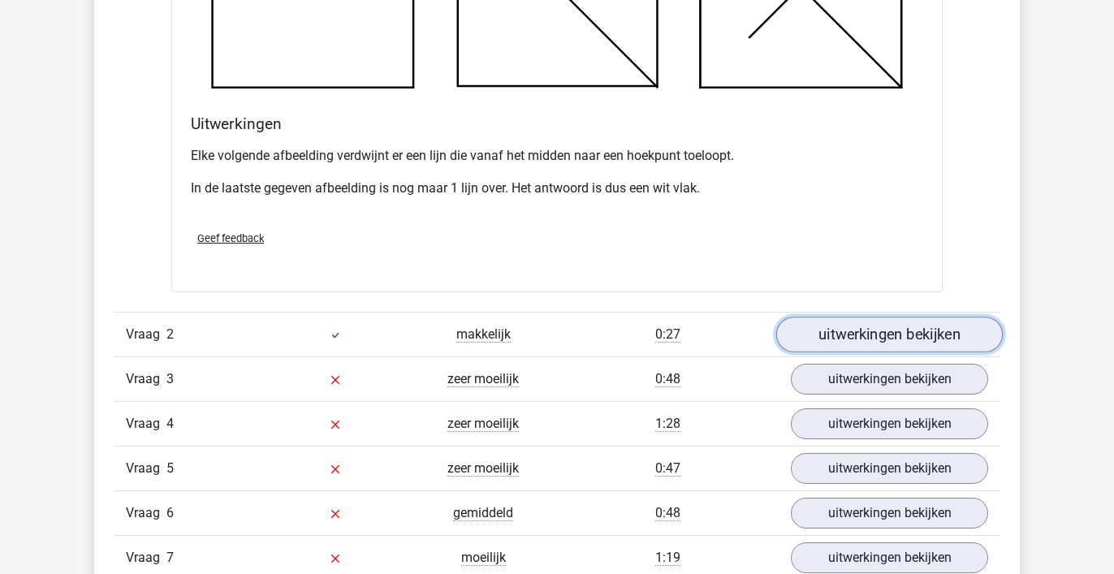
click at [941, 332] on link "uitwerkingen bekijken" at bounding box center [889, 335] width 226 height 36
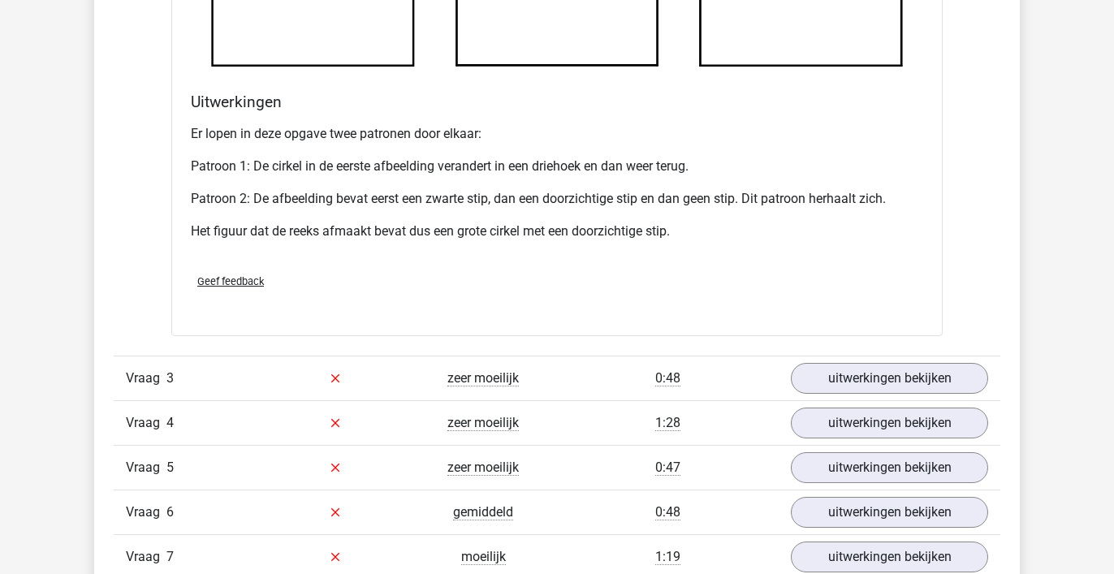
scroll to position [3076, 0]
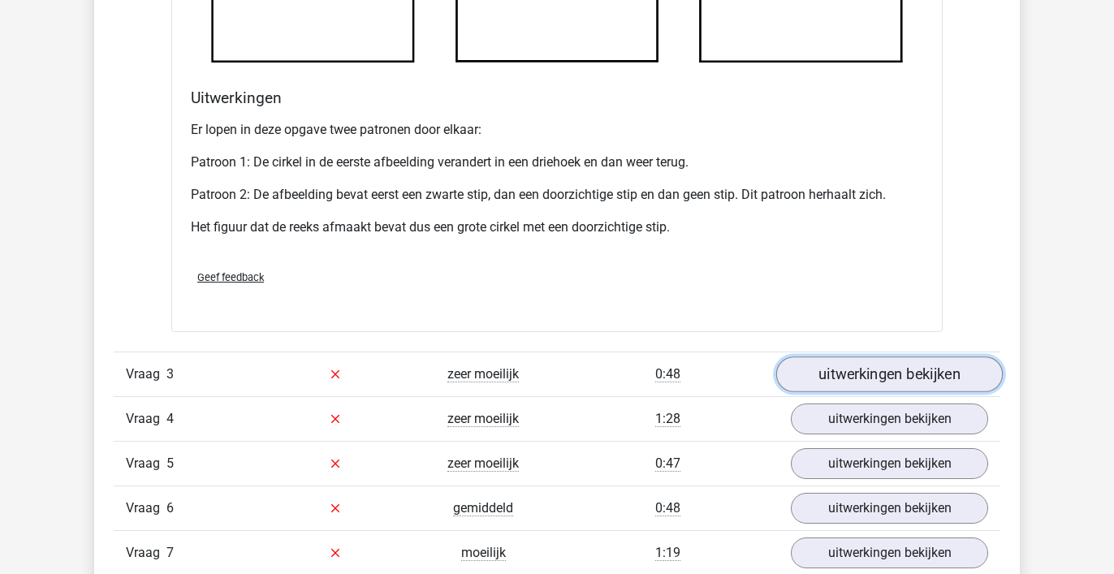
click at [926, 377] on link "uitwerkingen bekijken" at bounding box center [889, 374] width 226 height 36
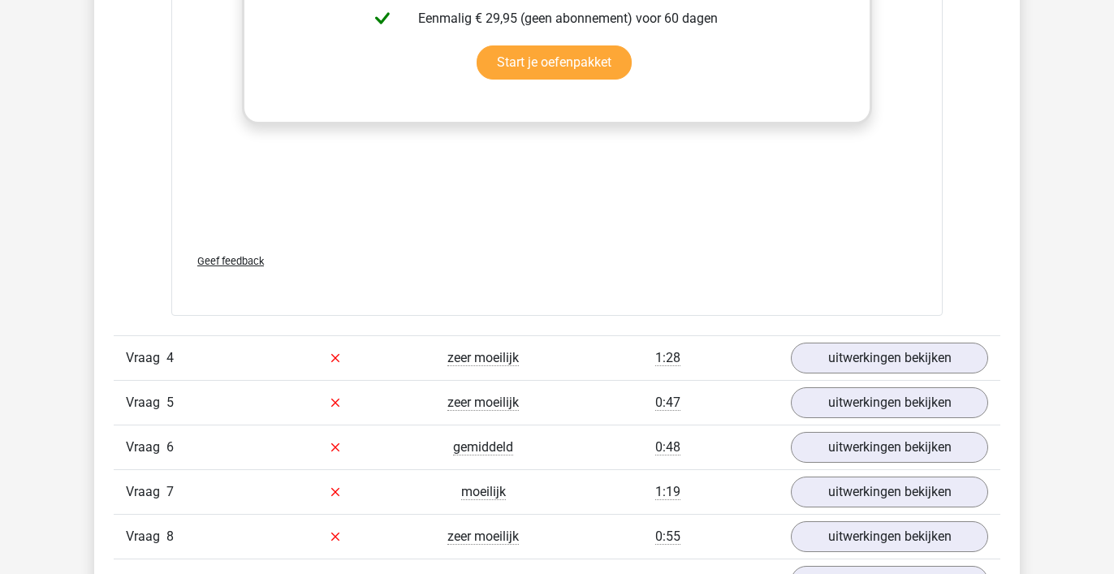
scroll to position [4500, 0]
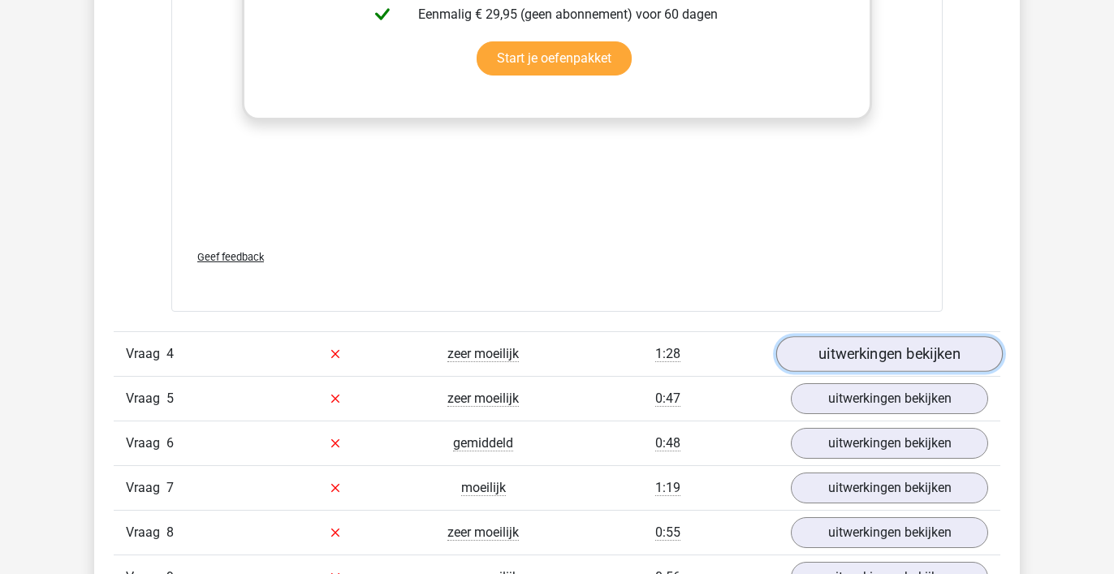
click at [921, 355] on link "uitwerkingen bekijken" at bounding box center [889, 354] width 226 height 36
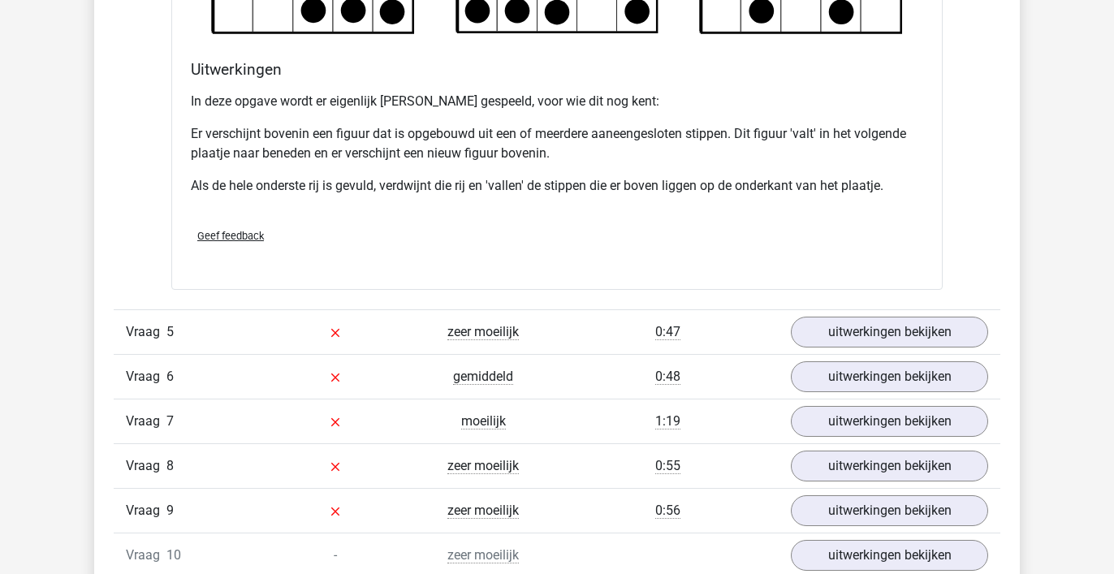
scroll to position [5533, 0]
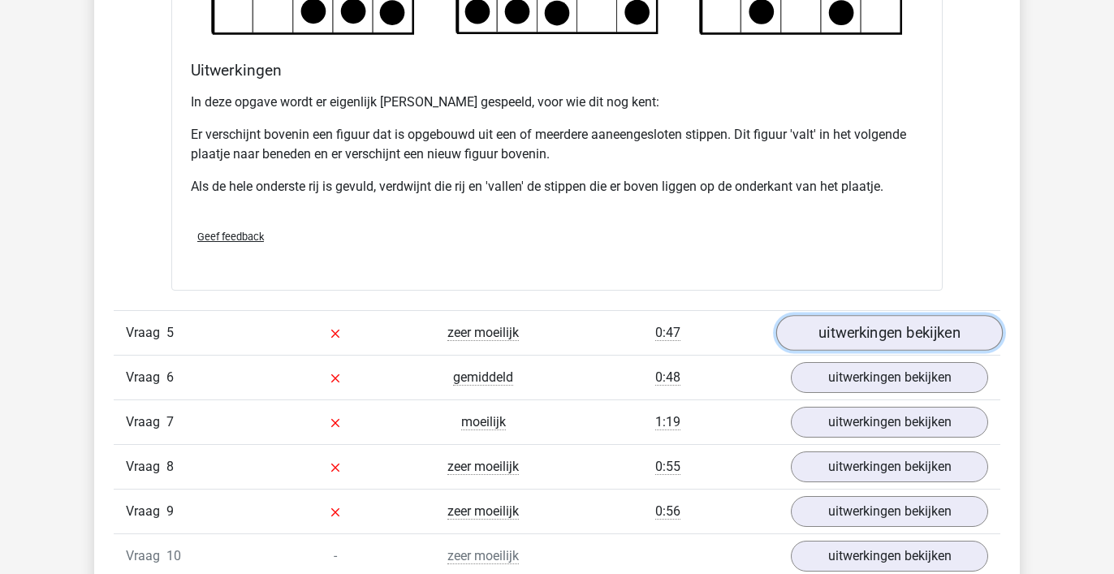
click at [923, 330] on link "uitwerkingen bekijken" at bounding box center [889, 333] width 226 height 36
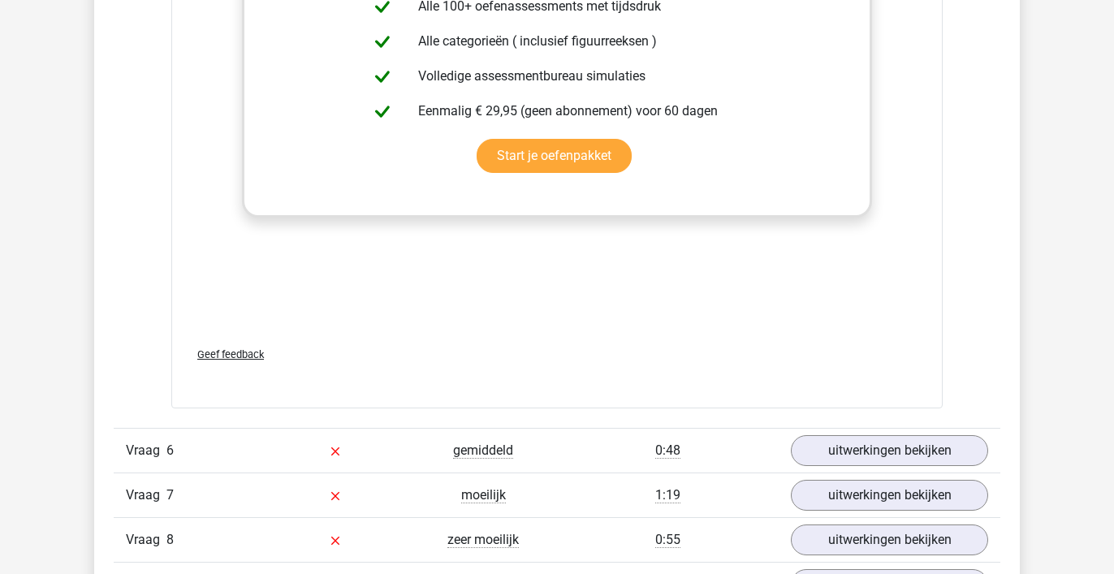
scroll to position [6892, 0]
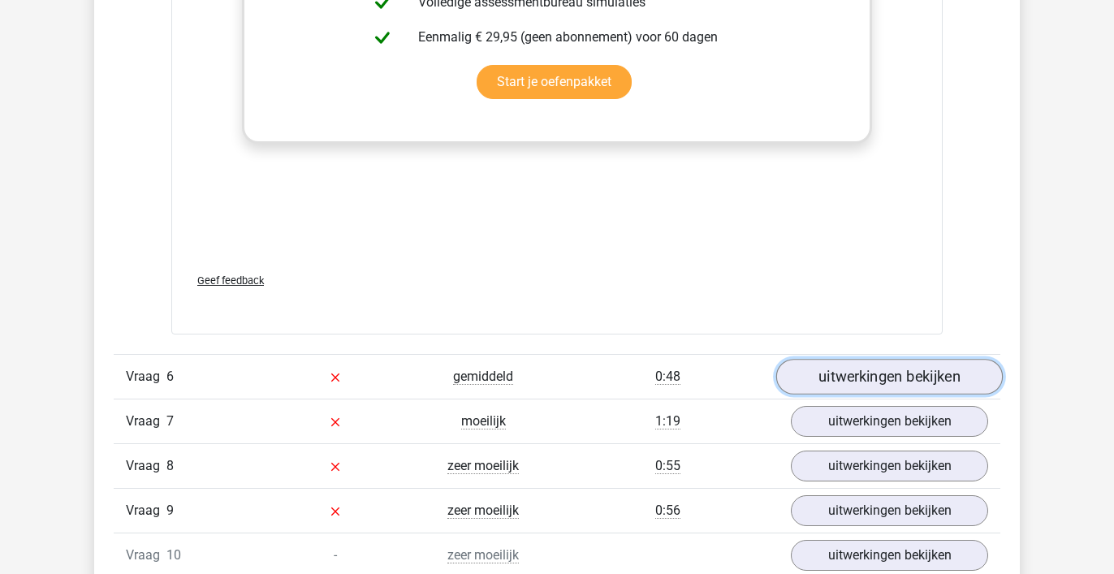
click at [918, 376] on link "uitwerkingen bekijken" at bounding box center [889, 377] width 226 height 36
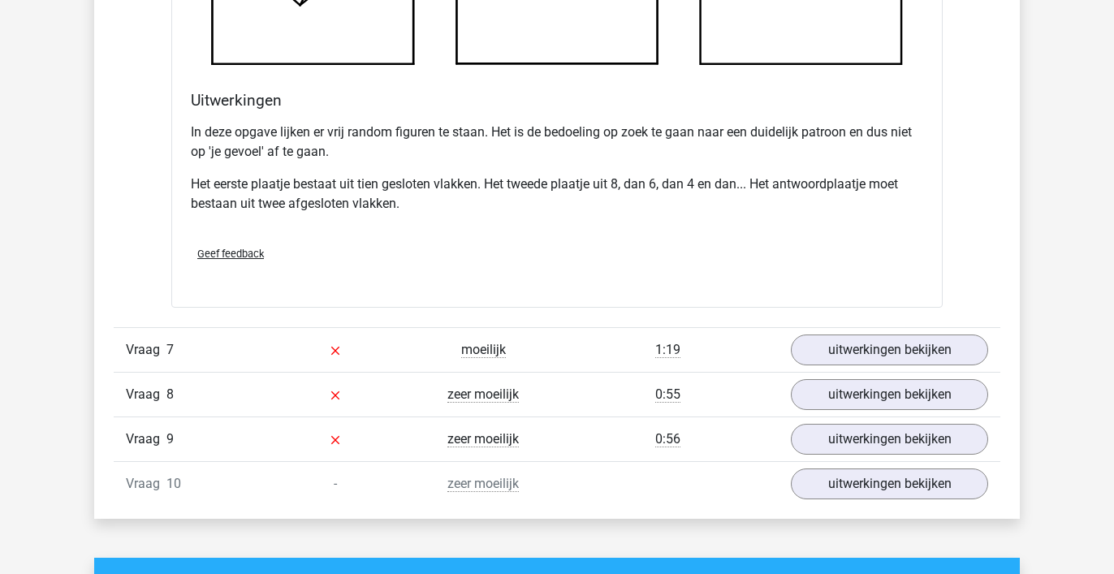
scroll to position [7943, 0]
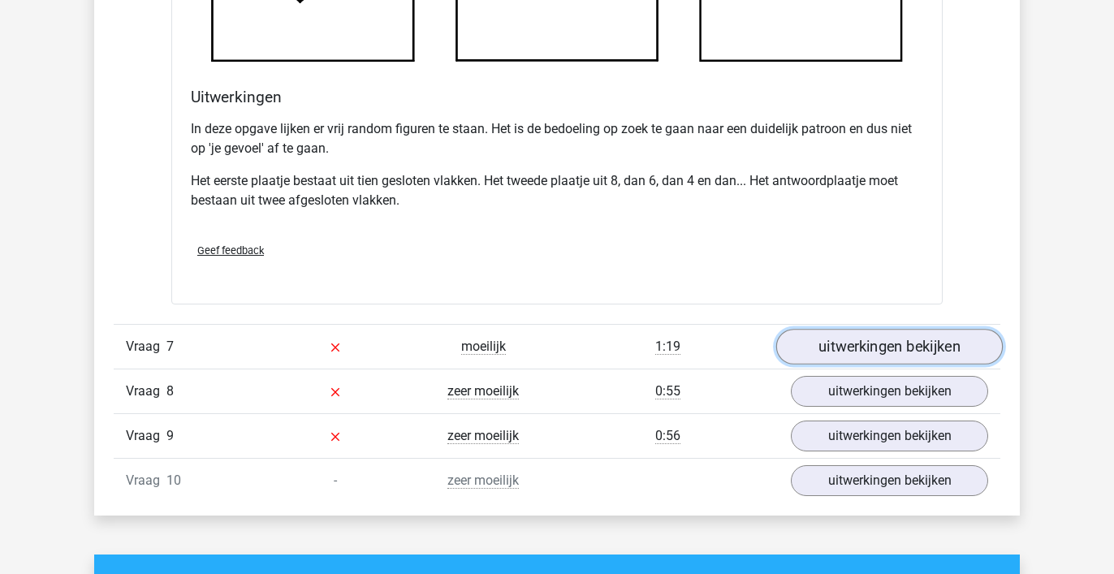
click at [921, 349] on link "uitwerkingen bekijken" at bounding box center [889, 347] width 226 height 36
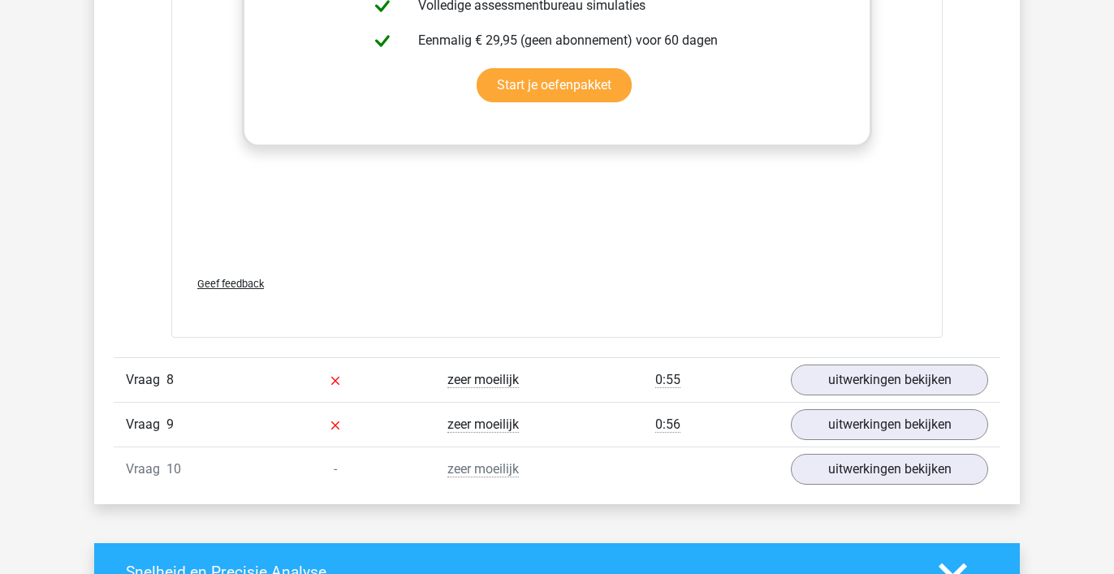
scroll to position [9317, 0]
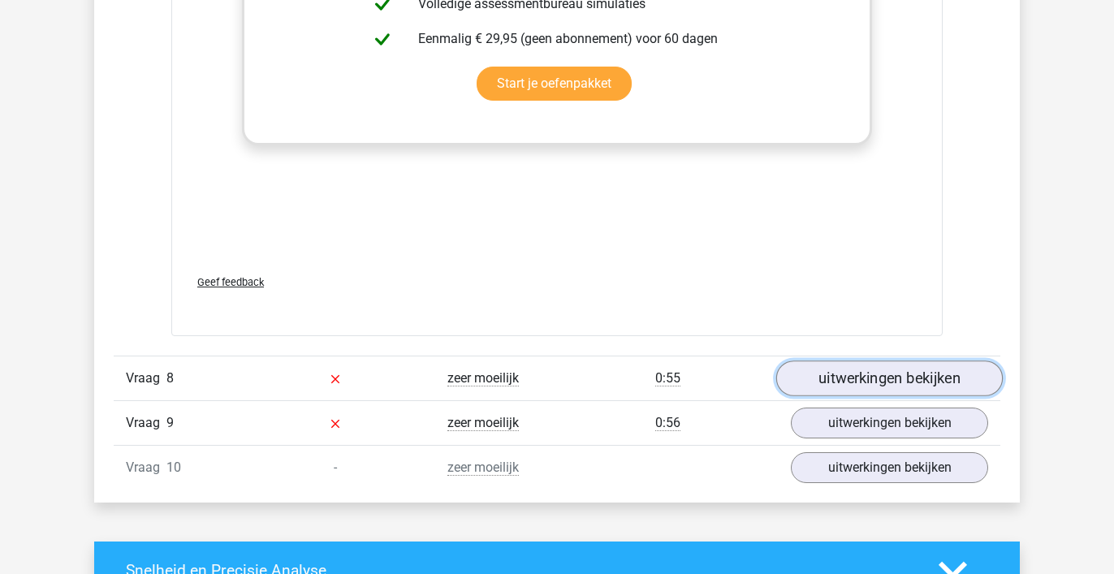
click at [913, 373] on link "uitwerkingen bekijken" at bounding box center [889, 378] width 226 height 36
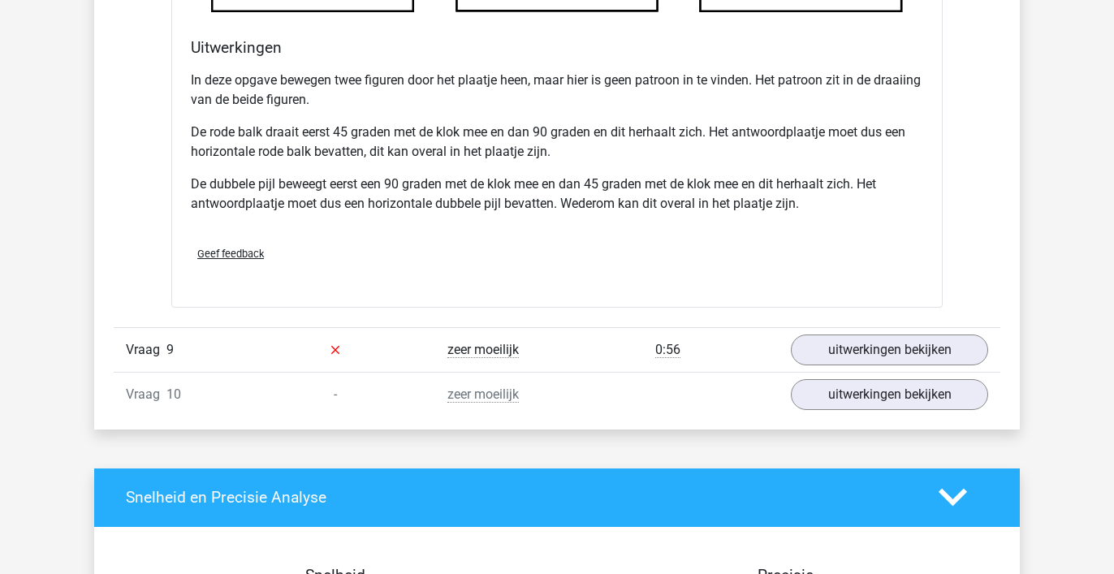
scroll to position [10488, 0]
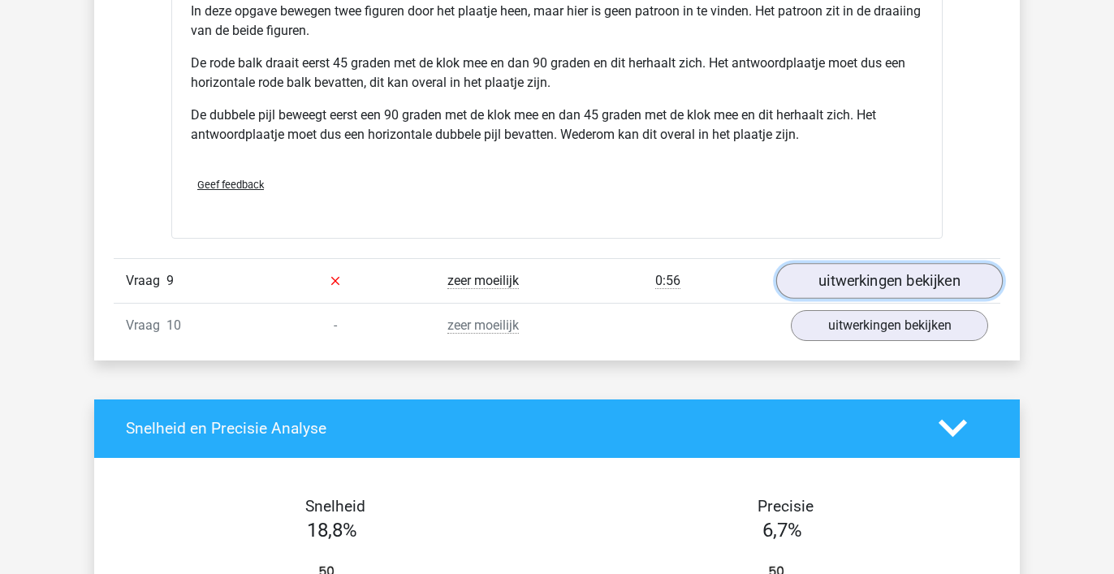
click at [938, 279] on link "uitwerkingen bekijken" at bounding box center [889, 281] width 226 height 36
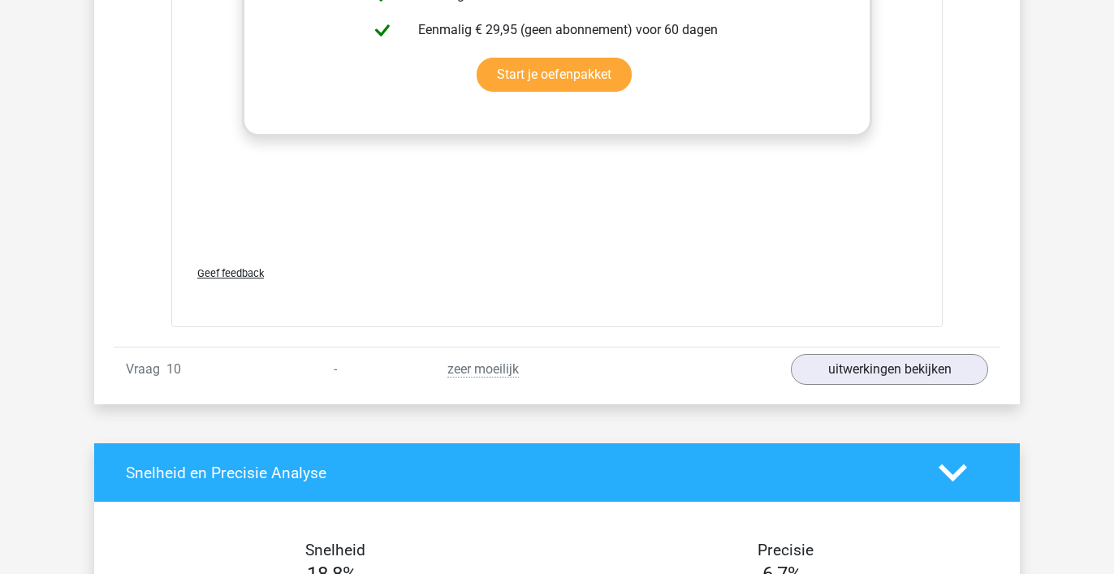
scroll to position [11806, 0]
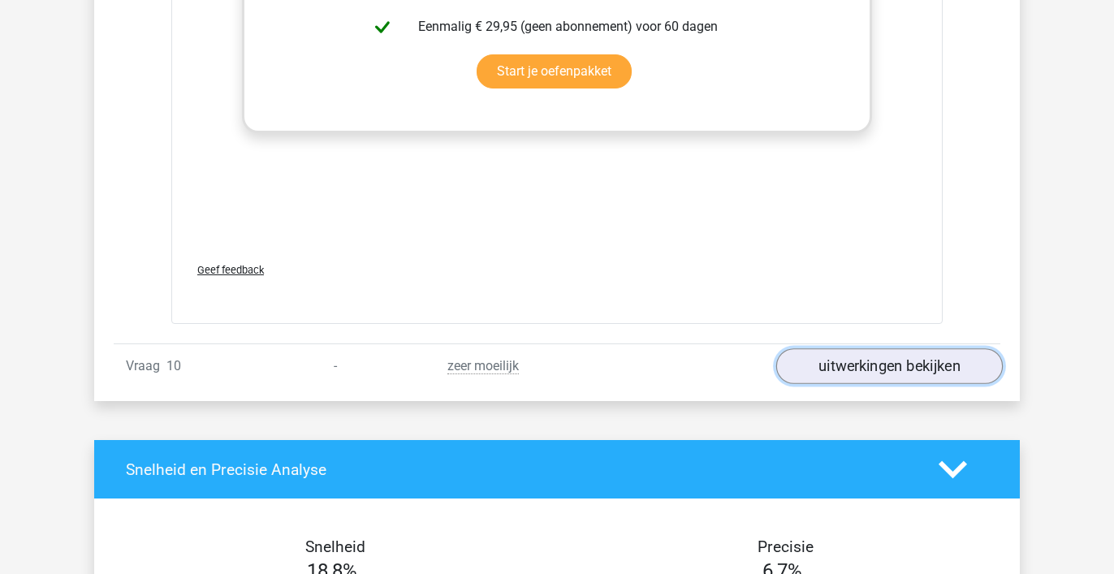
click at [942, 367] on link "uitwerkingen bekijken" at bounding box center [889, 366] width 226 height 36
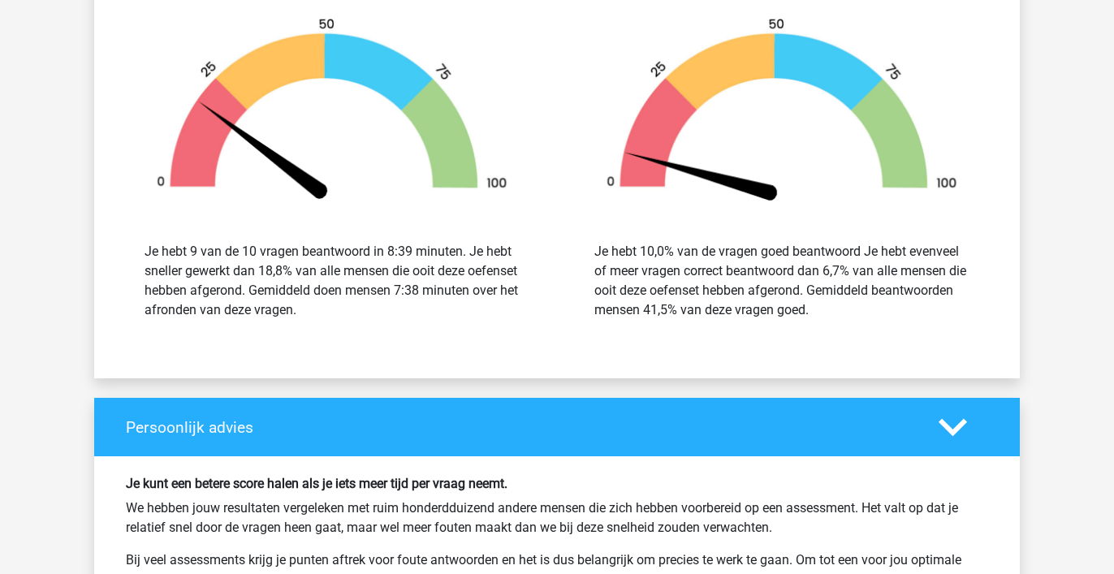
scroll to position [13912, 0]
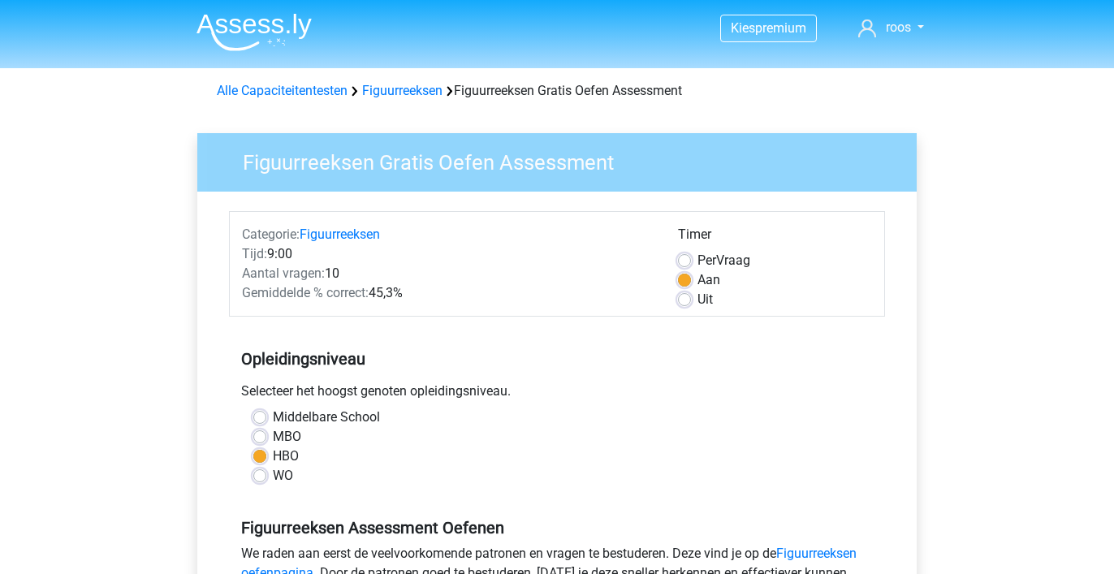
scroll to position [357, 0]
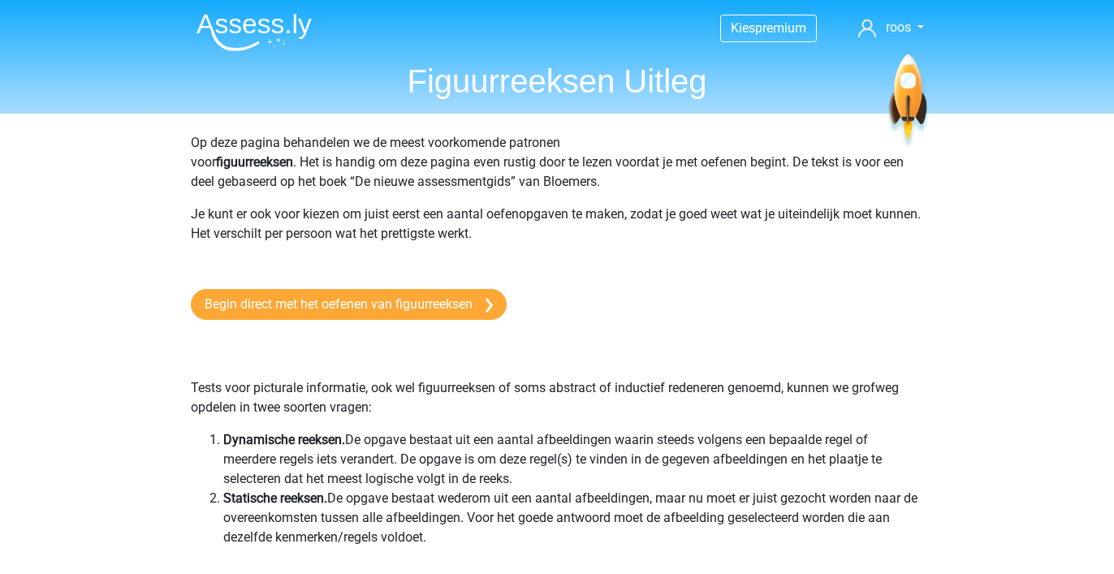
scroll to position [98, 0]
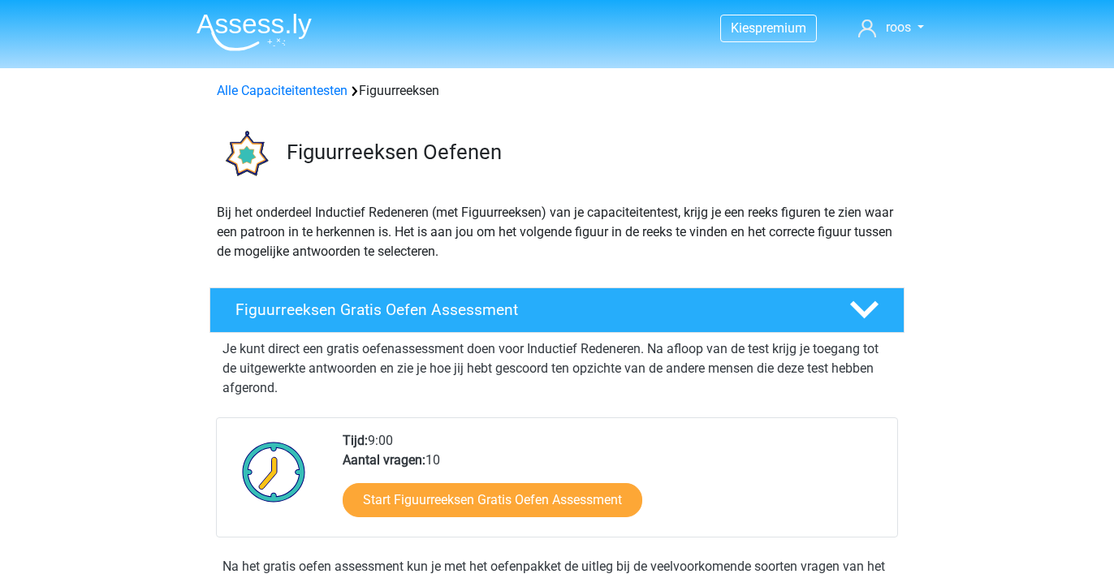
scroll to position [1043, 0]
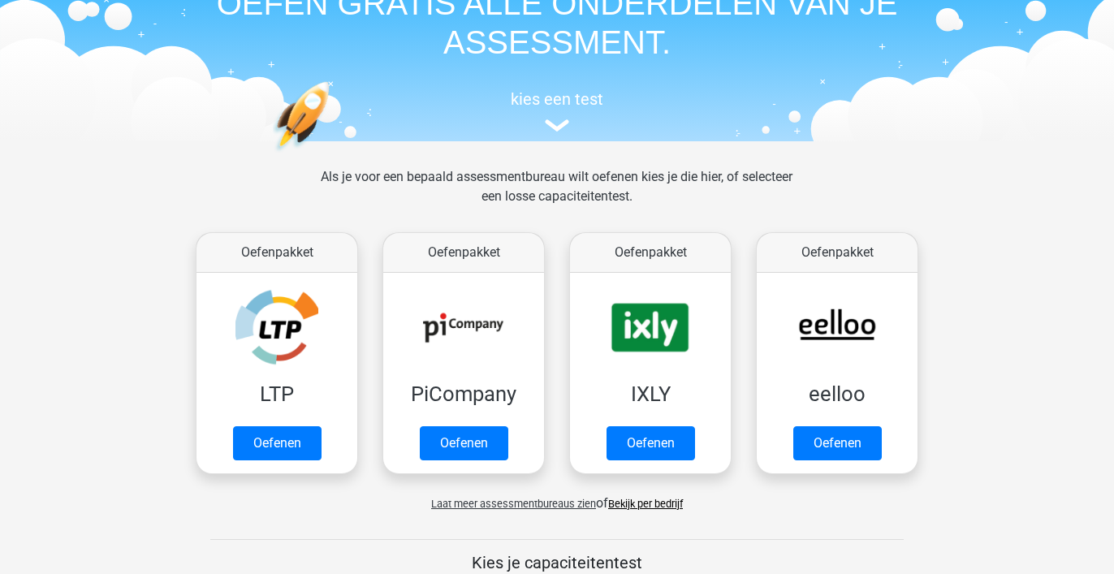
scroll to position [97, 0]
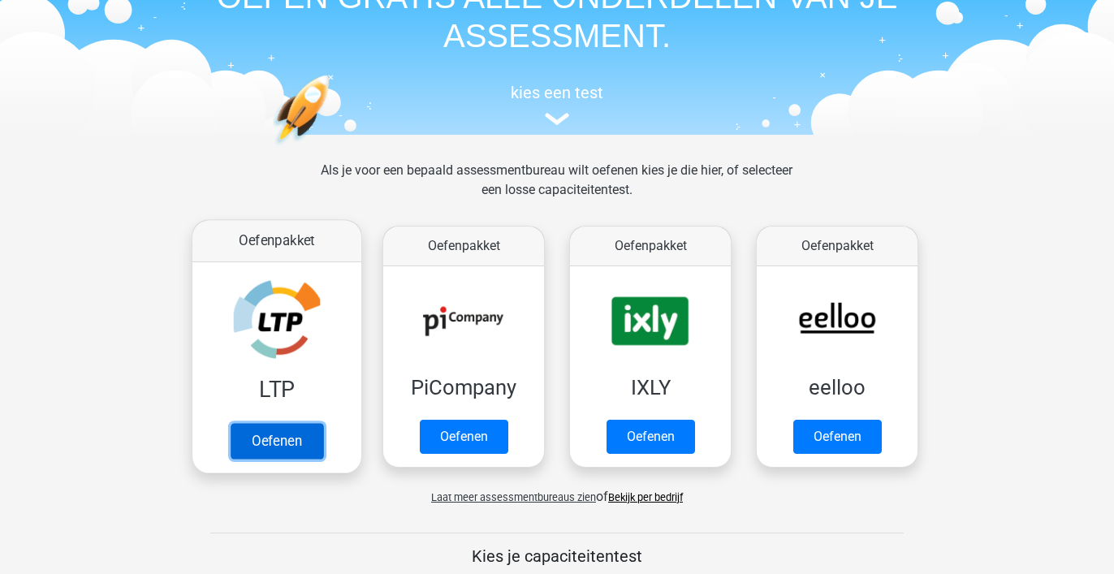
click at [295, 423] on link "Oefenen" at bounding box center [277, 441] width 93 height 36
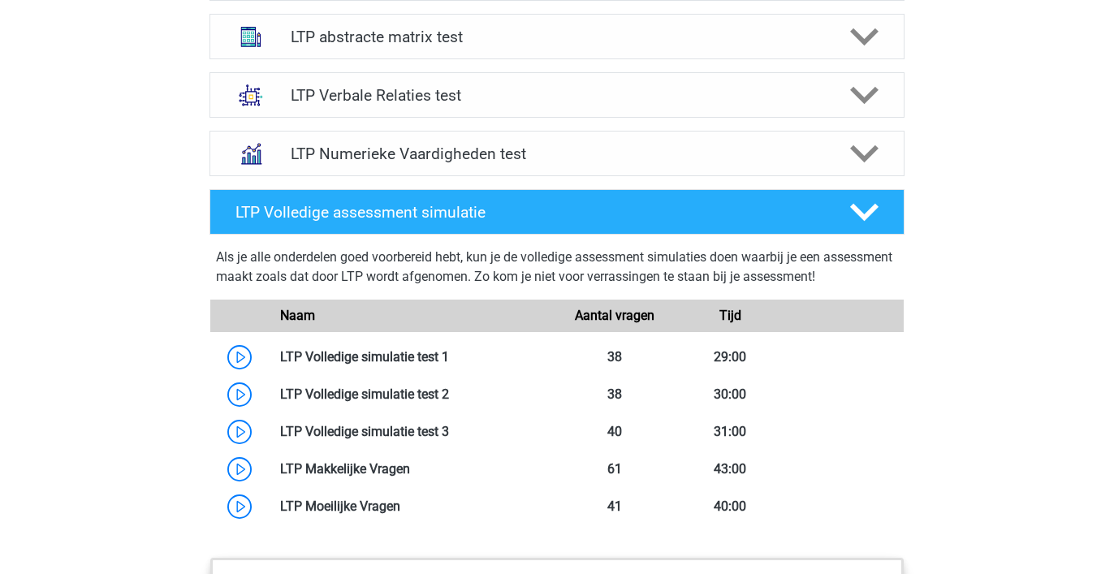
scroll to position [1143, 0]
